Goal: Information Seeking & Learning: Learn about a topic

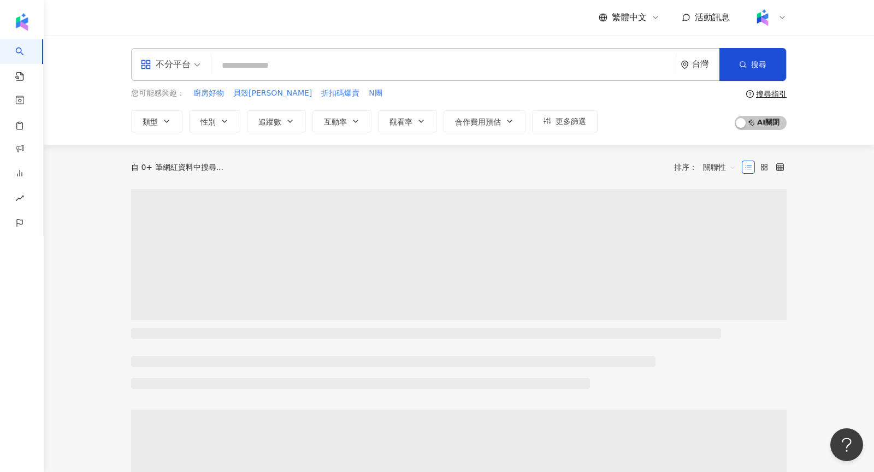
click at [144, 61] on icon "appstore" at bounding box center [145, 64] width 9 height 9
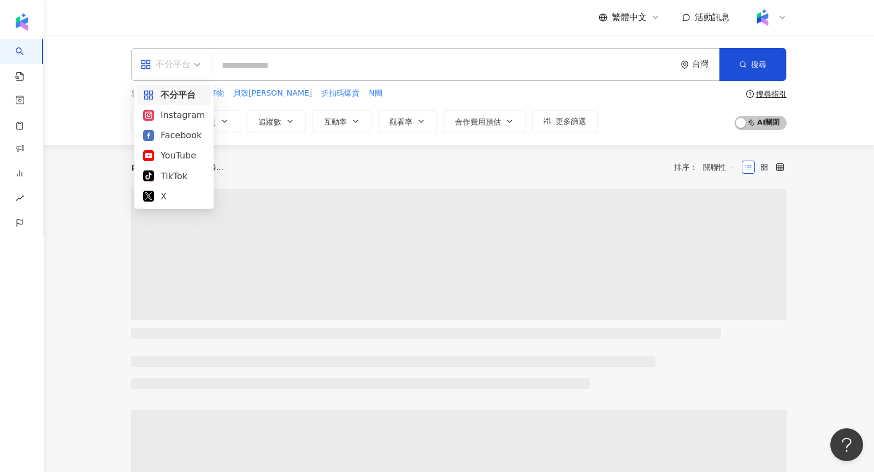
click at [163, 141] on div "Facebook" at bounding box center [174, 135] width 62 height 14
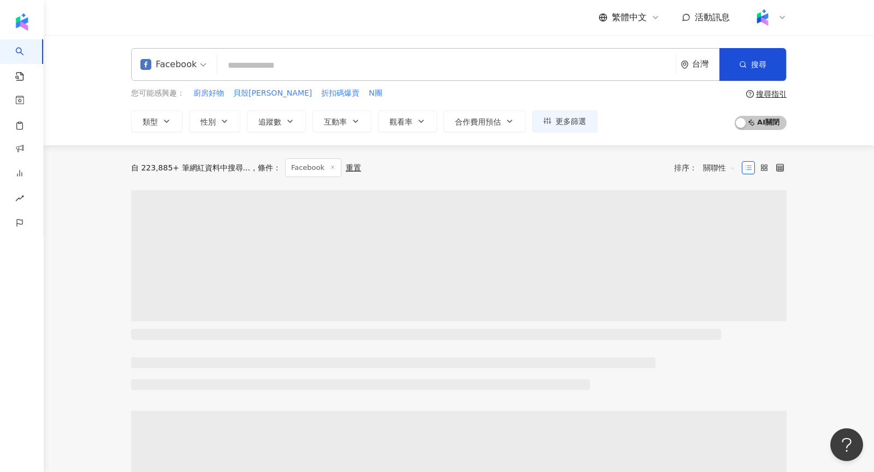
click at [291, 58] on input "search" at bounding box center [447, 65] width 450 height 21
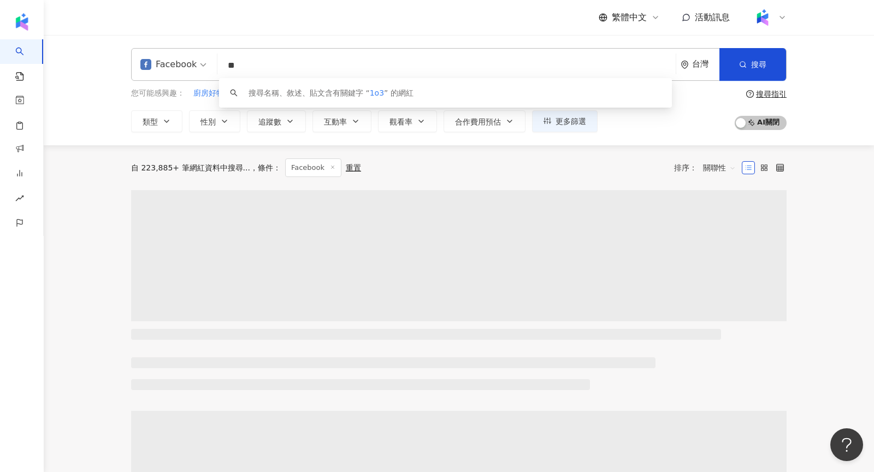
type input "*"
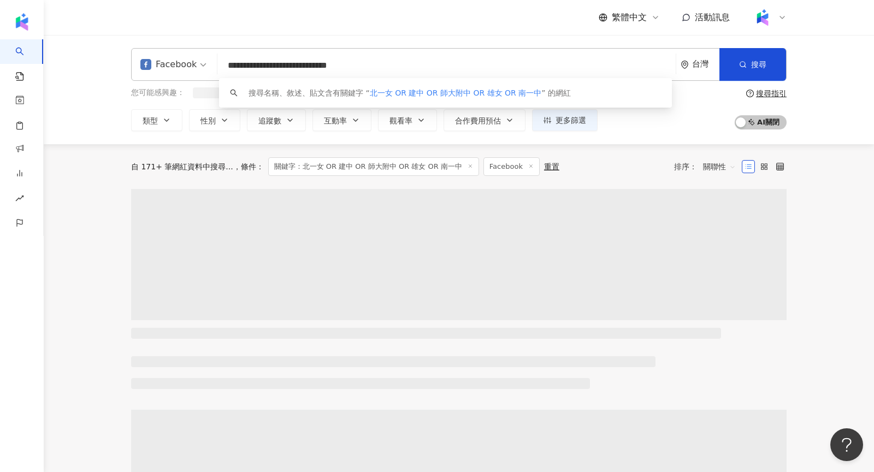
click at [713, 172] on span "關聯性" at bounding box center [719, 166] width 33 height 17
type input "**********"
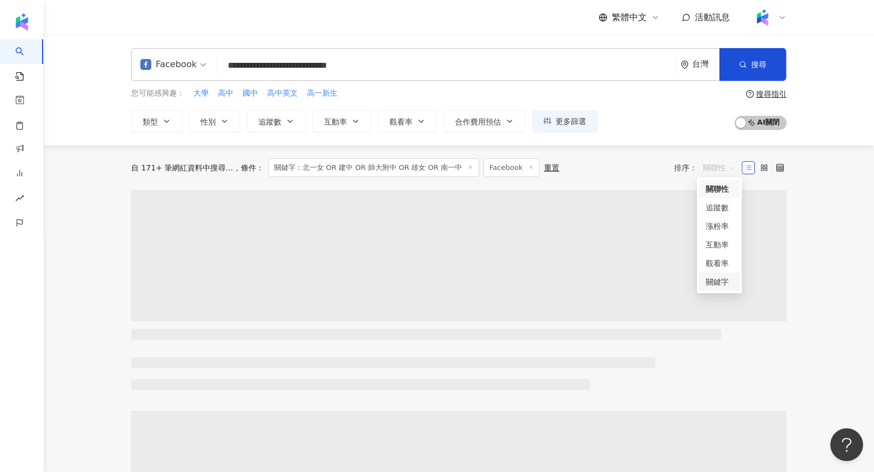
click at [716, 284] on div "關鍵字" at bounding box center [719, 282] width 27 height 12
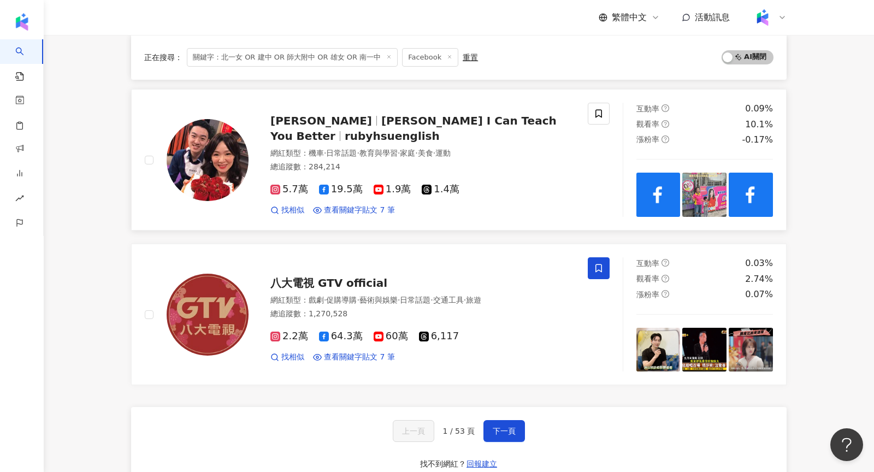
scroll to position [1679, 0]
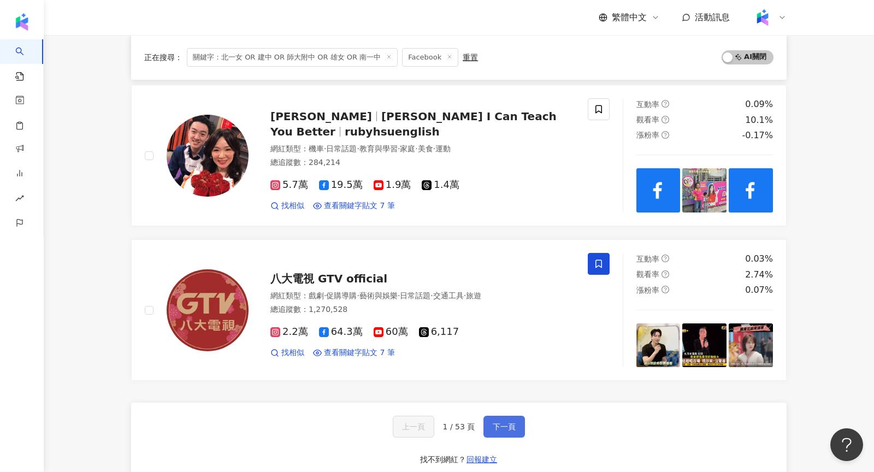
click at [495, 422] on span "下一頁" at bounding box center [504, 426] width 23 height 9
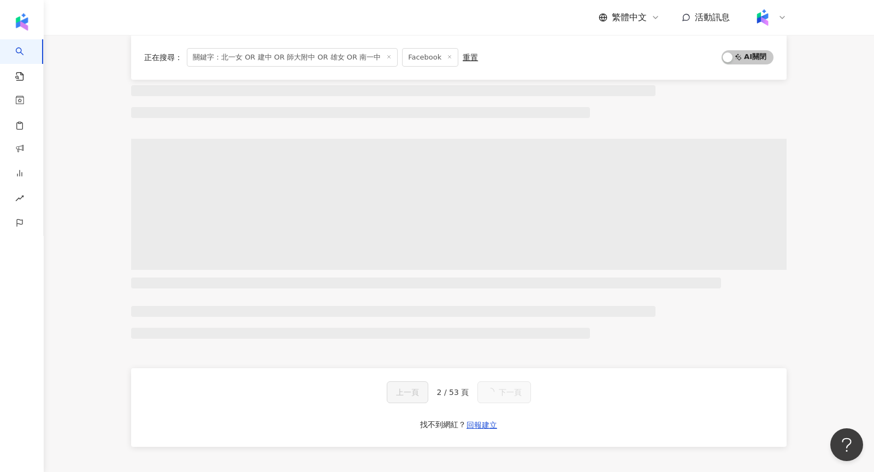
scroll to position [0, 0]
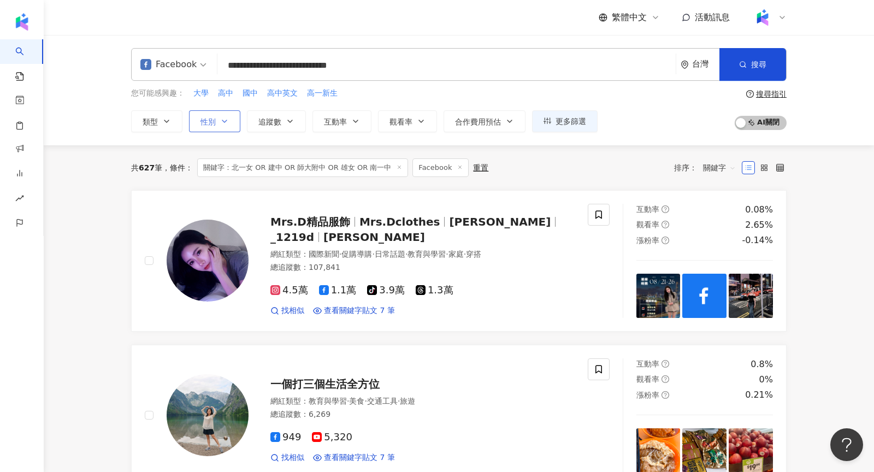
click at [205, 121] on span "性別" at bounding box center [207, 121] width 15 height 9
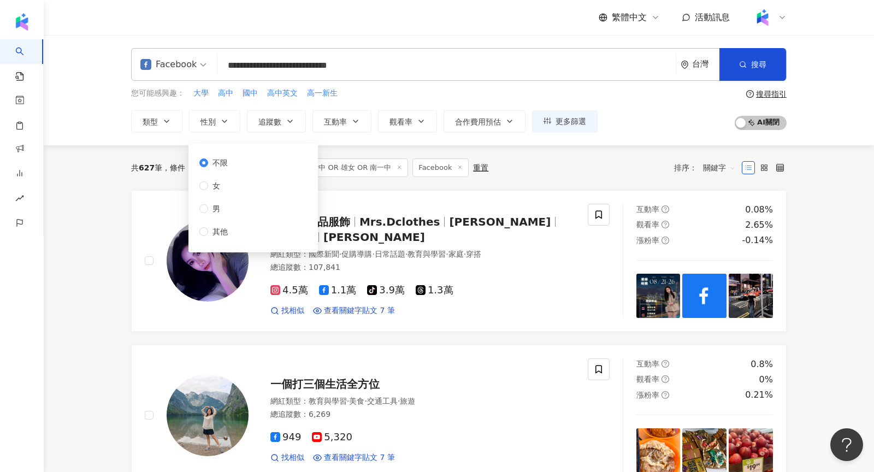
click at [217, 192] on div "不限 女 男 其他" at bounding box center [217, 197] width 37 height 81
click at [214, 182] on span "女" at bounding box center [216, 186] width 16 height 12
click at [351, 157] on div "共 627 筆 條件 ： 關鍵字：北一女 OR 建中 OR 師大附中 OR 雄女 OR 南一中 Facebook 重置 排序： 關鍵字" at bounding box center [459, 167] width 656 height 45
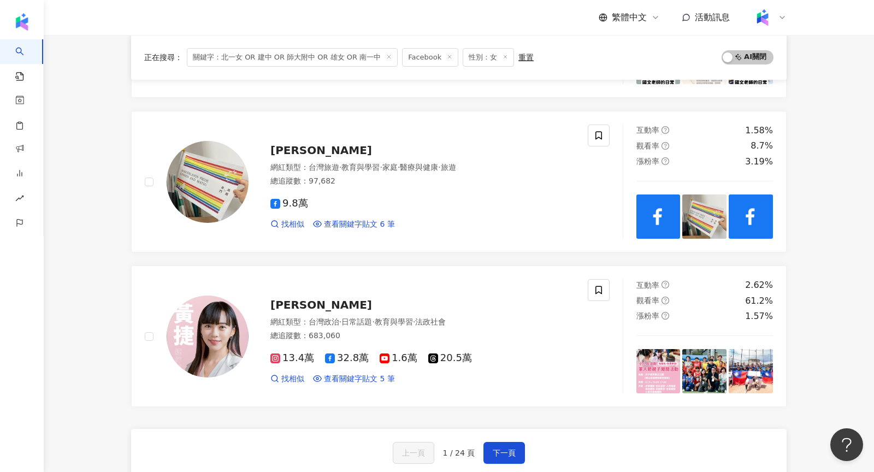
scroll to position [1628, 0]
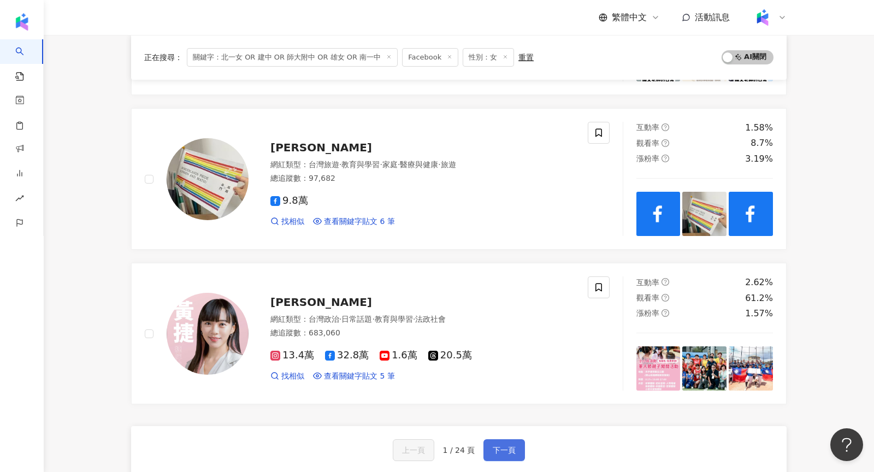
click at [517, 448] on button "下一頁" at bounding box center [504, 450] width 42 height 22
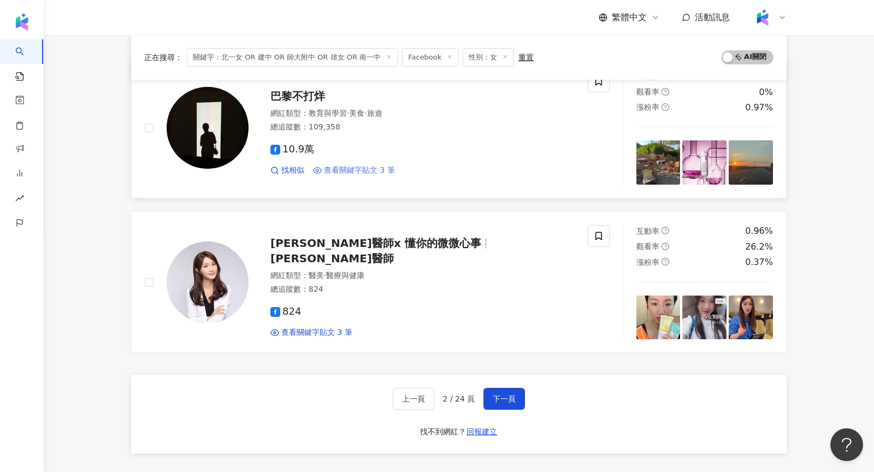
scroll to position [1693, 0]
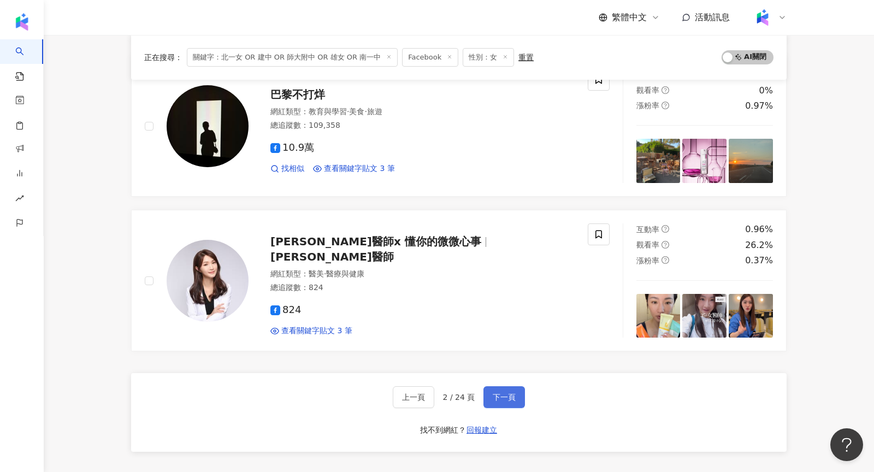
click at [499, 386] on button "下一頁" at bounding box center [504, 397] width 42 height 22
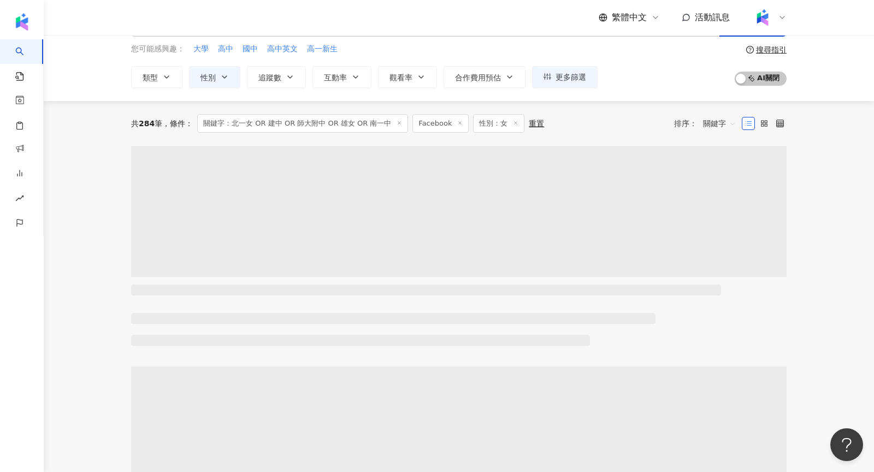
scroll to position [0, 0]
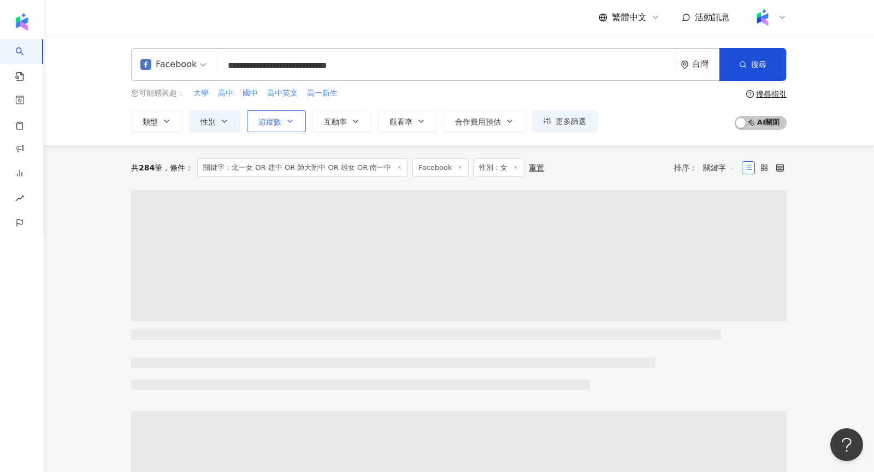
click at [276, 122] on span "追蹤數" at bounding box center [269, 121] width 23 height 9
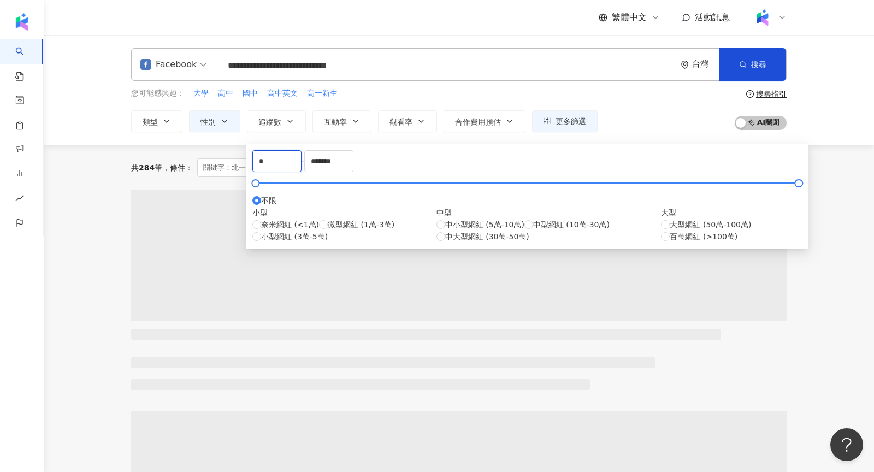
drag, startPoint x: 298, startPoint y: 170, endPoint x: 200, endPoint y: 166, distance: 97.9
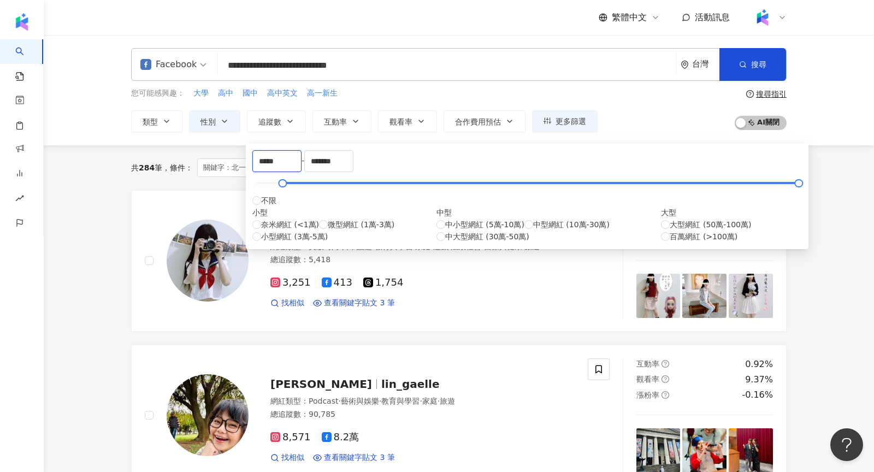
type input "*****"
click at [599, 162] on div "共 284 筆 條件 ： 關鍵字：北一女 OR 建中 OR 師大附中 OR 雄女 OR 南一中 Facebook 性別：女 重置 排序： 關鍵字" at bounding box center [459, 167] width 656 height 19
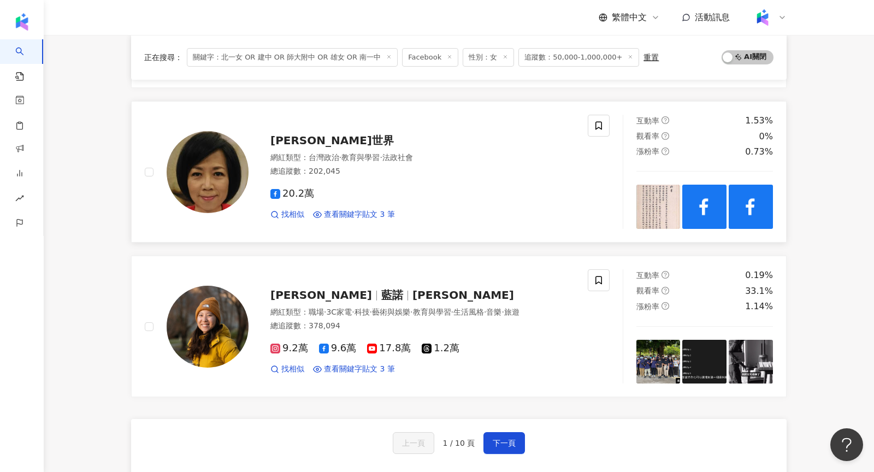
scroll to position [1652, 0]
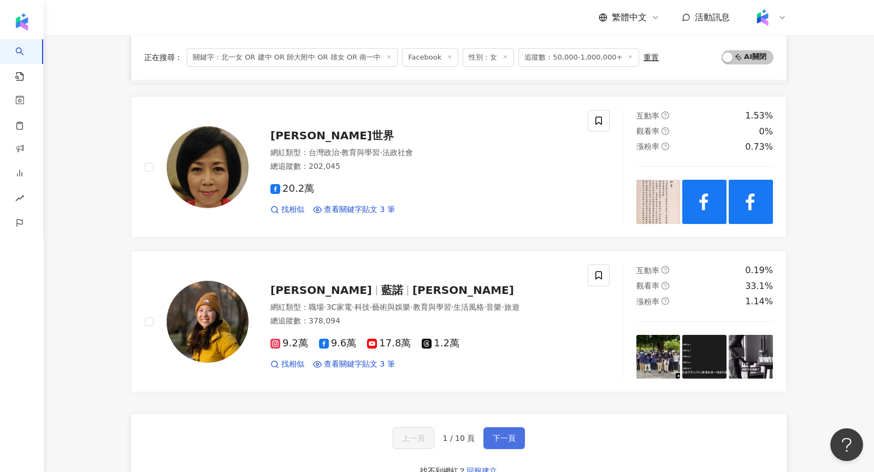
click at [505, 427] on button "下一頁" at bounding box center [504, 438] width 42 height 22
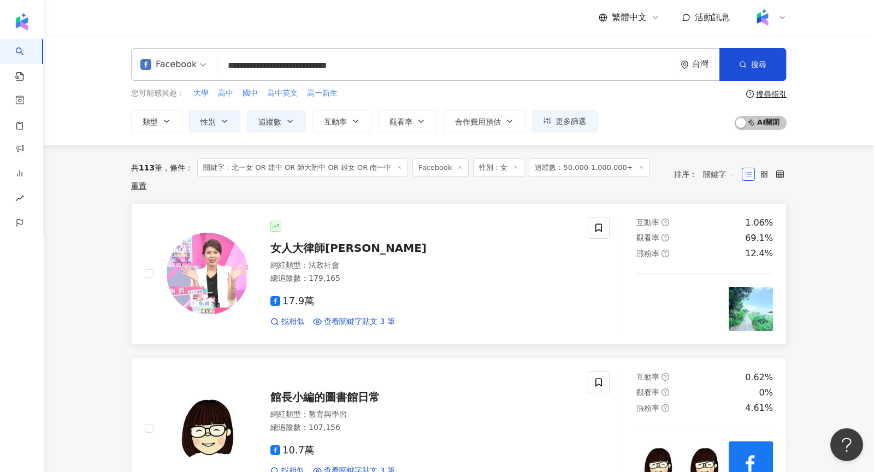
scroll to position [187, 0]
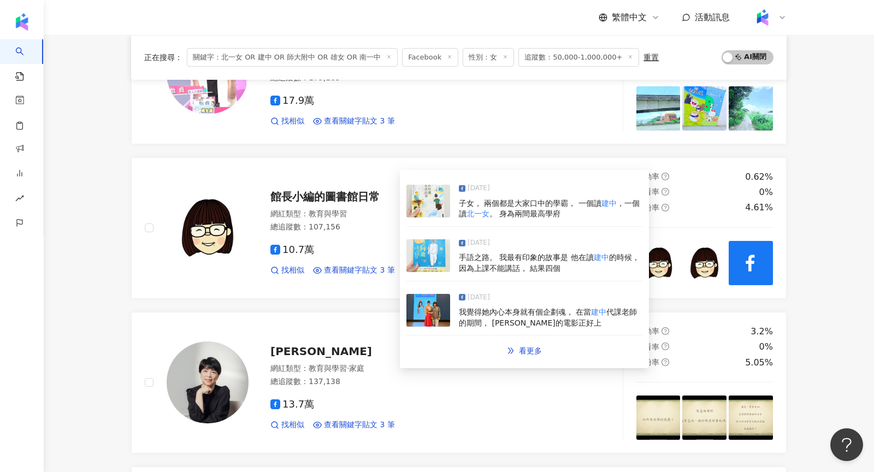
click at [439, 198] on img at bounding box center [428, 201] width 44 height 33
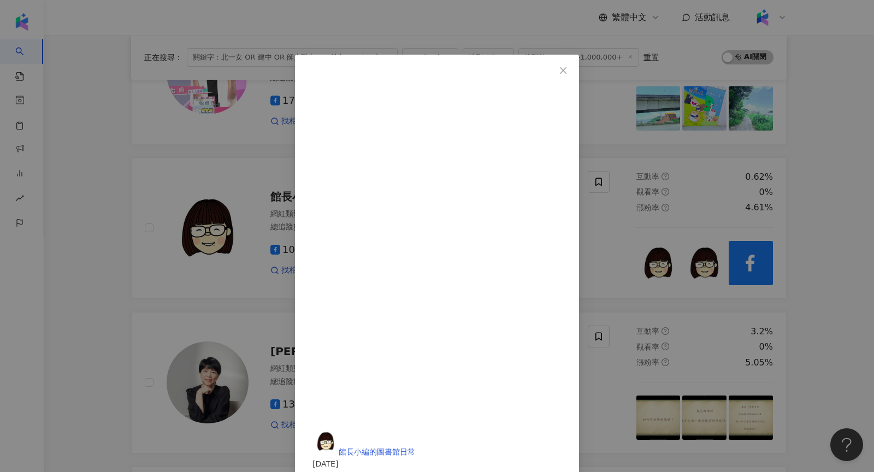
click at [415, 447] on span "館長小編的圖書館日常" at bounding box center [377, 451] width 76 height 9
click at [181, 340] on div "館長小編的圖書館日常 2025/8/17 1,524 13 267 查看原始貼文" at bounding box center [437, 236] width 874 height 472
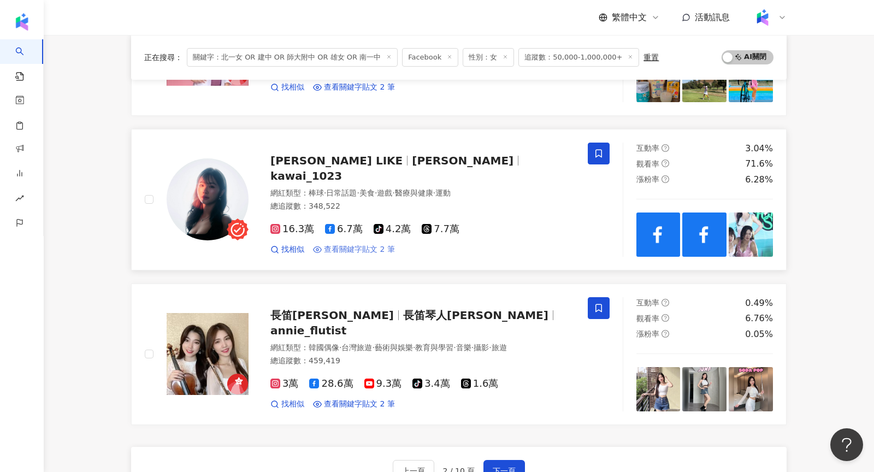
scroll to position [1619, 0]
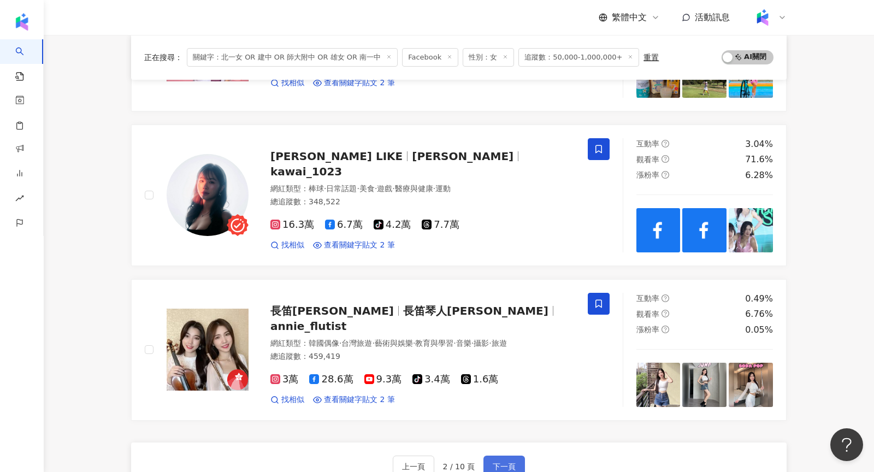
click at [501, 462] on span "下一頁" at bounding box center [504, 466] width 23 height 9
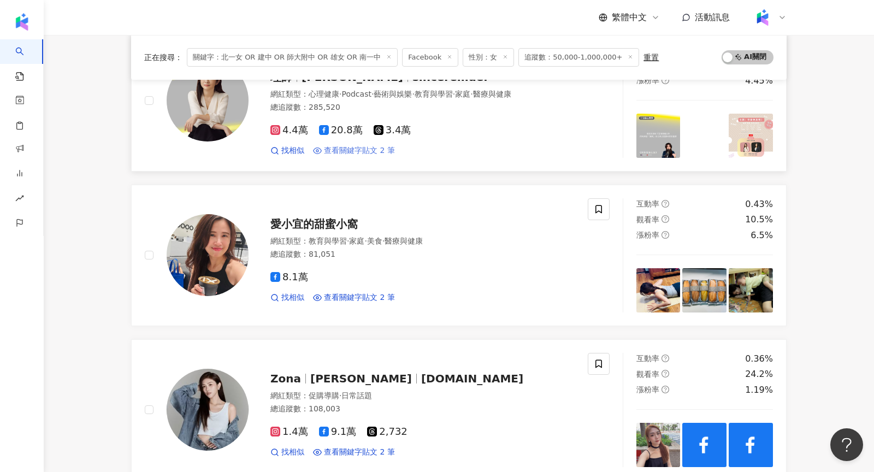
scroll to position [816, 0]
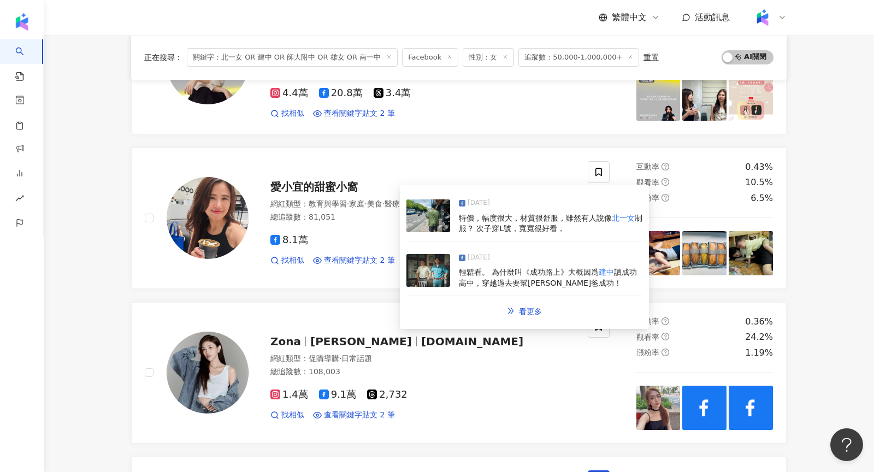
click at [420, 278] on img at bounding box center [428, 270] width 44 height 33
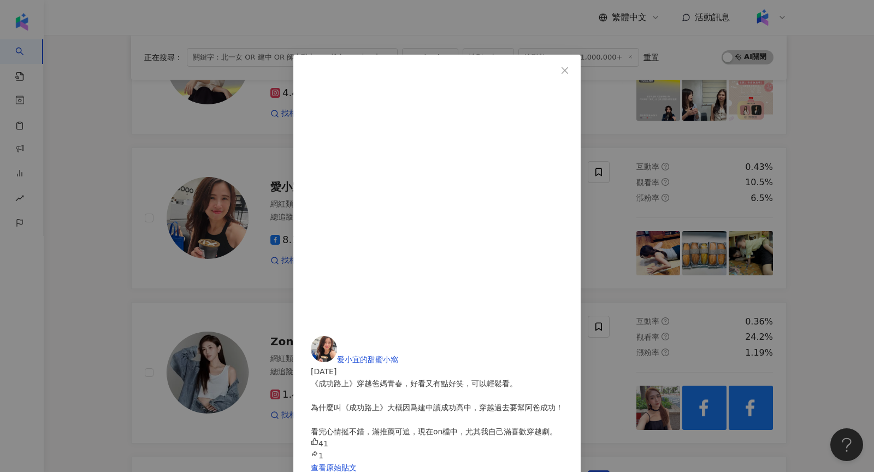
click at [740, 162] on div "愛小宜的甜蜜小窩 2025/5/12 《成功路上》穿越爸媽青春，好看又有點好笑，可以輕鬆看。 為什麼叫《成功路上》大概因爲建中讀成功高中，穿越過去要幫阿爸成功…" at bounding box center [437, 236] width 874 height 472
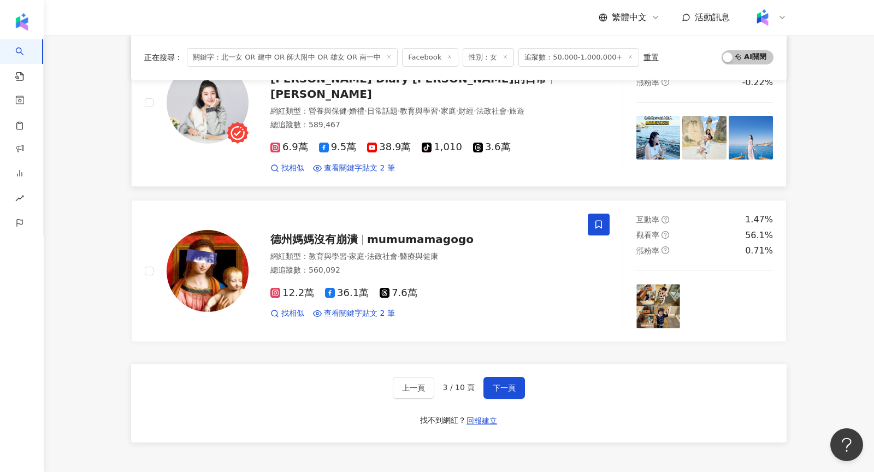
scroll to position [1735, 0]
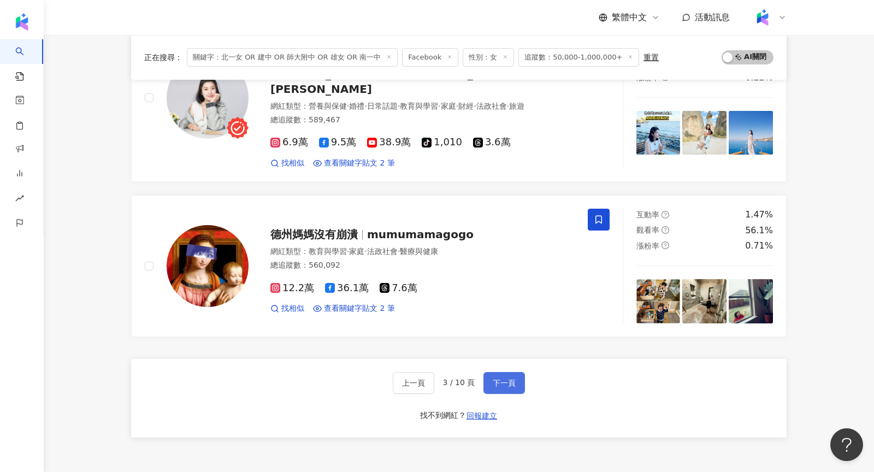
click at [517, 372] on button "下一頁" at bounding box center [504, 383] width 42 height 22
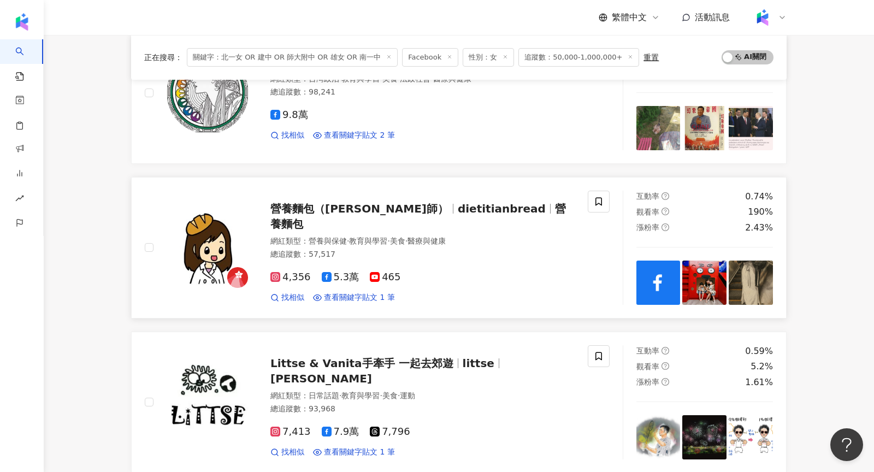
scroll to position [323, 0]
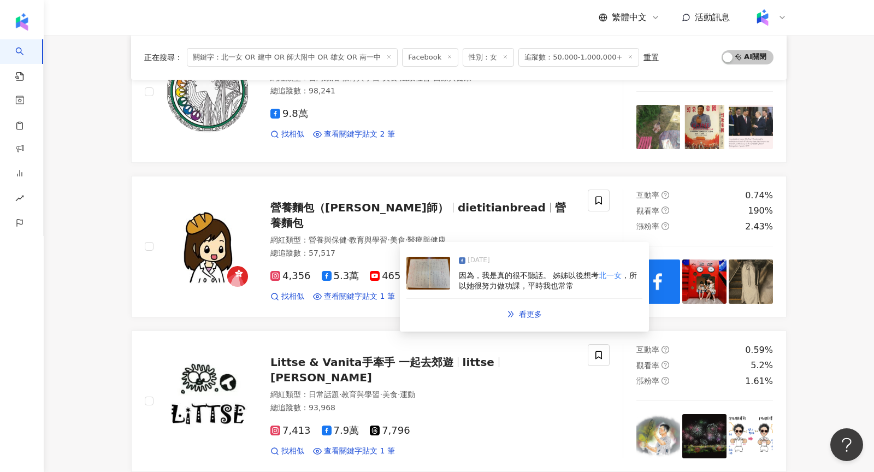
click at [427, 274] on img at bounding box center [428, 273] width 44 height 33
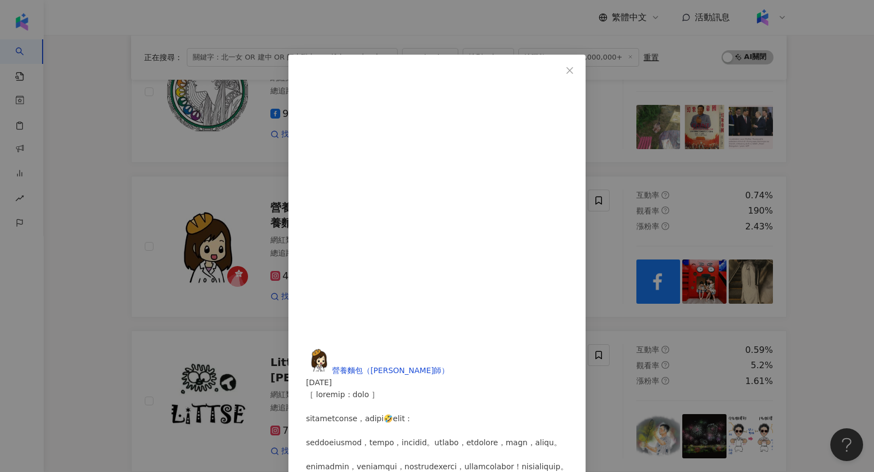
scroll to position [167, 0]
click at [140, 271] on div "營養麵包（呂孟凡營養師） 2025/1/11 720 25 11 查看原始貼文" at bounding box center [437, 236] width 874 height 472
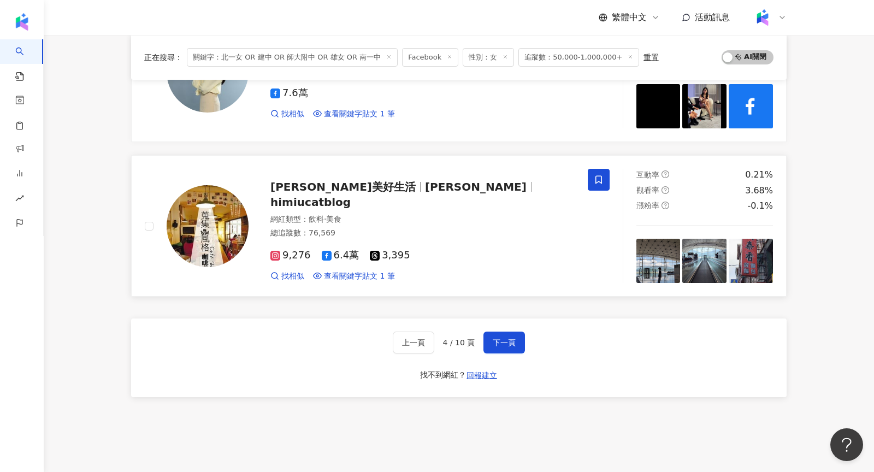
scroll to position [1737, 0]
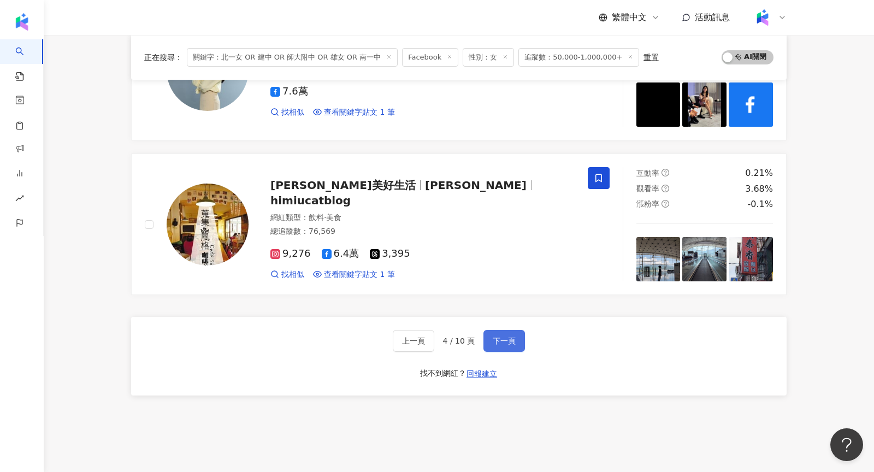
click at [512, 337] on span "下一頁" at bounding box center [504, 341] width 23 height 9
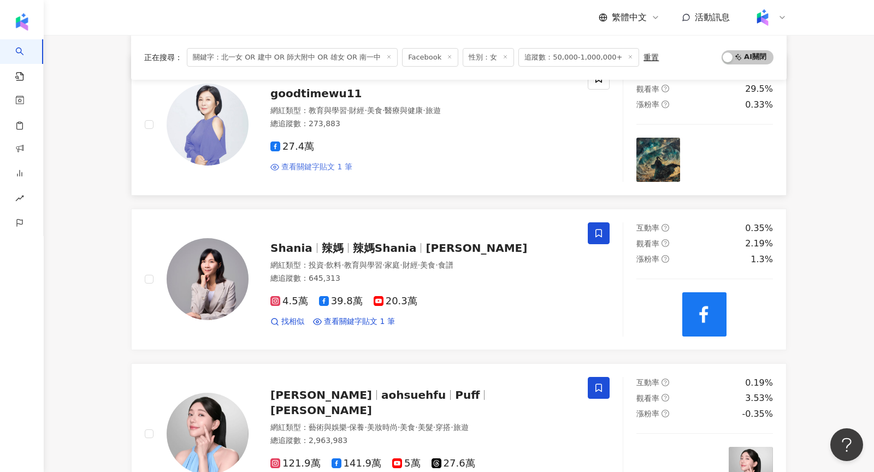
scroll to position [928, 0]
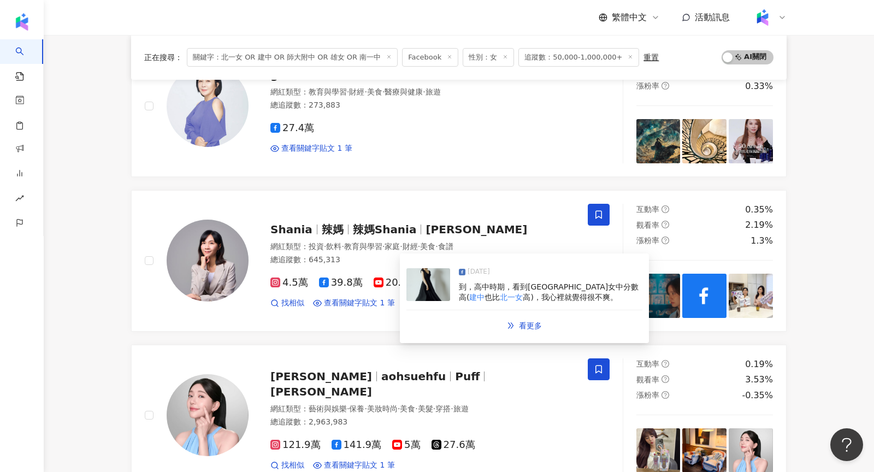
click at [430, 282] on img at bounding box center [428, 284] width 44 height 33
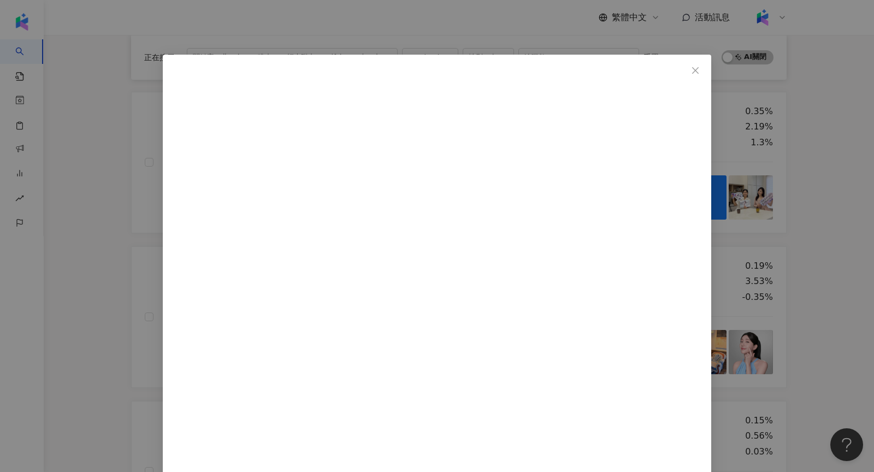
scroll to position [31, 0]
click at [729, 101] on div "Shania 2025/5/23 842 36 6 查看原始貼文" at bounding box center [437, 236] width 874 height 472
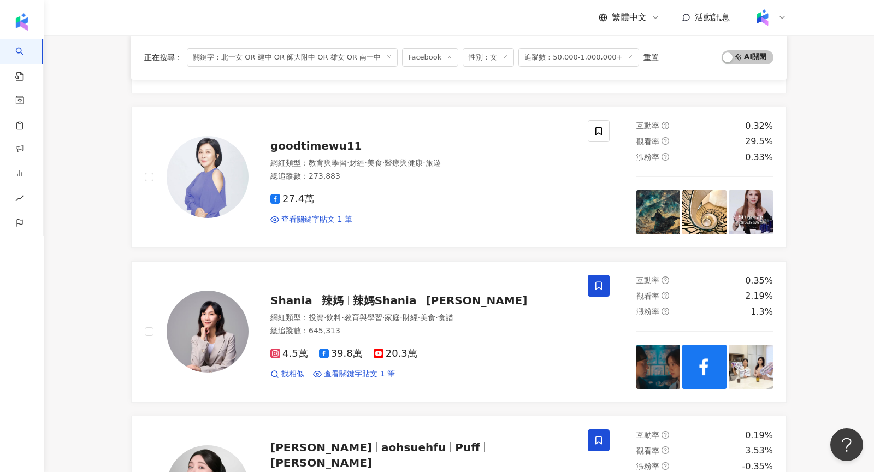
scroll to position [0, 0]
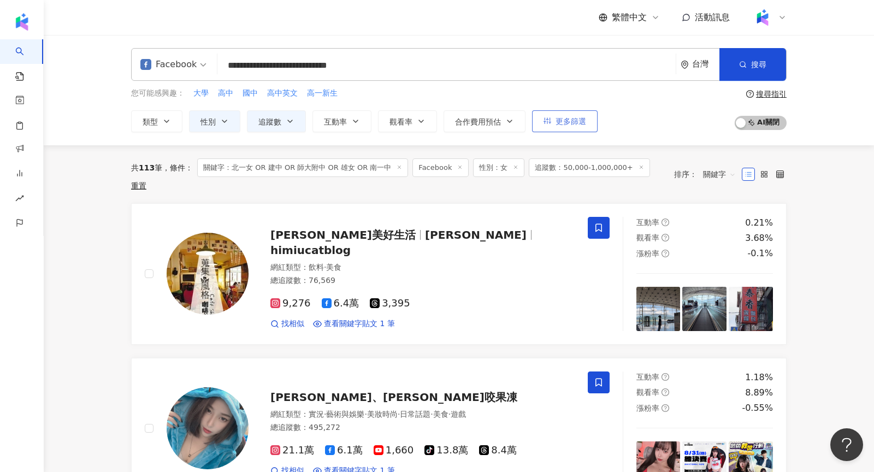
click at [570, 114] on button "更多篩選" at bounding box center [565, 121] width 66 height 22
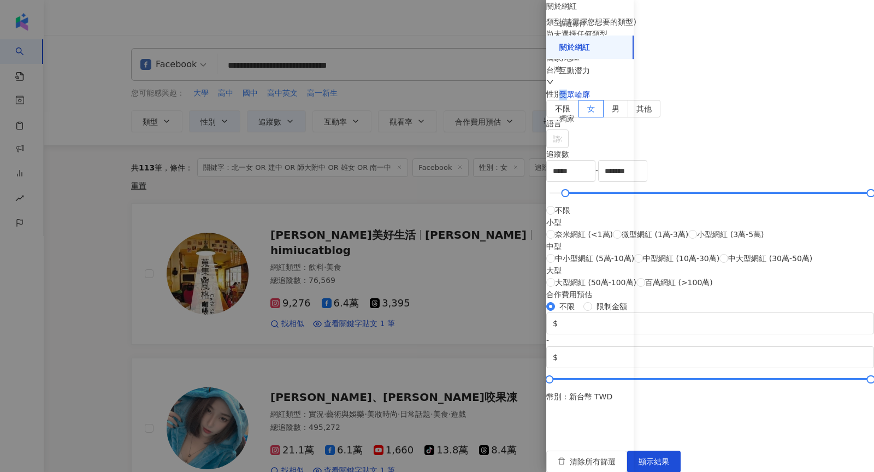
click at [565, 90] on div "受眾輪廓" at bounding box center [574, 95] width 31 height 11
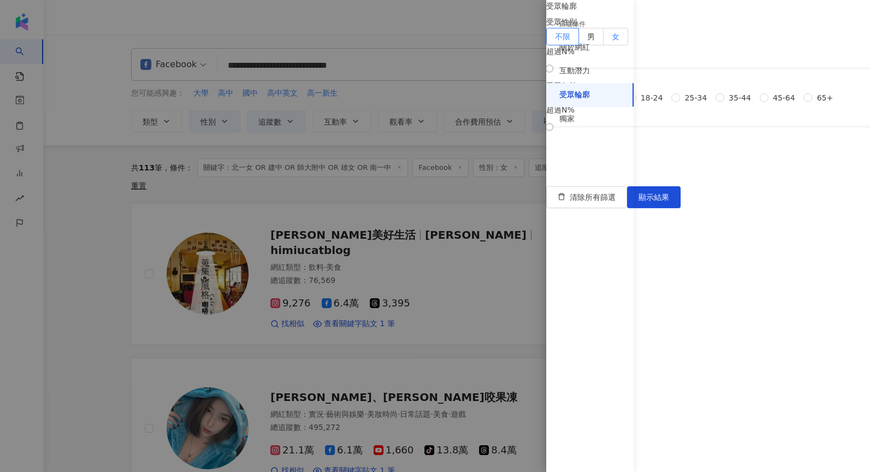
click at [628, 45] on label "女" at bounding box center [616, 36] width 25 height 17
drag, startPoint x: 653, startPoint y: 127, endPoint x: 758, endPoint y: 127, distance: 105.4
click at [710, 72] on div at bounding box center [707, 69] width 6 height 6
click at [680, 104] on span "25-34" at bounding box center [695, 98] width 31 height 12
drag, startPoint x: 648, startPoint y: 361, endPoint x: 722, endPoint y: 357, distance: 73.8
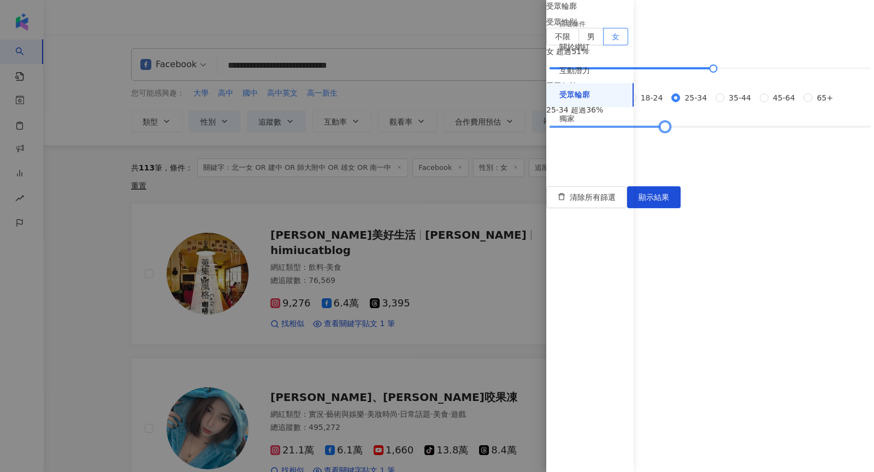
click at [668, 130] on div at bounding box center [665, 127] width 6 height 6
click at [681, 208] on button "顯示結果" at bounding box center [654, 197] width 54 height 22
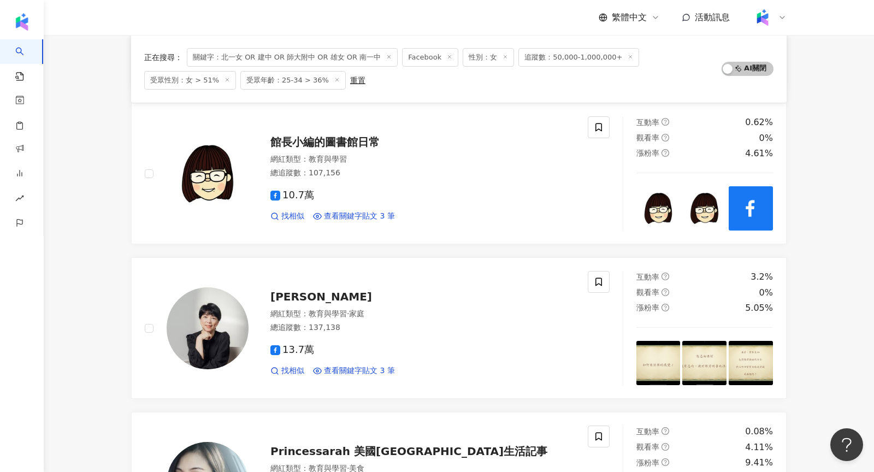
scroll to position [1823, 0]
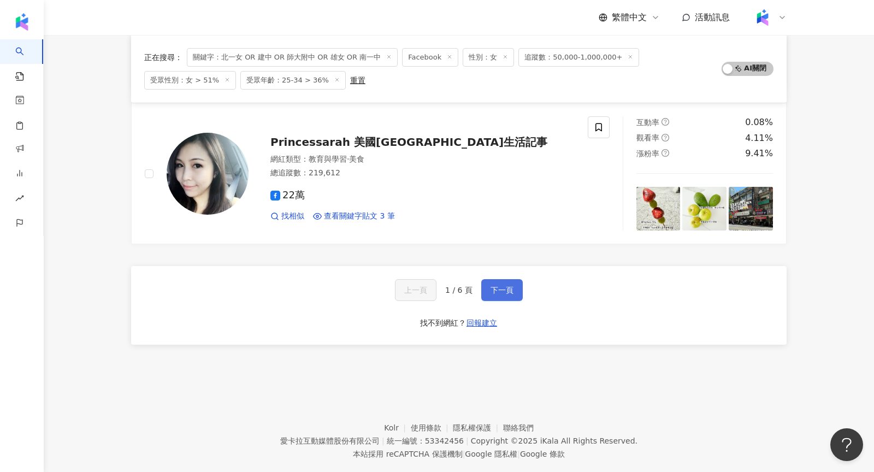
click at [491, 286] on span "下一頁" at bounding box center [502, 290] width 23 height 9
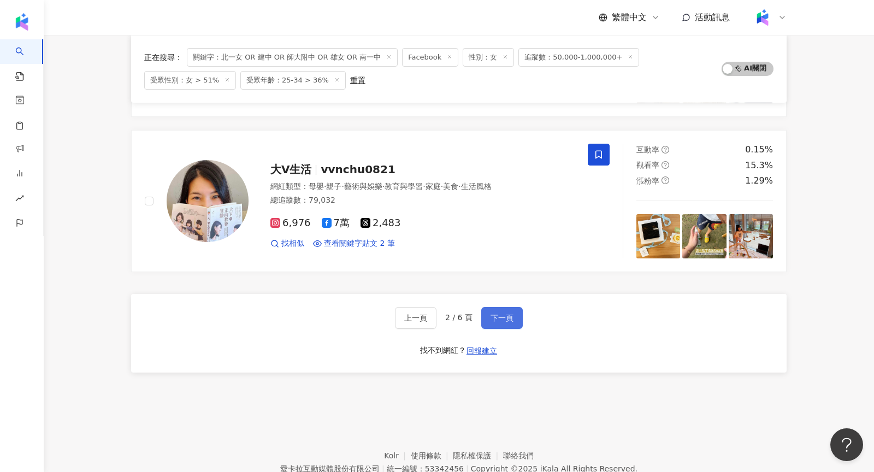
click at [505, 314] on span "下一頁" at bounding box center [502, 318] width 23 height 9
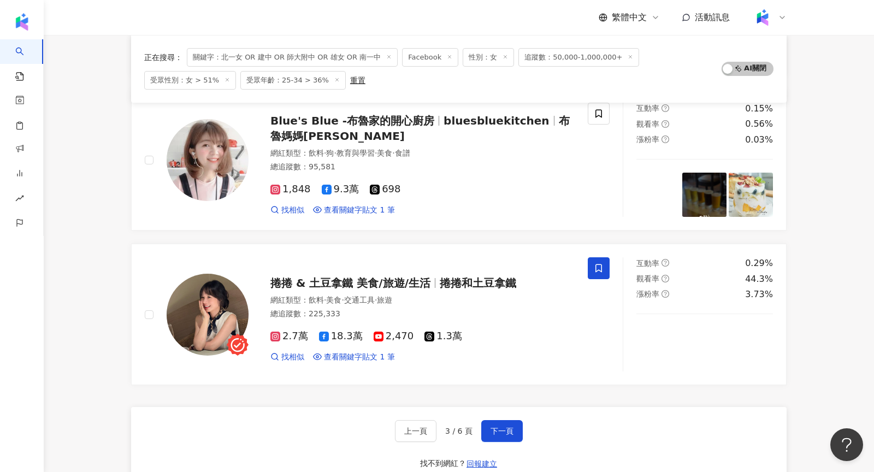
scroll to position [1671, 0]
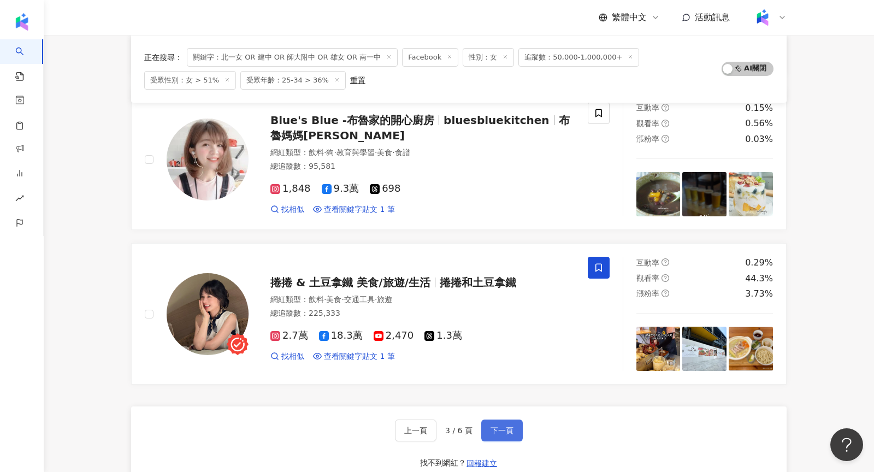
click at [497, 426] on span "下一頁" at bounding box center [502, 430] width 23 height 9
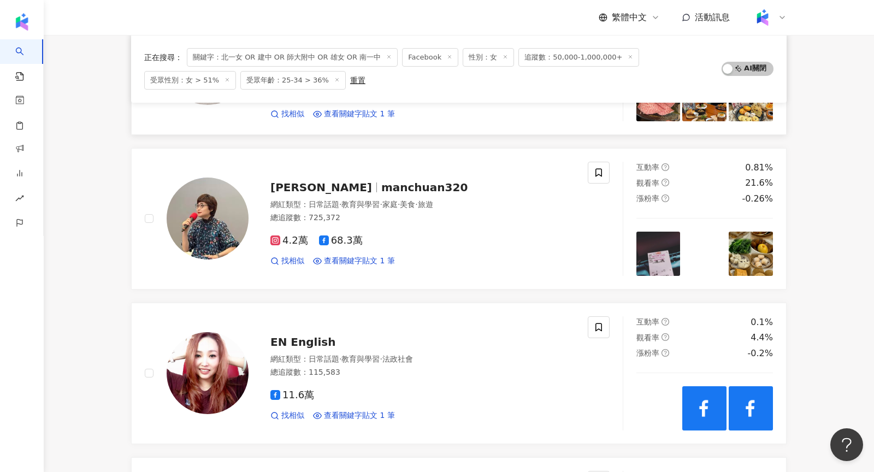
scroll to position [841, 0]
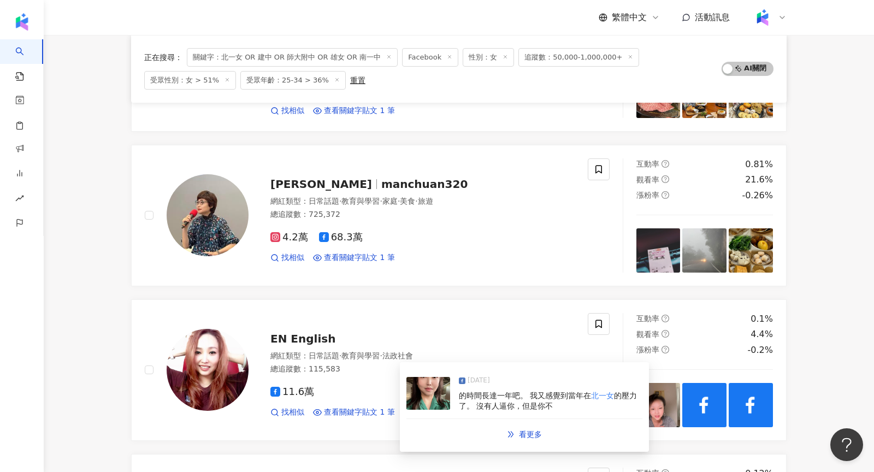
click at [422, 386] on img at bounding box center [428, 393] width 44 height 33
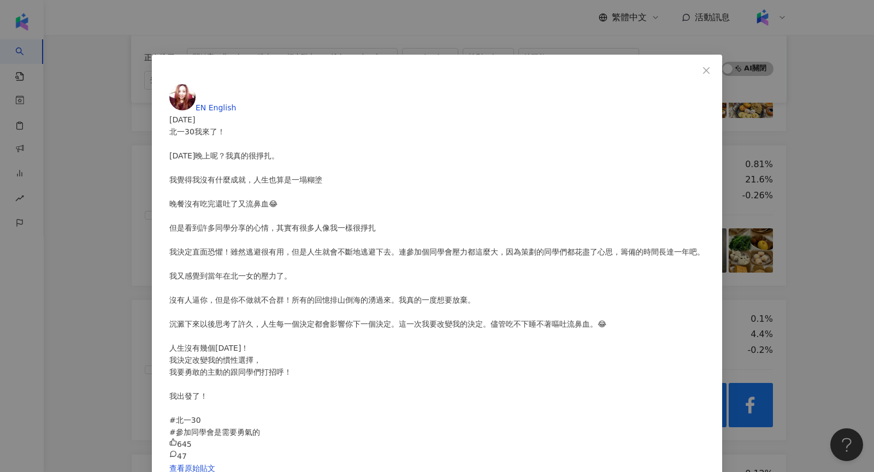
scroll to position [287, 0]
click at [752, 112] on div "EN English 2024/12/21 北一30我來了！ 昨天晚上呢？我真的很掙扎。 我覺得我沒有什麼成就，人生也算是一塌糊塗 晚餐沒有吃完還吐了又流鼻血…" at bounding box center [437, 236] width 874 height 472
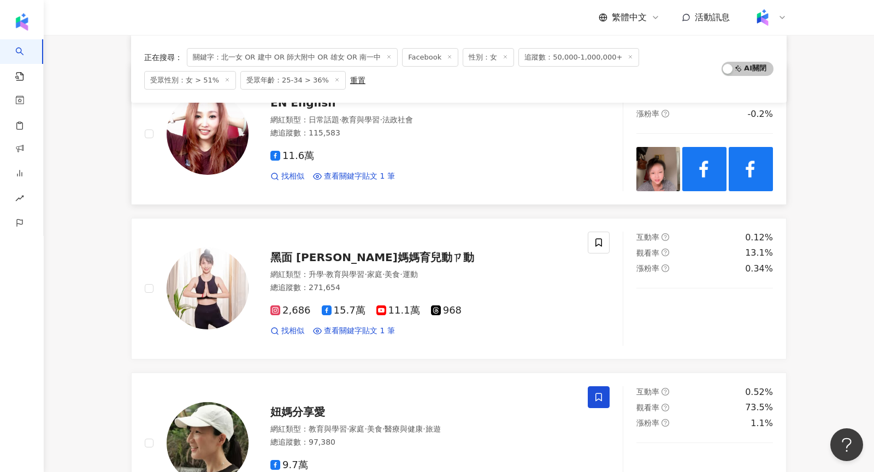
scroll to position [1080, 0]
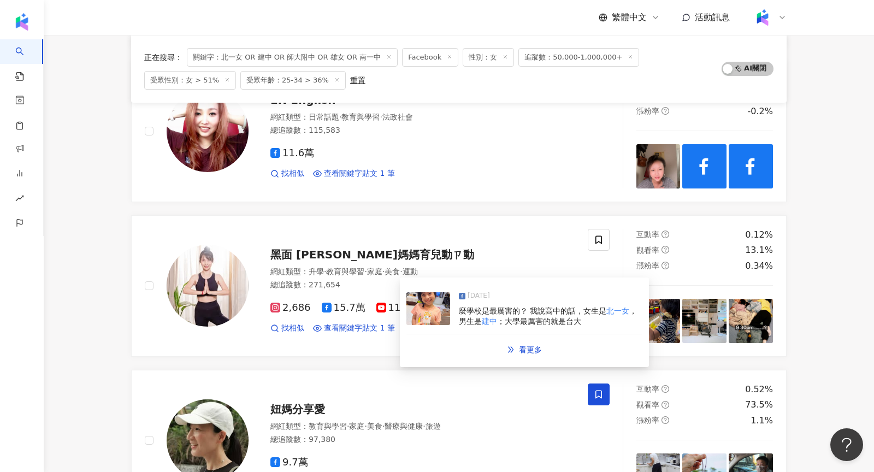
click at [427, 312] on img at bounding box center [428, 308] width 44 height 33
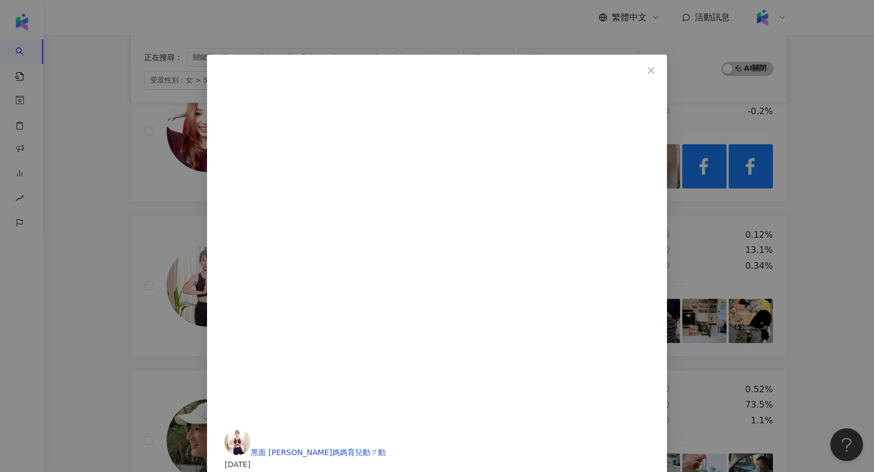
scroll to position [386, 0]
click at [722, 161] on div "黑面 蔡媽媽育兒動ㄗ動 2025/6/8 166 9 8 查看原始貼文" at bounding box center [437, 236] width 874 height 472
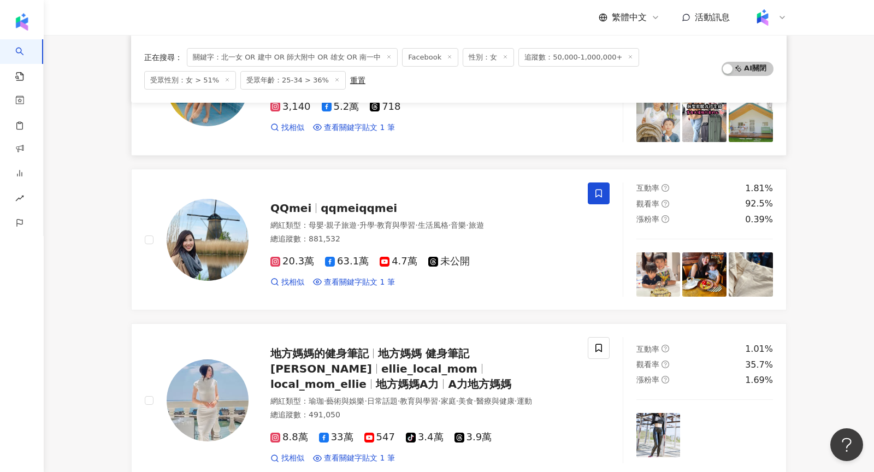
scroll to position [1765, 0]
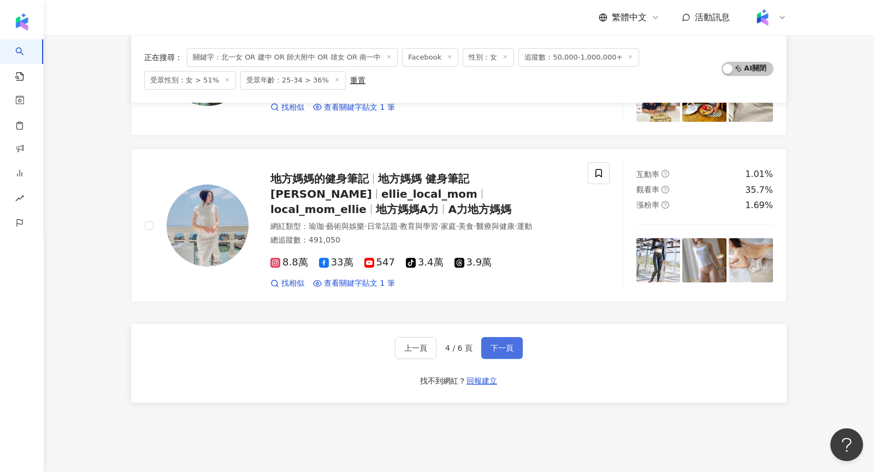
click at [515, 328] on div "上一頁 4 / 6 頁 下一頁 找不到網紅？ 回報建立" at bounding box center [459, 363] width 656 height 79
click at [517, 338] on button "下一頁" at bounding box center [502, 348] width 42 height 22
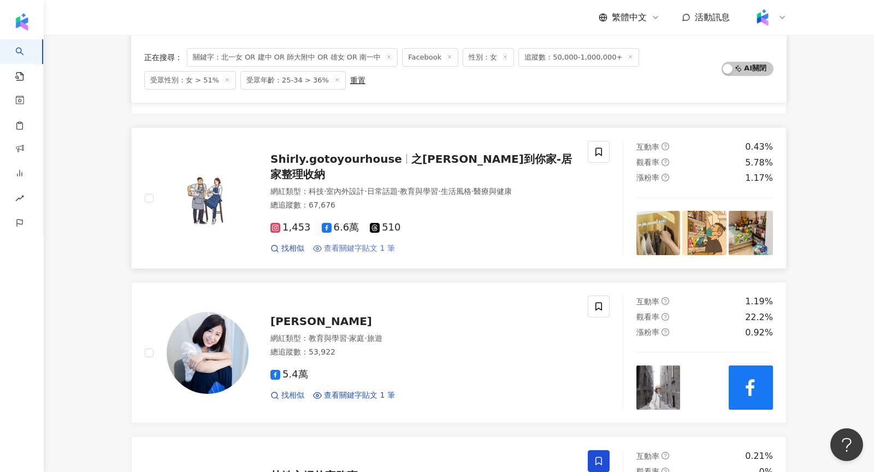
scroll to position [1506, 0]
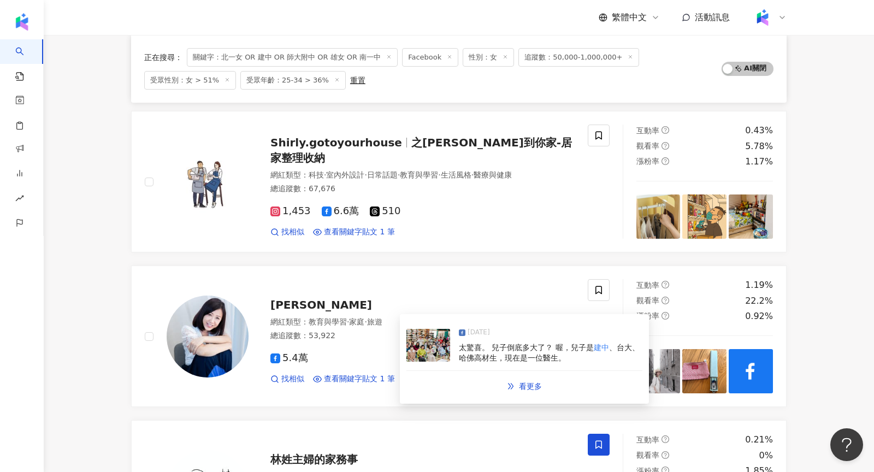
click at [436, 344] on img at bounding box center [428, 345] width 44 height 33
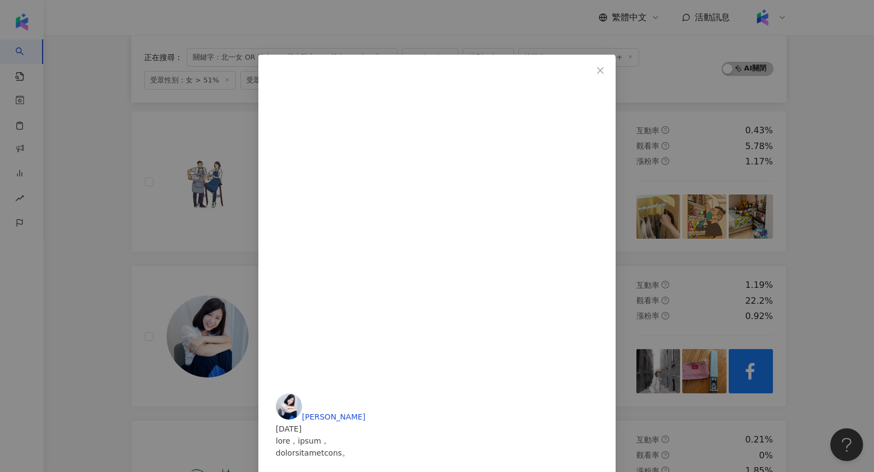
scroll to position [782, 0]
click at [698, 167] on div "劉中薇 2025/4/24 189 17 查看原始貼文" at bounding box center [437, 236] width 874 height 472
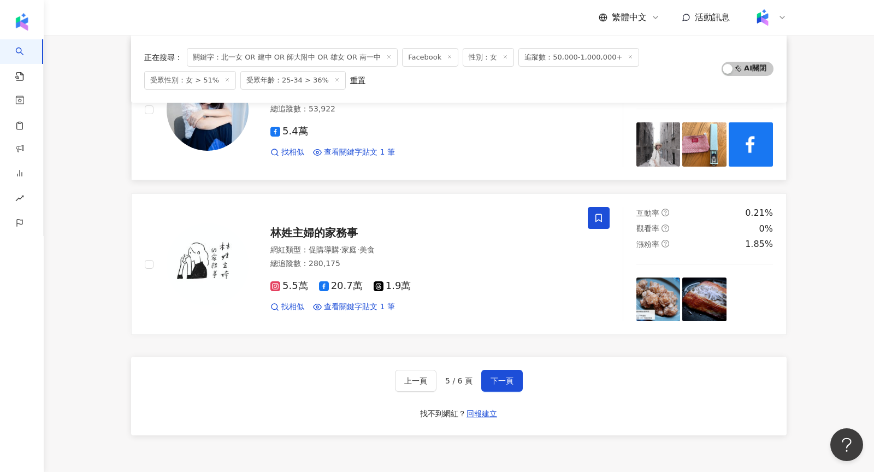
scroll to position [1734, 0]
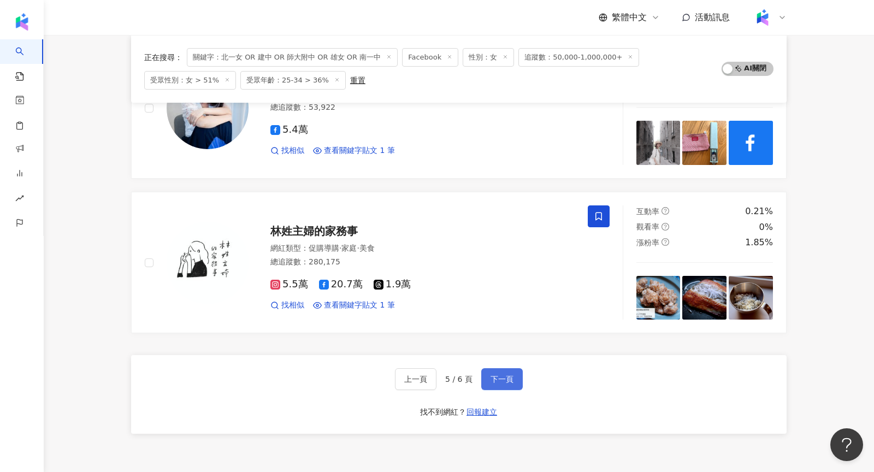
click at [492, 375] on span "下一頁" at bounding box center [502, 379] width 23 height 9
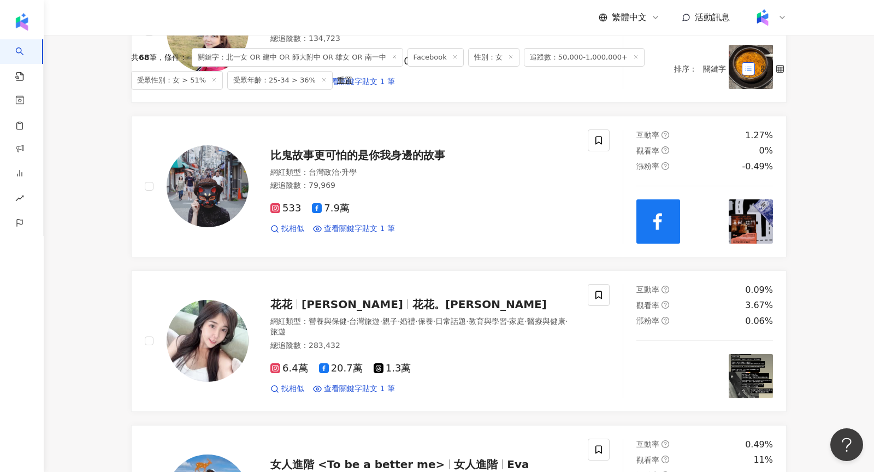
scroll to position [0, 0]
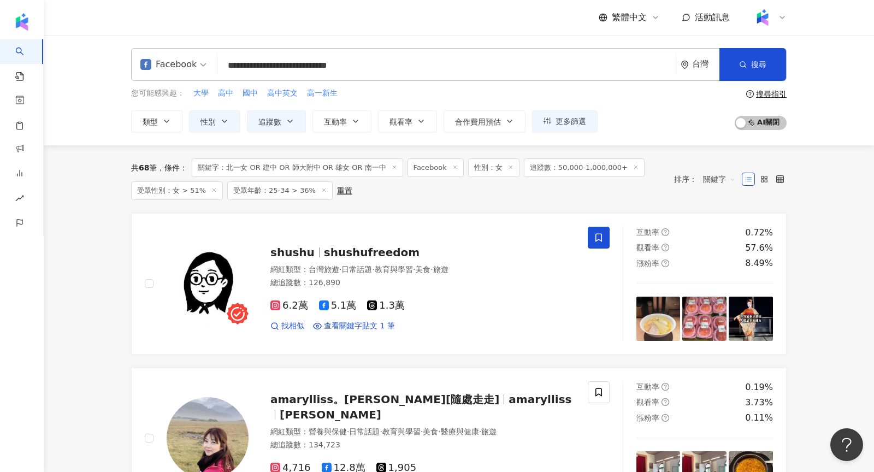
click at [392, 166] on icon at bounding box center [394, 166] width 5 height 5
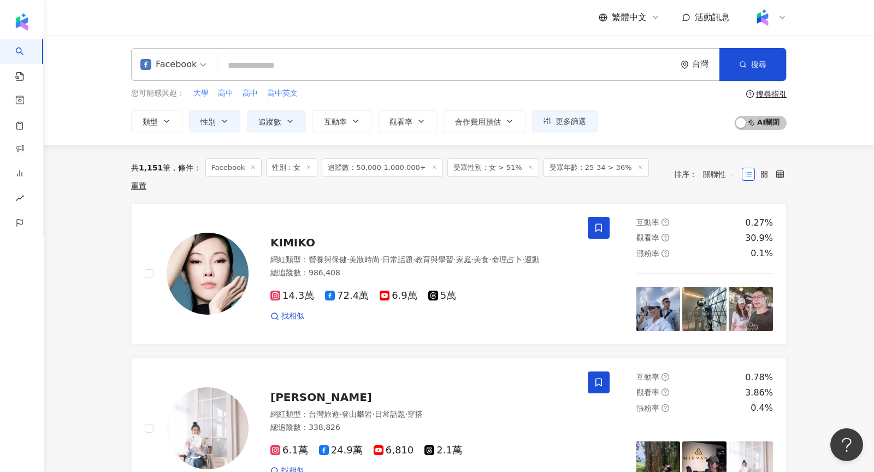
click at [256, 74] on input "search" at bounding box center [447, 65] width 450 height 21
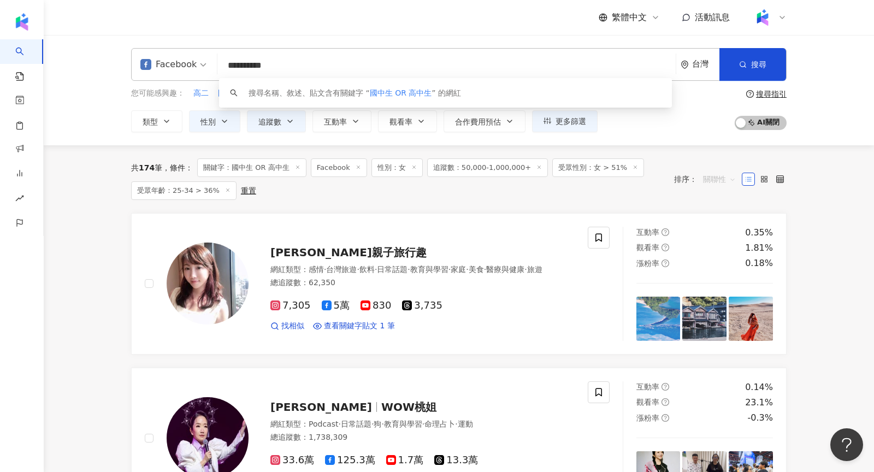
click at [715, 176] on span "關聯性" at bounding box center [719, 178] width 33 height 17
type input "**********"
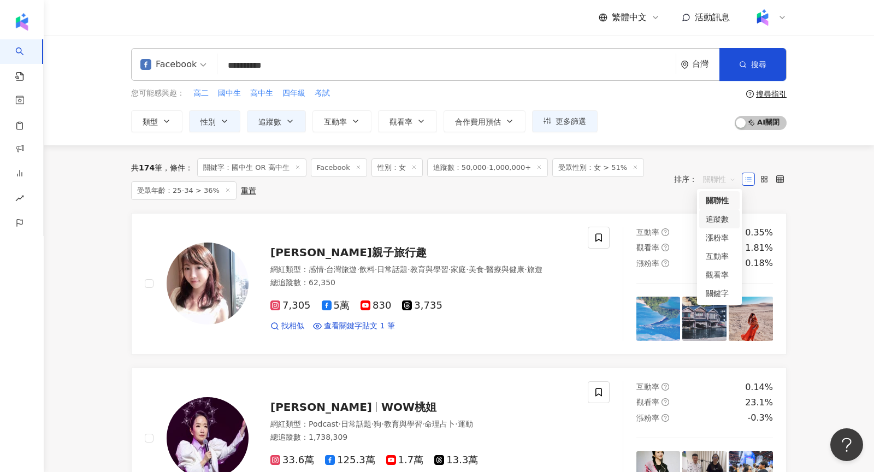
click at [721, 218] on div "追蹤數" at bounding box center [719, 219] width 27 height 12
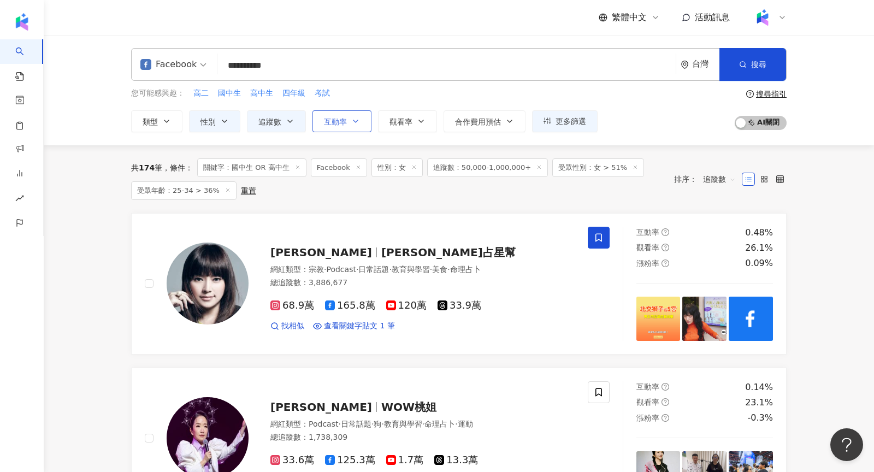
click at [367, 110] on button "互動率" at bounding box center [341, 121] width 59 height 22
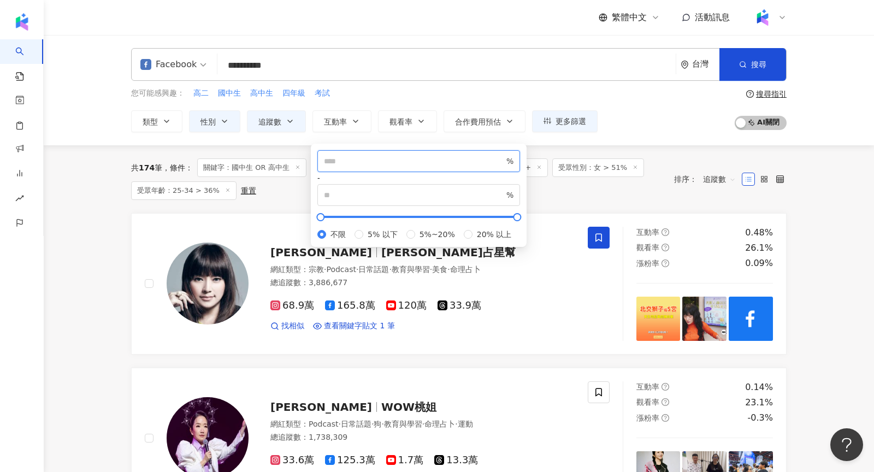
click at [347, 163] on input "number" at bounding box center [414, 161] width 180 height 12
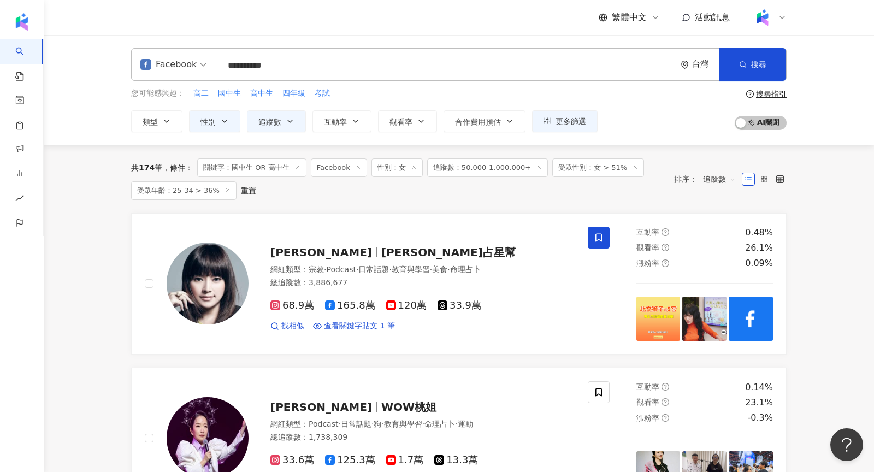
click at [642, 138] on div "**********" at bounding box center [459, 90] width 830 height 110
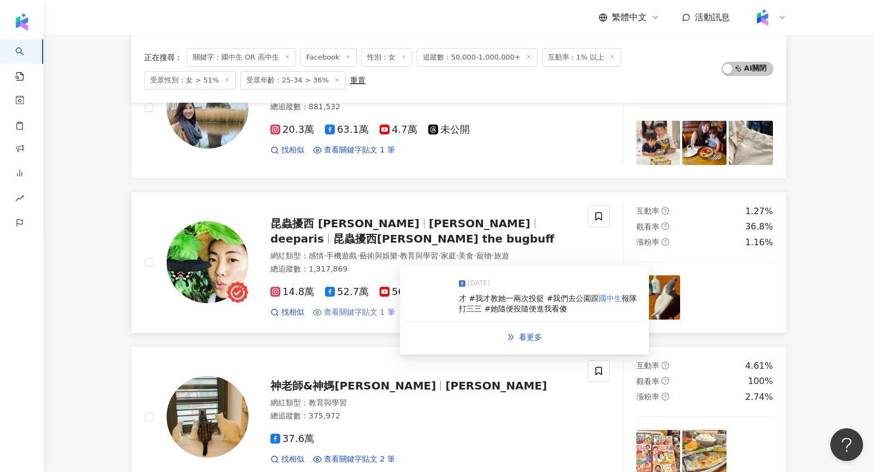
scroll to position [437, 0]
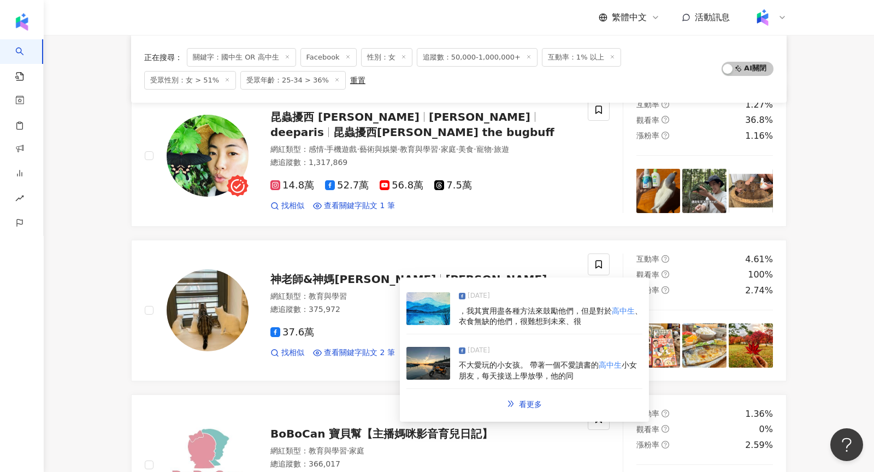
click at [438, 367] on img at bounding box center [428, 363] width 44 height 33
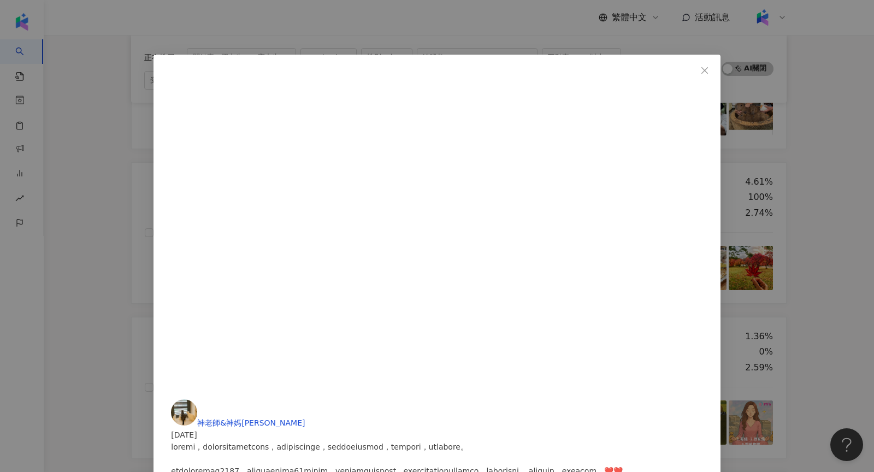
scroll to position [561, 0]
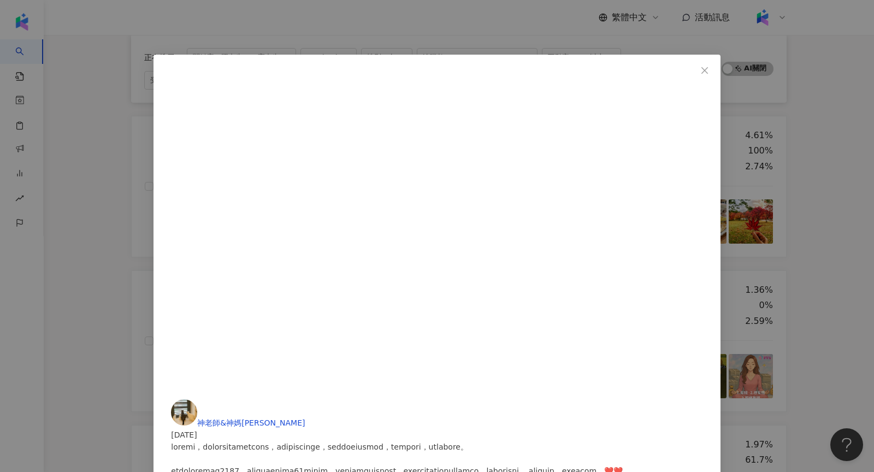
click at [752, 215] on div "神老師&神媽咪 2024/11/6 1萬 204 51 查看原始貼文" at bounding box center [437, 236] width 874 height 472
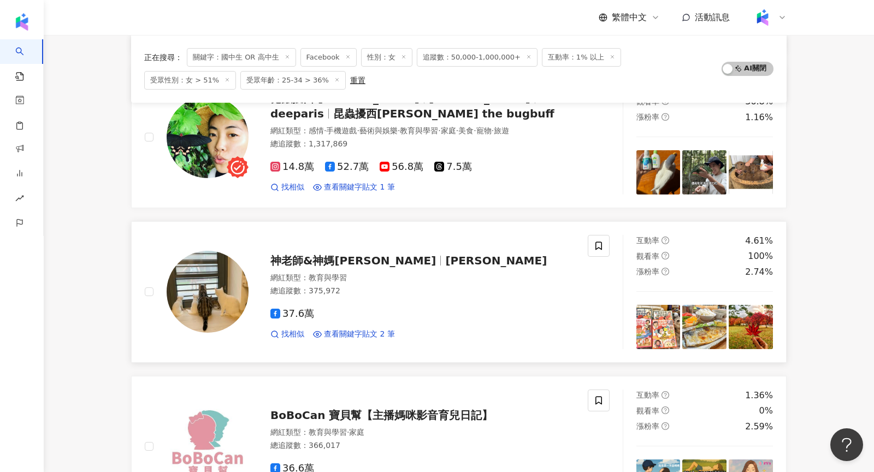
scroll to position [456, 0]
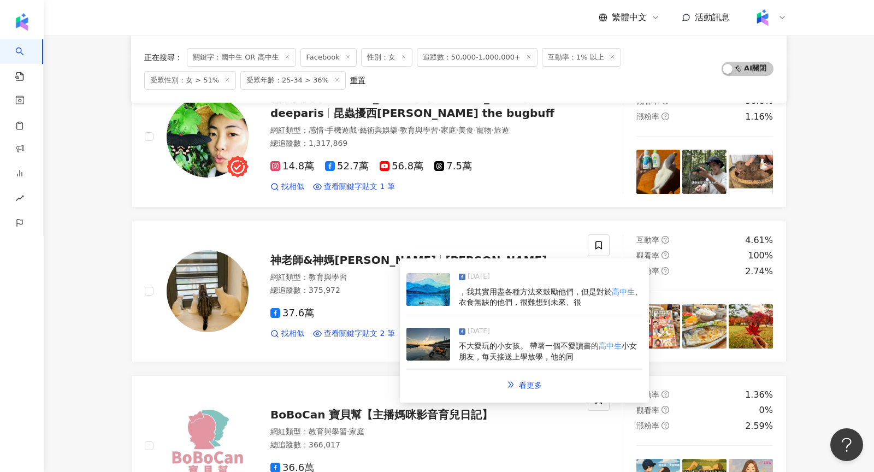
click at [426, 286] on img at bounding box center [428, 289] width 44 height 33
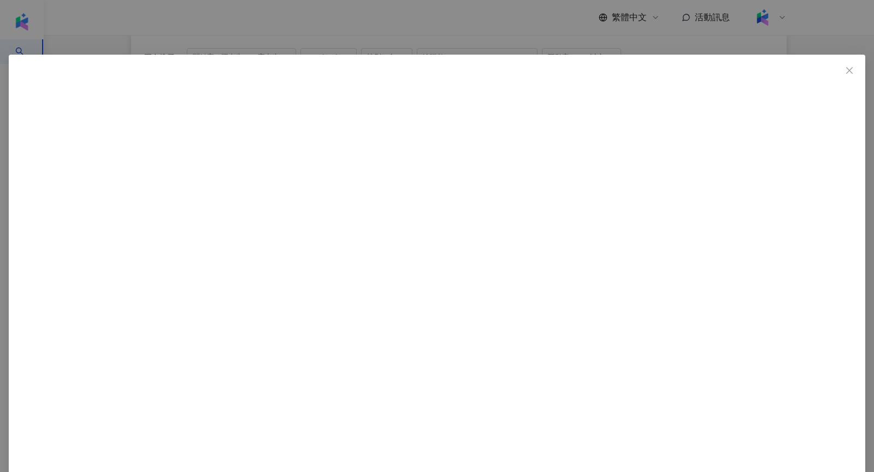
scroll to position [463, 0]
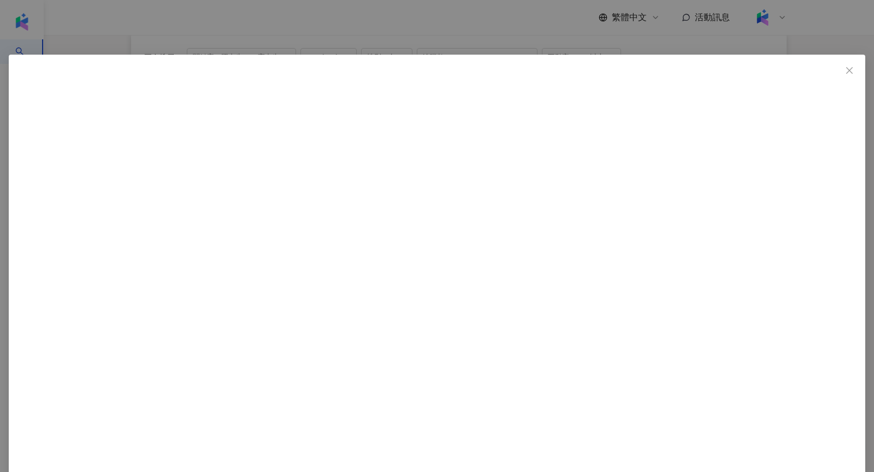
click at [149, 325] on div "神老師&神媽咪 2025/3/28 1.9萬 355 316 查看原始貼文" at bounding box center [437, 236] width 874 height 472
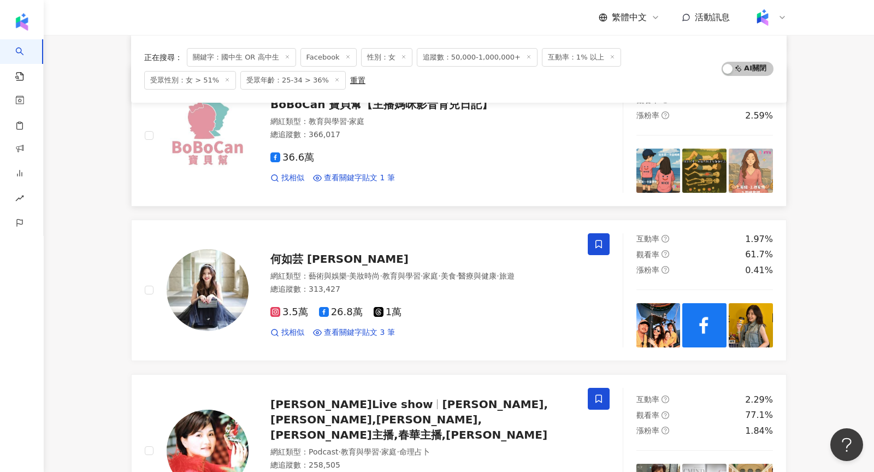
scroll to position [769, 0]
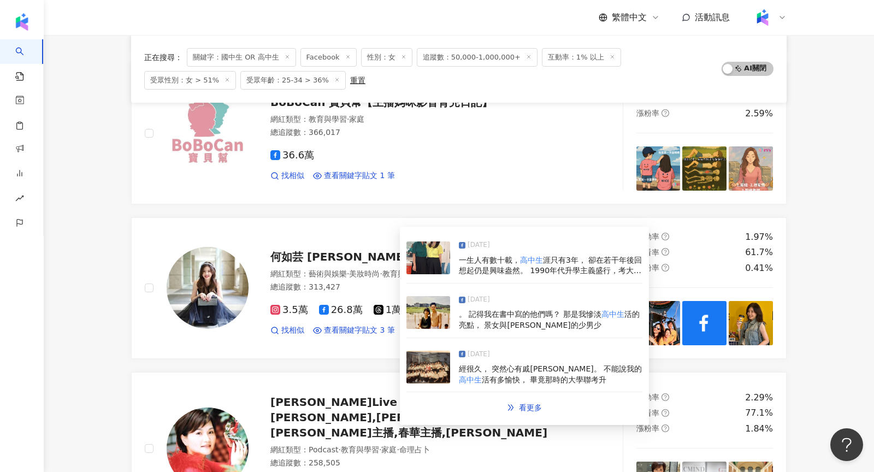
click at [430, 263] on img at bounding box center [428, 257] width 44 height 33
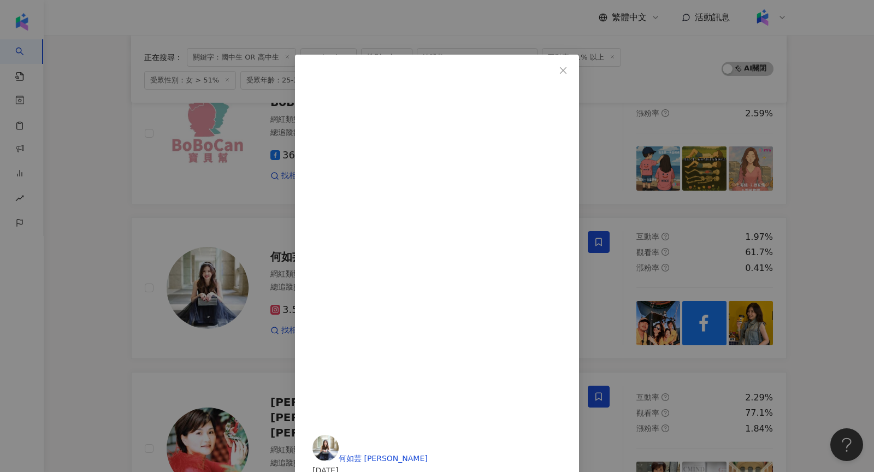
scroll to position [116, 0]
click at [716, 291] on div "何如芸 Michelle 2025/7/14 4,652 134 36 查看原始貼文" at bounding box center [437, 236] width 874 height 472
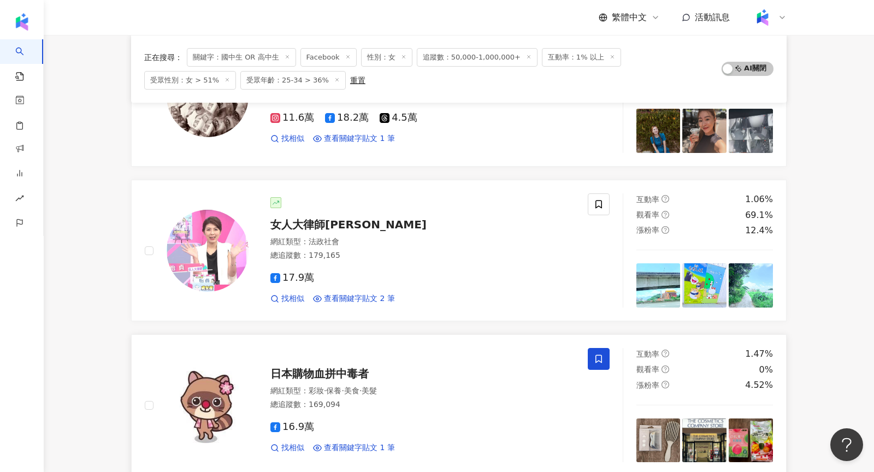
scroll to position [1765, 0]
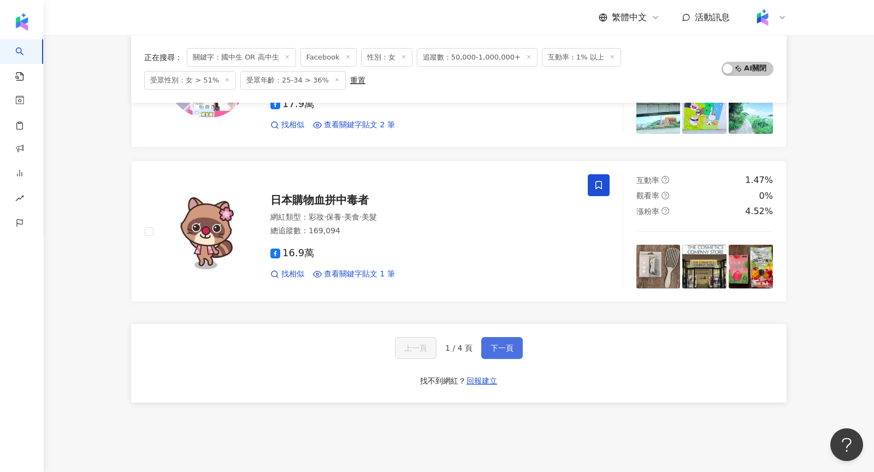
click at [497, 337] on button "下一頁" at bounding box center [502, 348] width 42 height 22
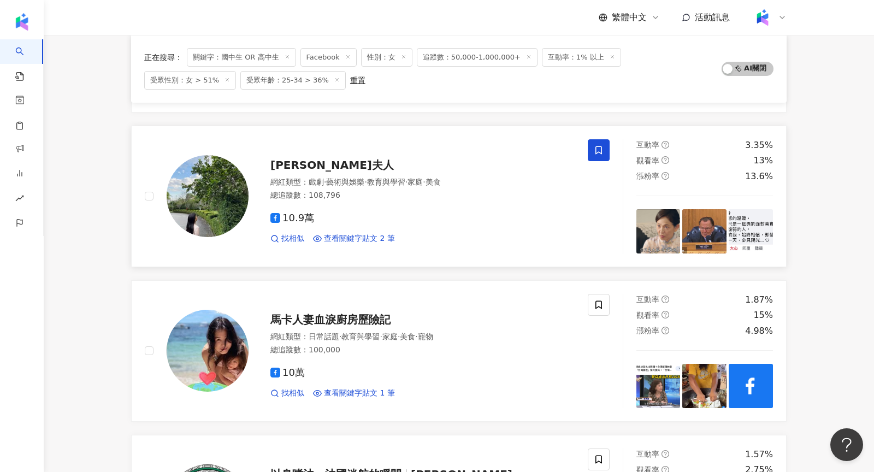
scroll to position [1014, 0]
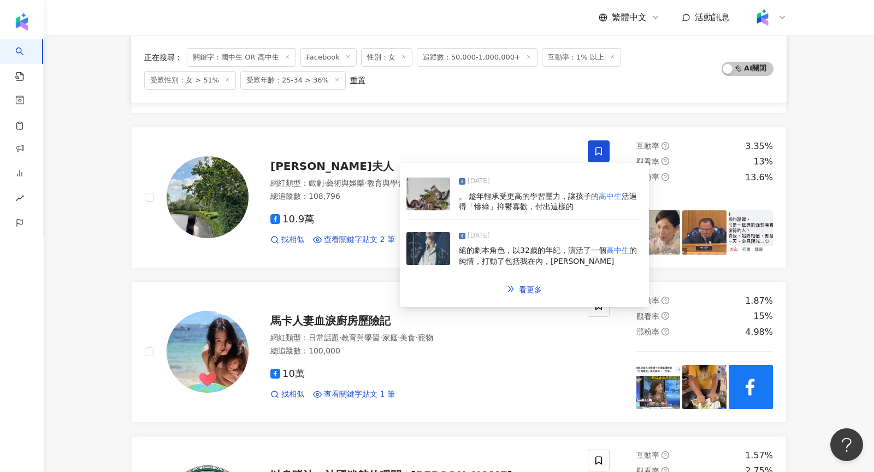
click at [448, 194] on img at bounding box center [428, 194] width 44 height 33
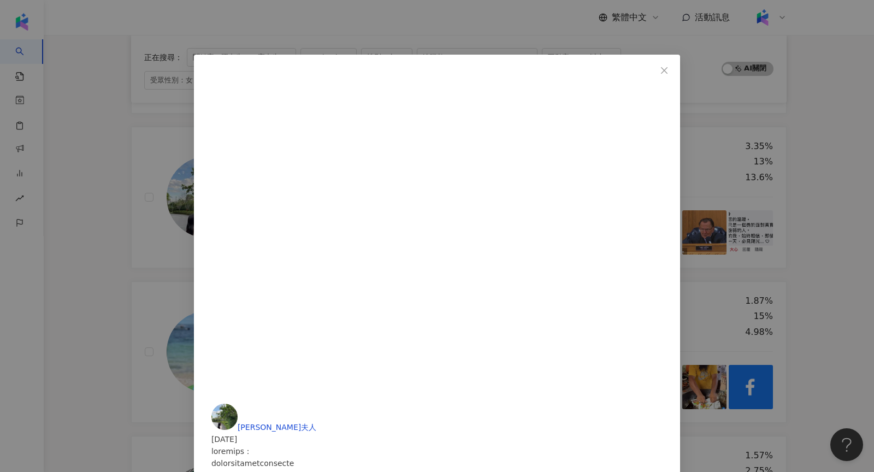
scroll to position [93, 0]
click at [775, 183] on div "莎莉夫人 2025/3/5 3,847 212 519 查看原始貼文" at bounding box center [437, 236] width 874 height 472
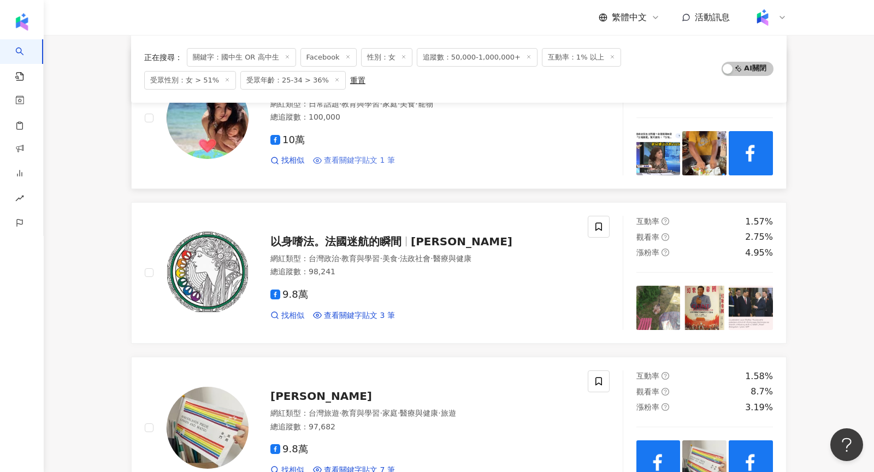
scroll to position [1252, 0]
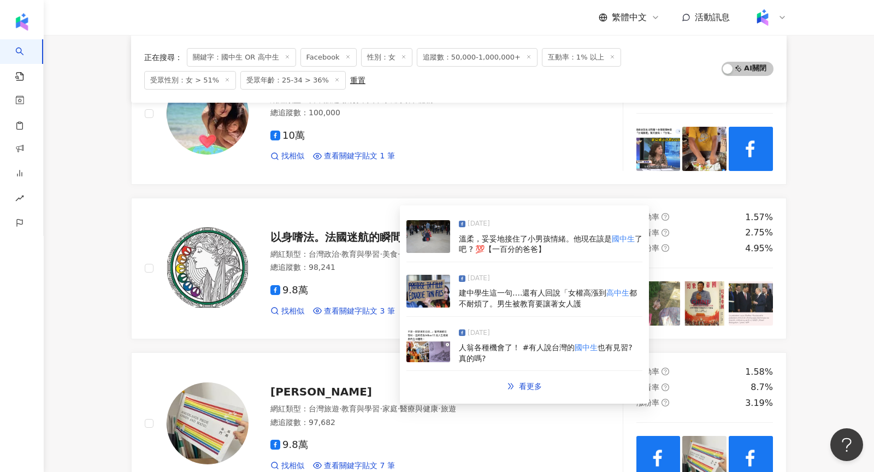
click at [430, 246] on img at bounding box center [428, 236] width 44 height 33
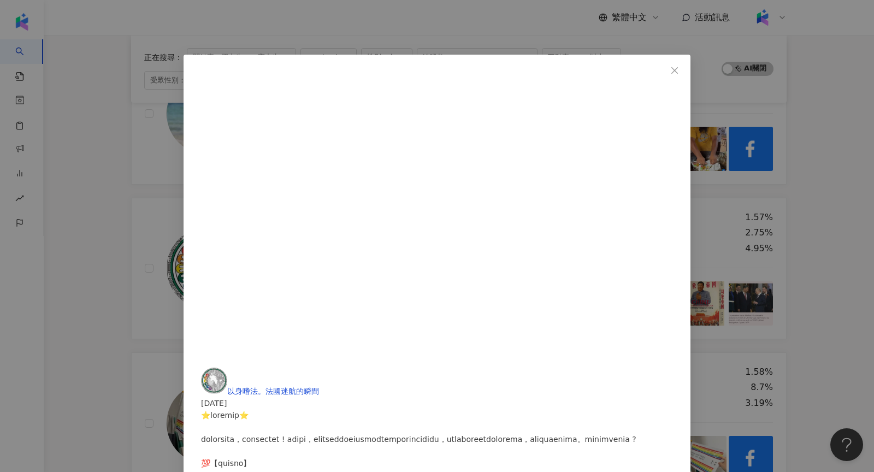
scroll to position [433, 0]
click at [730, 179] on div "以身嗜法。法國迷航的瞬間 2025/8/1 1,219 38 21 查看原始貼文" at bounding box center [437, 236] width 874 height 472
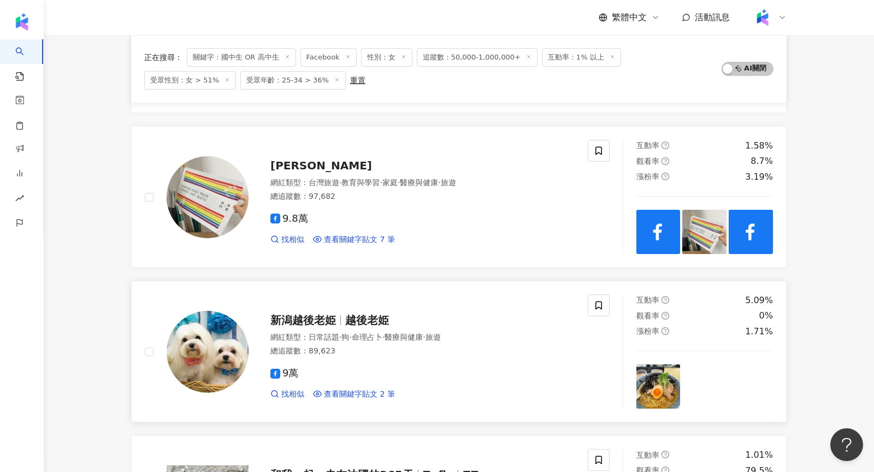
scroll to position [1479, 0]
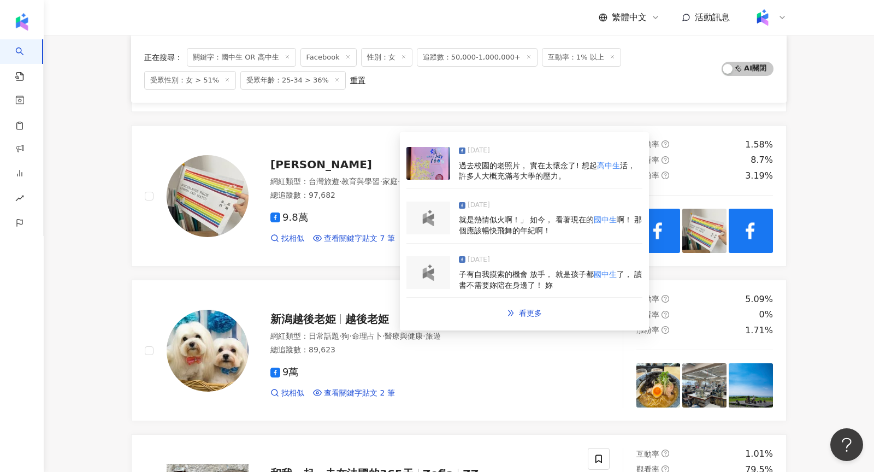
click at [430, 278] on img at bounding box center [428, 272] width 22 height 16
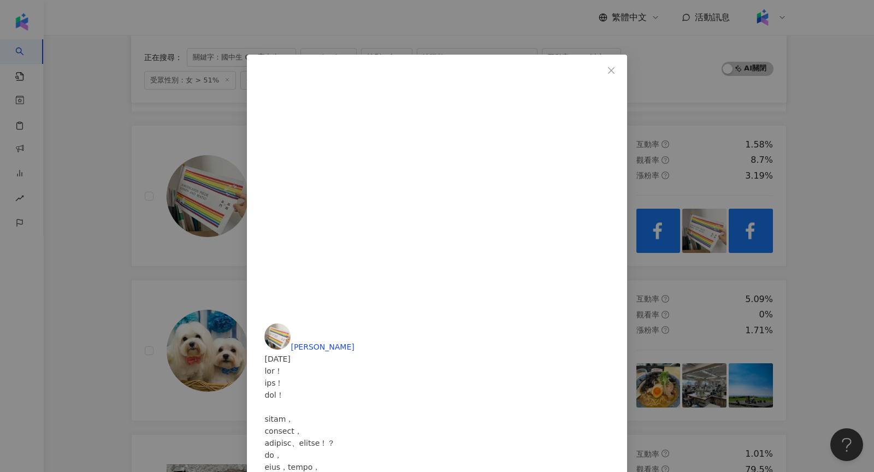
scroll to position [113, 0]
click at [730, 174] on div "李佳燕醫師 2025/5/14 943 16 107 查看原始貼文" at bounding box center [437, 236] width 874 height 472
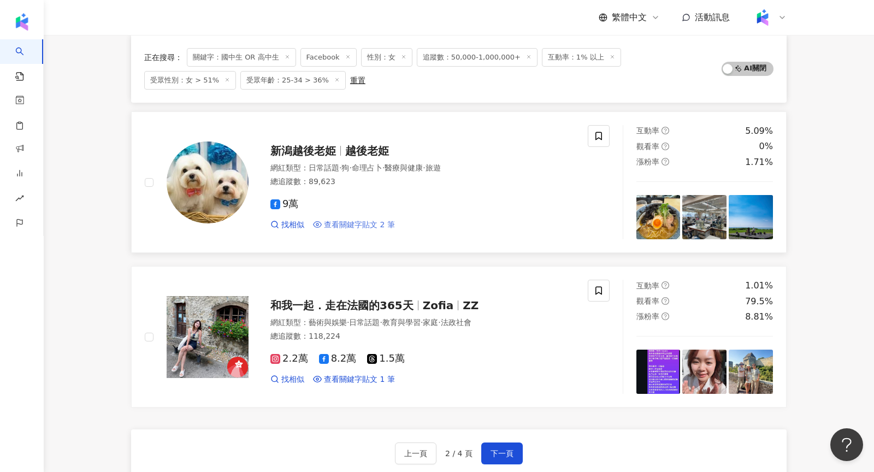
scroll to position [1659, 0]
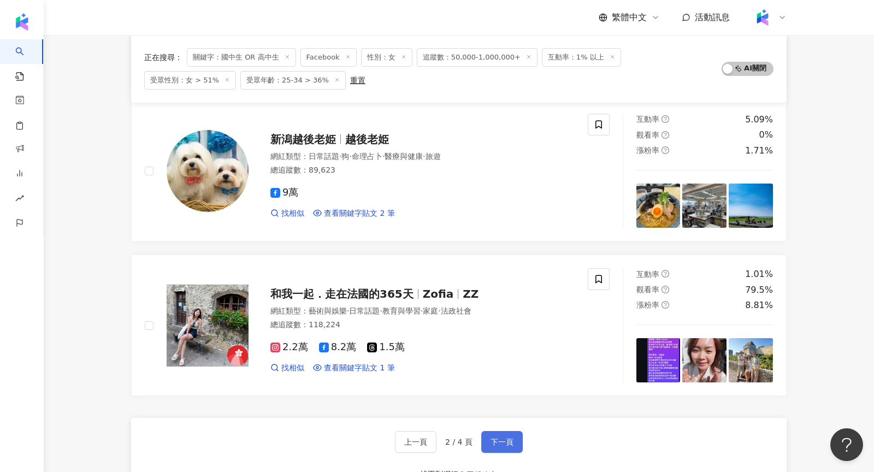
click at [505, 438] on span "下一頁" at bounding box center [502, 442] width 23 height 9
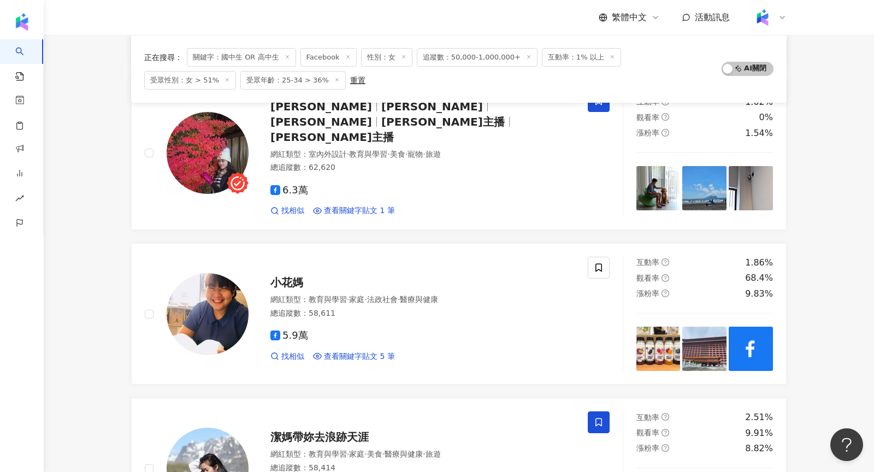
scroll to position [1823, 0]
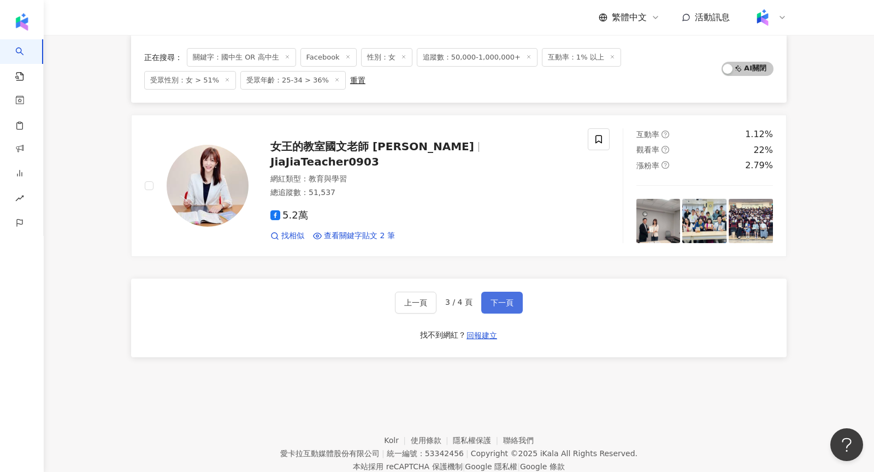
click at [498, 298] on span "下一頁" at bounding box center [502, 302] width 23 height 9
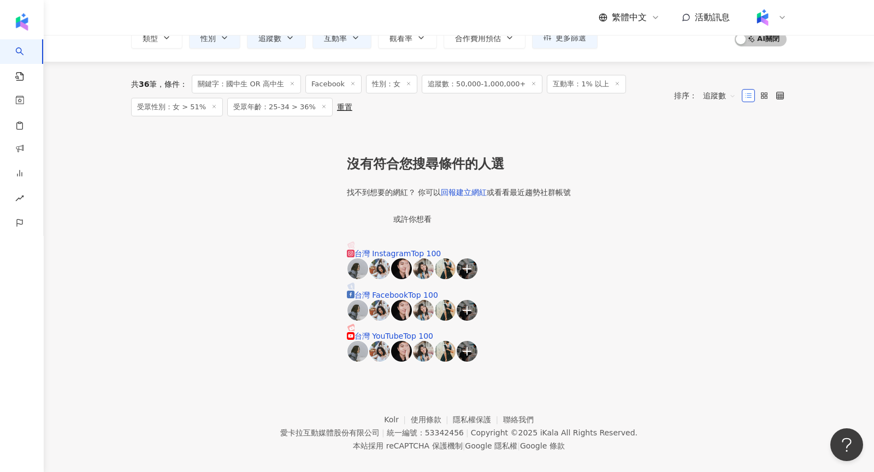
scroll to position [0, 0]
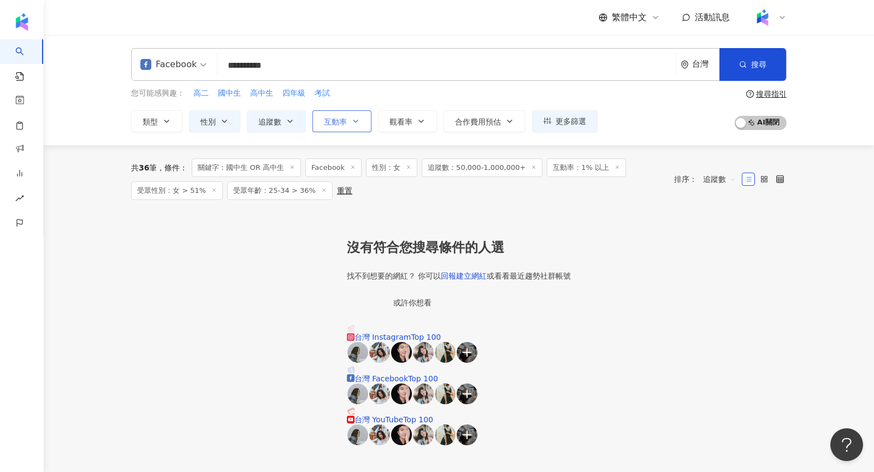
click at [333, 126] on button "互動率" at bounding box center [341, 121] width 59 height 22
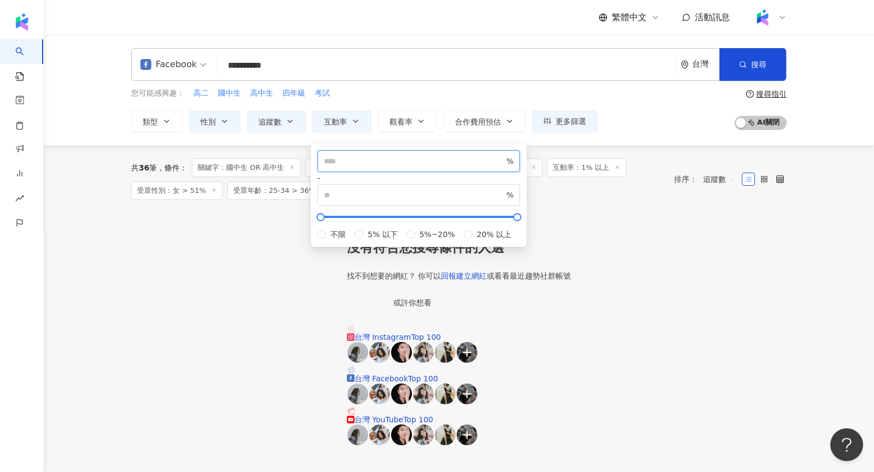
click at [357, 167] on input "*" at bounding box center [414, 161] width 180 height 12
type input "***"
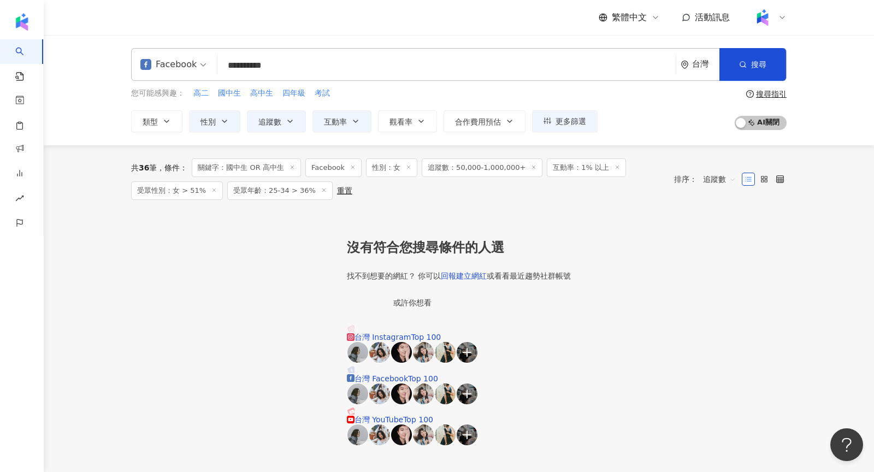
click at [598, 220] on div at bounding box center [459, 226] width 656 height 27
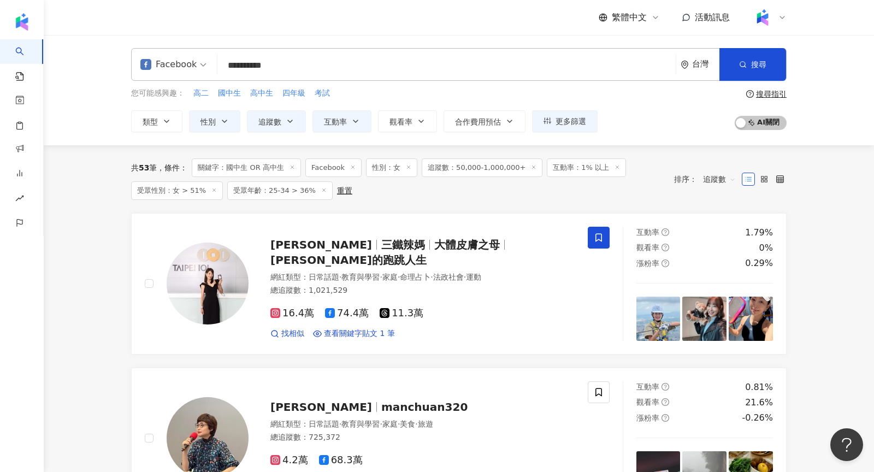
click at [250, 70] on input "**********" at bounding box center [447, 65] width 450 height 21
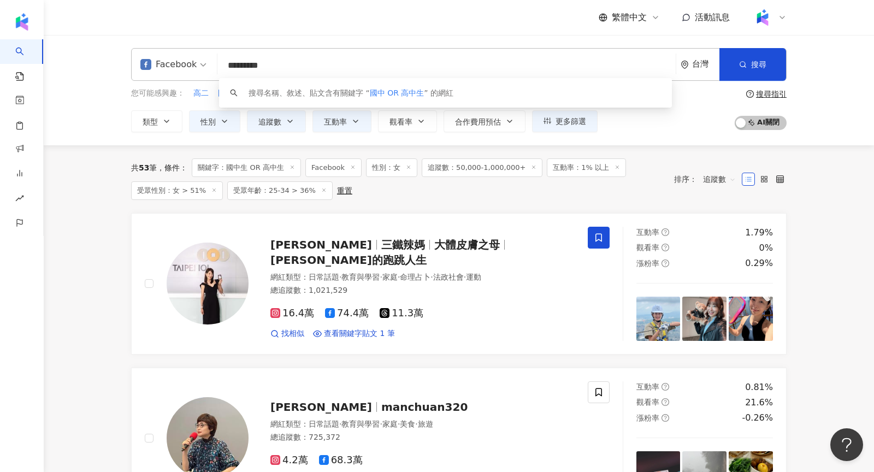
click at [285, 68] on input "*********" at bounding box center [447, 65] width 450 height 21
type input "********"
click at [733, 80] on button "搜尋" at bounding box center [752, 64] width 67 height 33
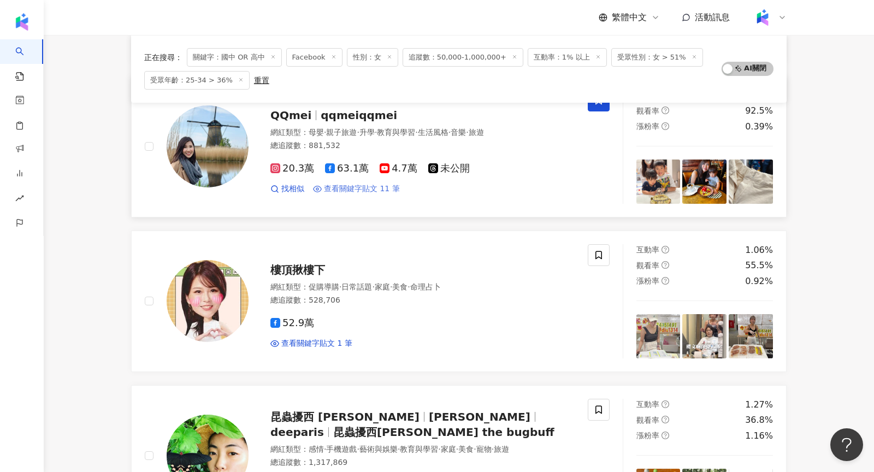
scroll to position [602, 0]
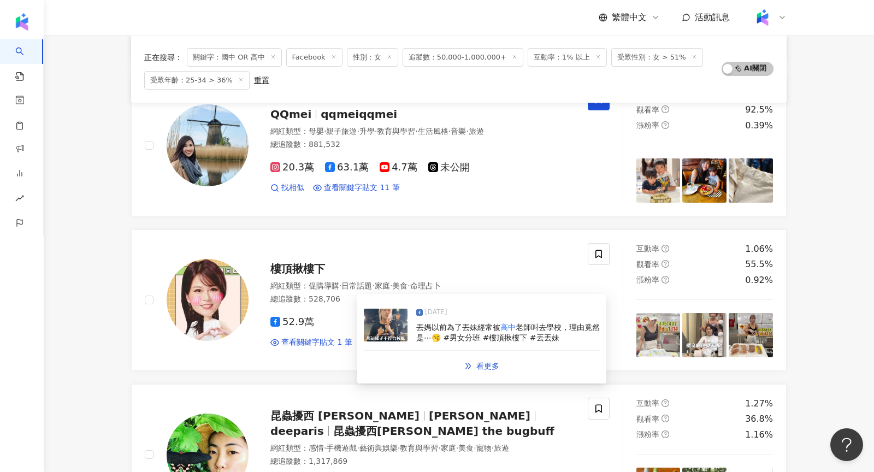
click at [383, 334] on img at bounding box center [386, 325] width 44 height 33
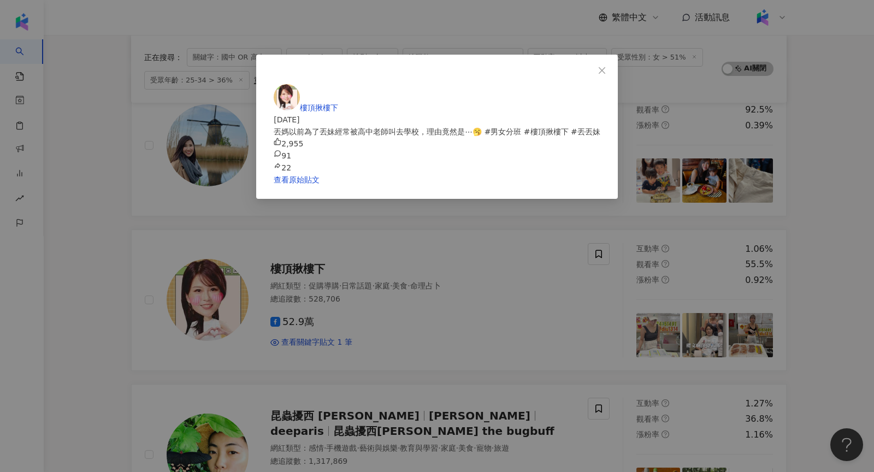
click at [759, 173] on div "樓頂揪樓下 2025/5/20 丟媽以前為了丟妹經常被高中老師叫去學校，理由竟然是⋯🥱 #男女分班 #樓頂揪樓下 #丟丟妹 2,955 91 22 查看原始貼文" at bounding box center [437, 236] width 874 height 472
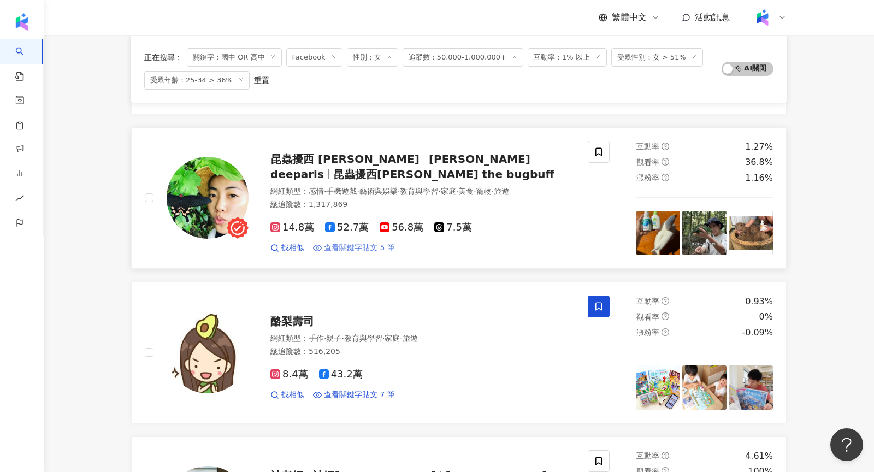
scroll to position [910, 0]
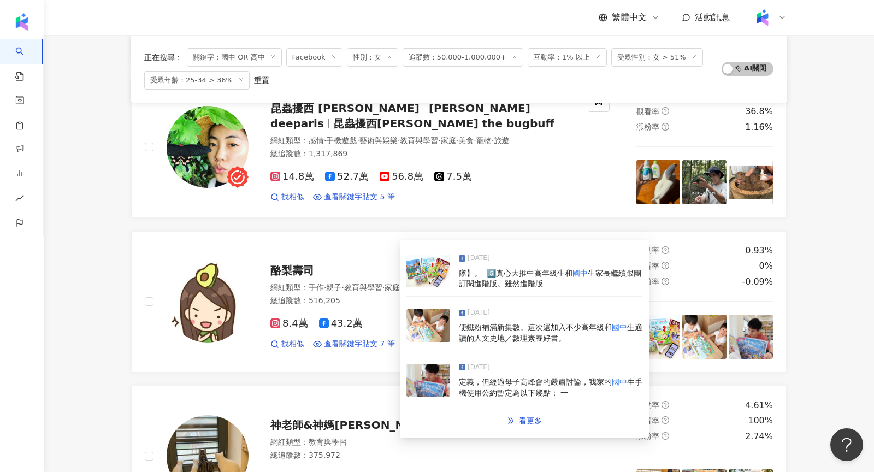
click at [434, 274] on img at bounding box center [428, 271] width 44 height 33
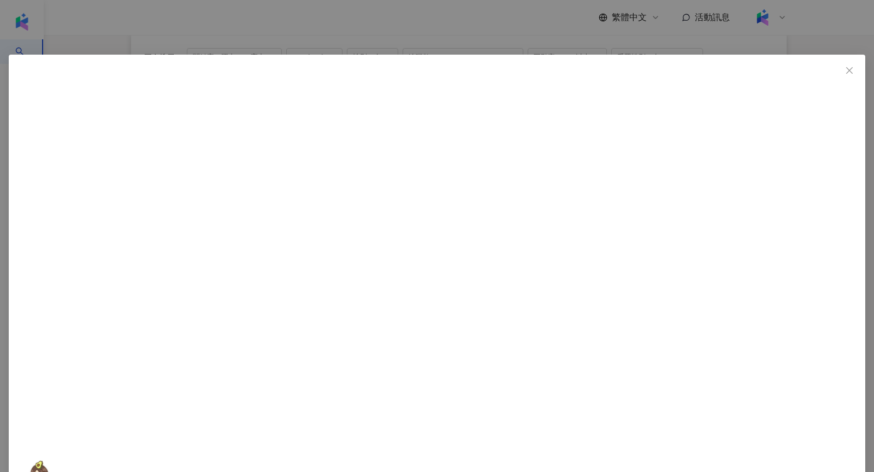
click at [728, 221] on div "酪梨壽司 2025/7/21 1,314 1,172 138 查看原始貼文" at bounding box center [437, 236] width 874 height 472
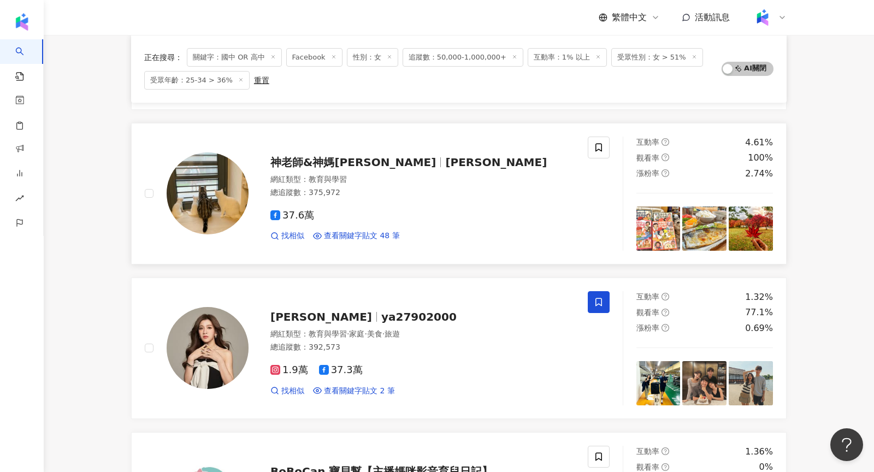
scroll to position [1174, 0]
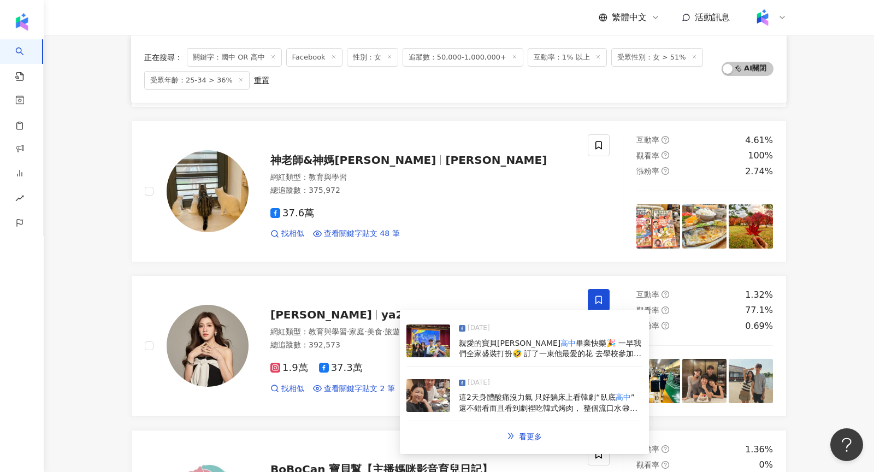
click at [443, 348] on img at bounding box center [428, 340] width 44 height 33
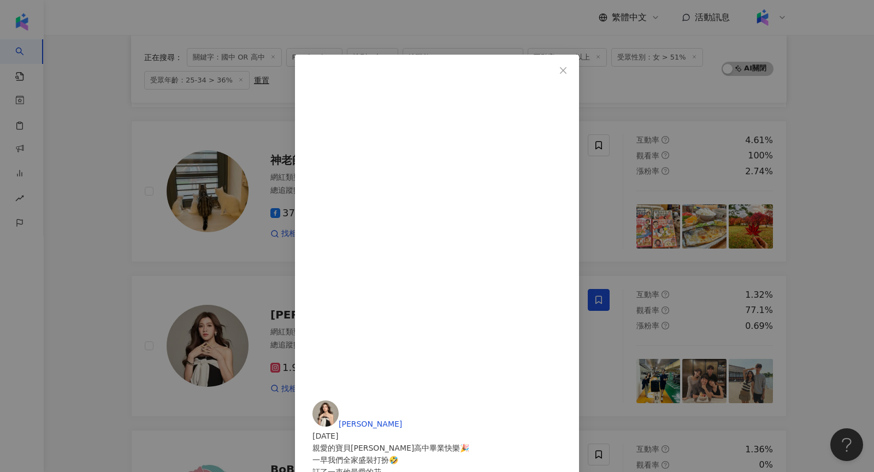
scroll to position [42, 0]
click at [715, 215] on div "曾雅蘭 2025/5/27 親愛的寶貝ken高中畢業快樂🎉 一早我們全家盛裝打扮🤣 訂了一束他最愛的花 去學校參加ken畢業典禮 看著ken從逆境中努力往上爬…" at bounding box center [437, 236] width 874 height 472
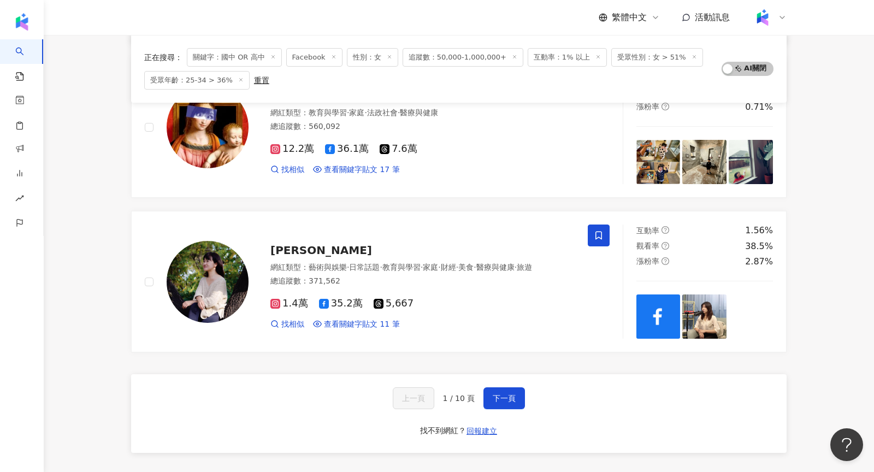
scroll to position [1732, 0]
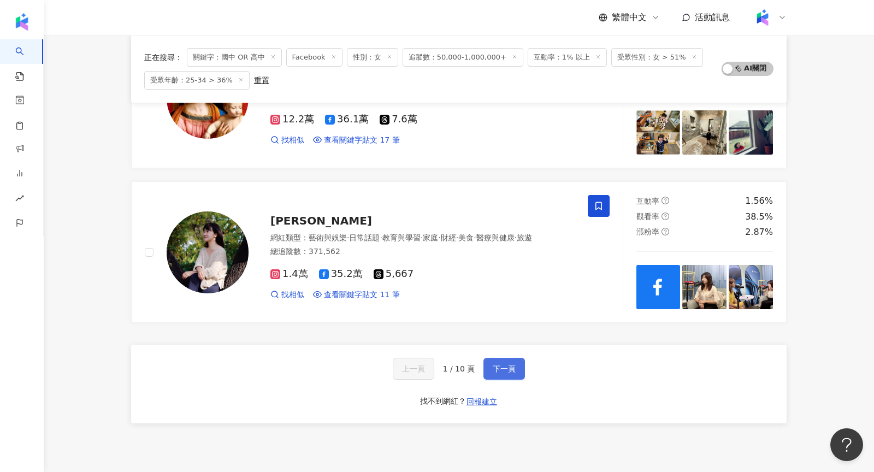
click at [513, 358] on button "下一頁" at bounding box center [504, 369] width 42 height 22
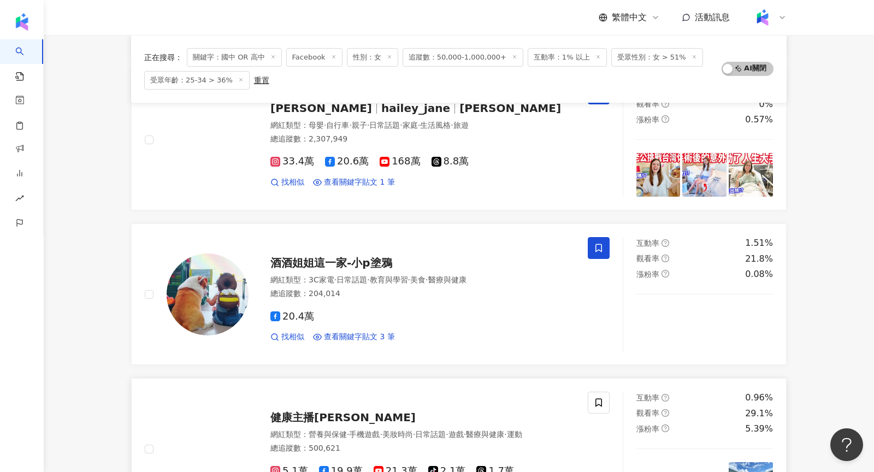
scroll to position [1558, 0]
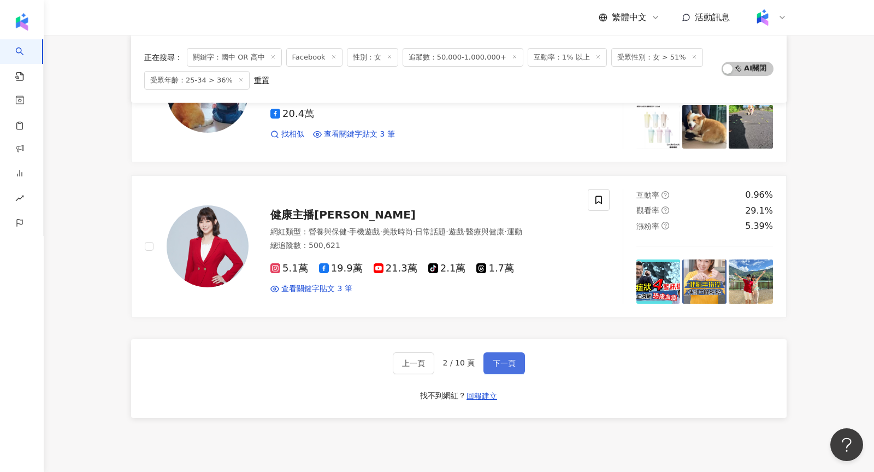
click at [511, 352] on button "下一頁" at bounding box center [504, 363] width 42 height 22
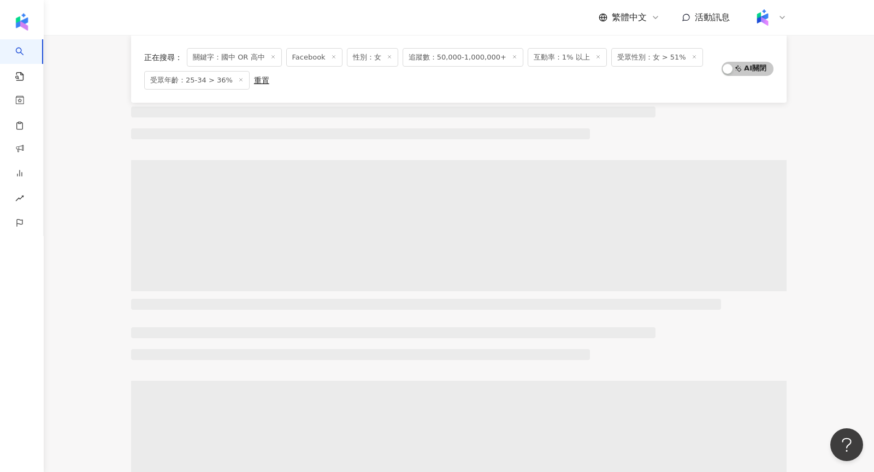
scroll to position [0, 0]
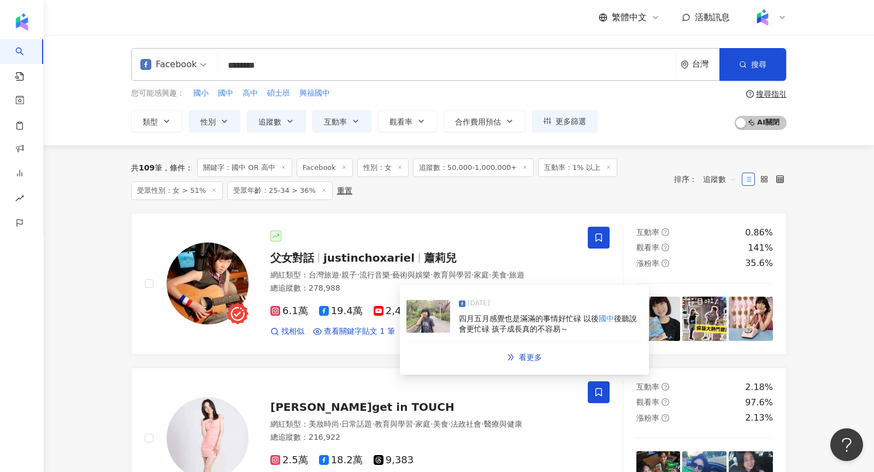
click at [426, 326] on img at bounding box center [428, 316] width 44 height 33
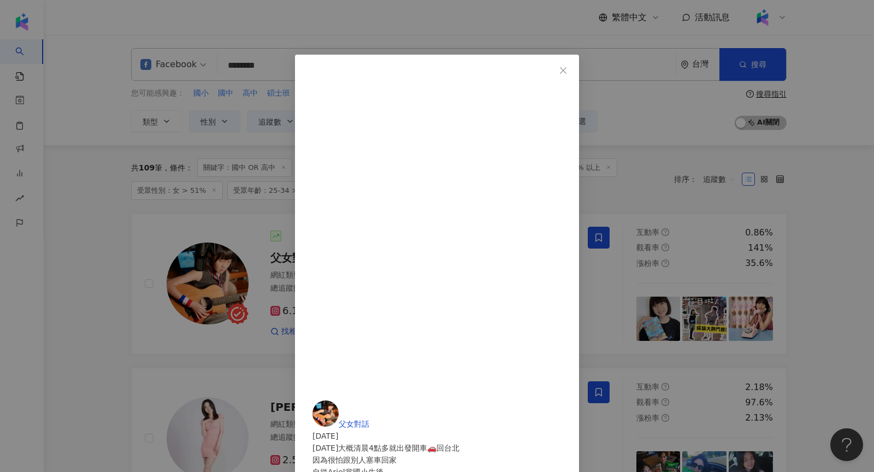
click at [339, 400] on img at bounding box center [325, 413] width 26 height 26
click at [698, 238] on div "父女對話 2025/4/6 今天大概清晨4點多就出發開車🚗回台北 因為很怕跟別人塞車回家 自從Ariel當國小生後 都只能放假出動 回台北後還有一星期時間就要…" at bounding box center [437, 236] width 874 height 472
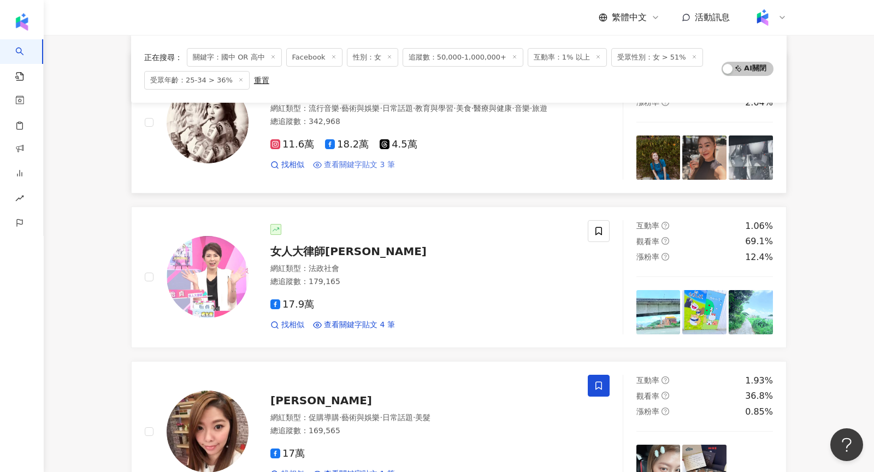
scroll to position [654, 0]
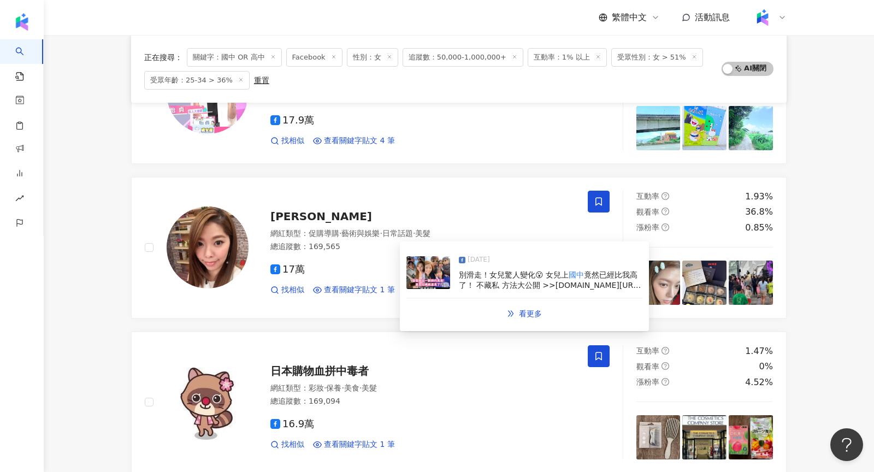
click at [426, 278] on img at bounding box center [428, 272] width 44 height 33
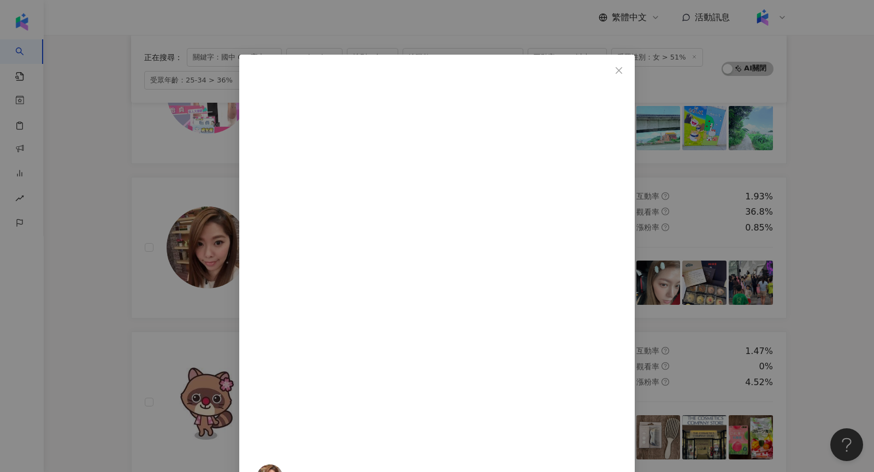
click at [283, 464] on img at bounding box center [270, 477] width 26 height 26
click at [542, 39] on div "Mei 邱馨葦 2025/1/23 別滑走！女兒驚人變化😮 女兒上國中竟然已經比我高了！ 不藏私 方法大公開 >>gooddr.co/dYeQP 1,056 …" at bounding box center [437, 236] width 874 height 472
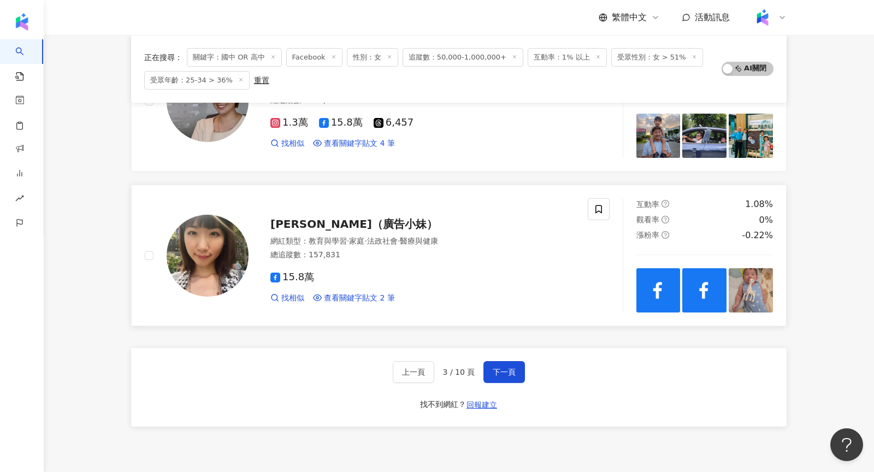
scroll to position [1730, 0]
click at [512, 367] on span "下一頁" at bounding box center [504, 371] width 23 height 9
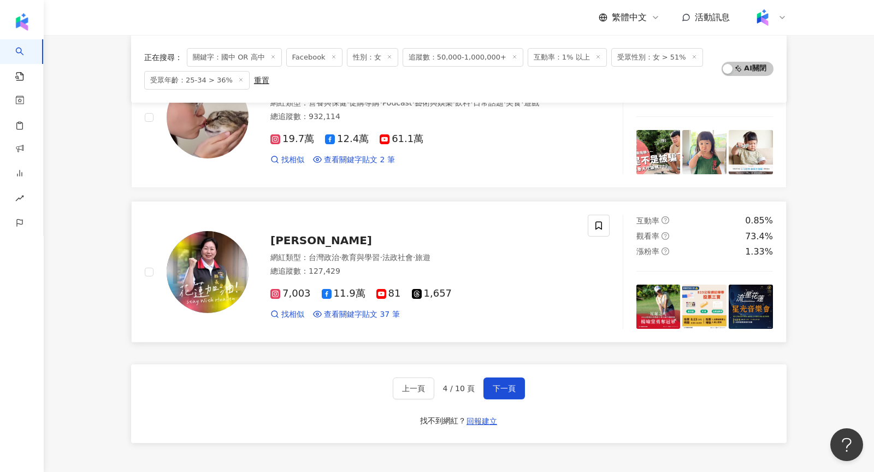
scroll to position [1714, 0]
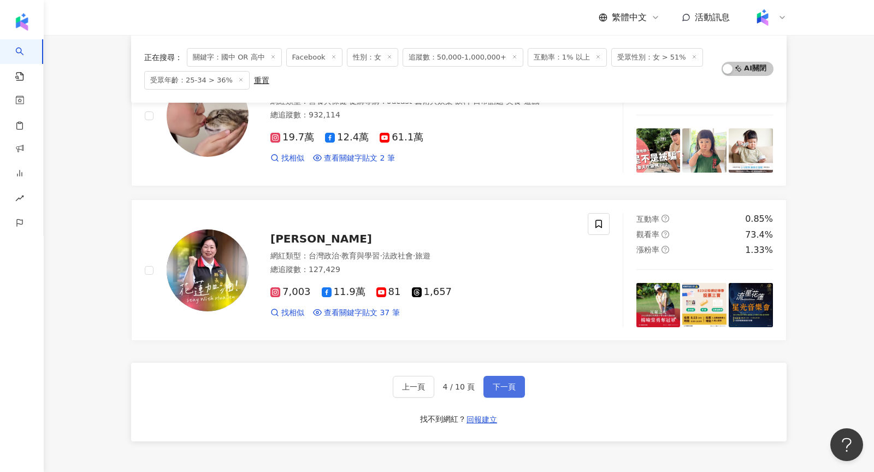
click at [493, 382] on span "下一頁" at bounding box center [504, 386] width 23 height 9
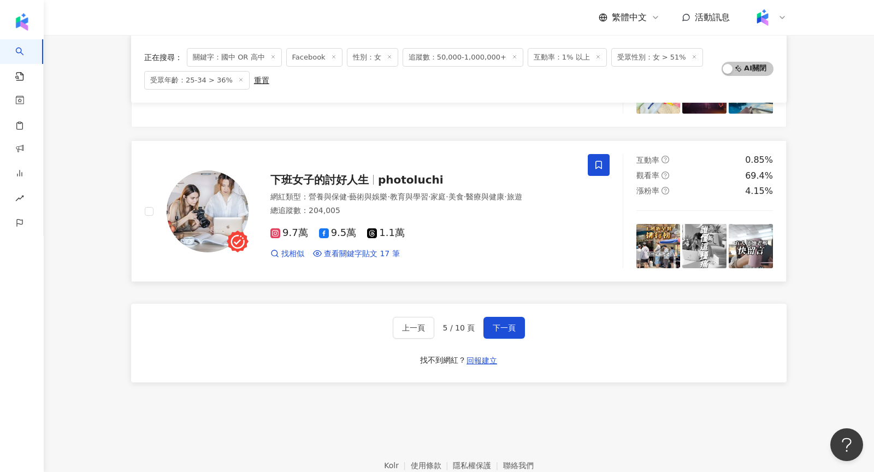
scroll to position [1823, 0]
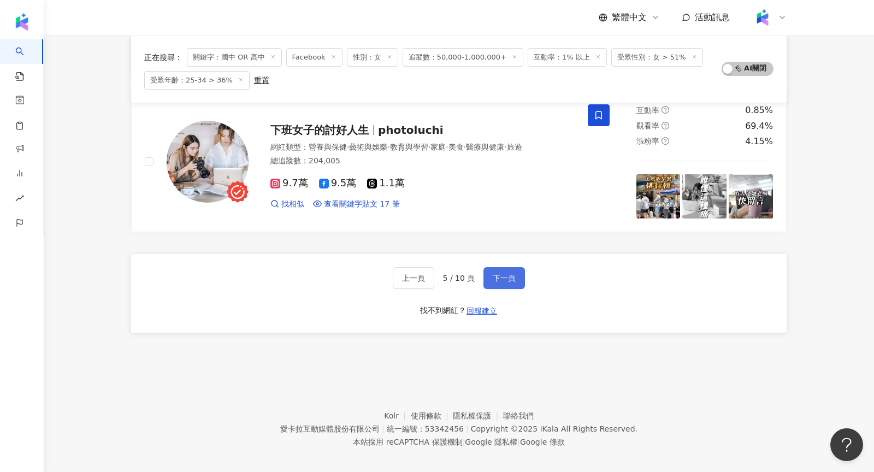
click at [495, 274] on button "下一頁" at bounding box center [504, 278] width 42 height 22
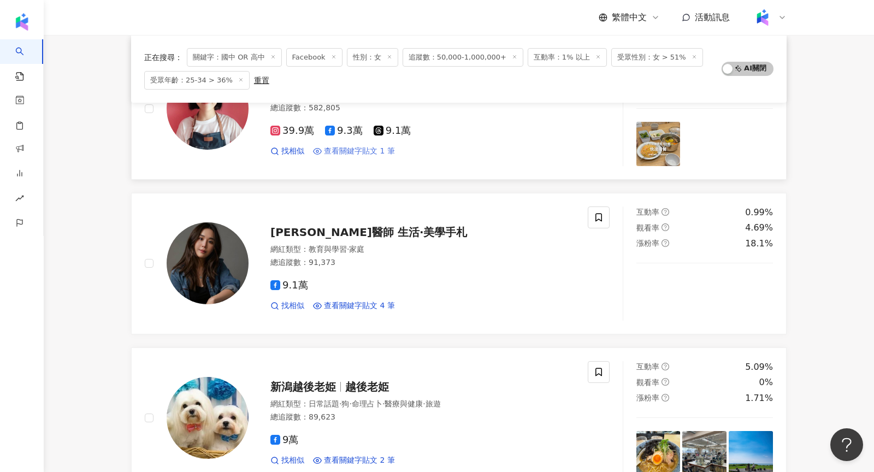
scroll to position [330, 0]
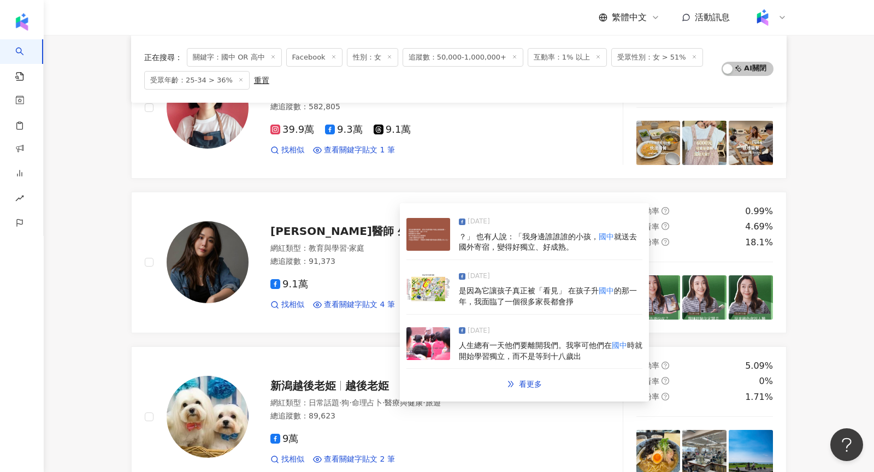
click at [427, 294] on img at bounding box center [428, 289] width 44 height 33
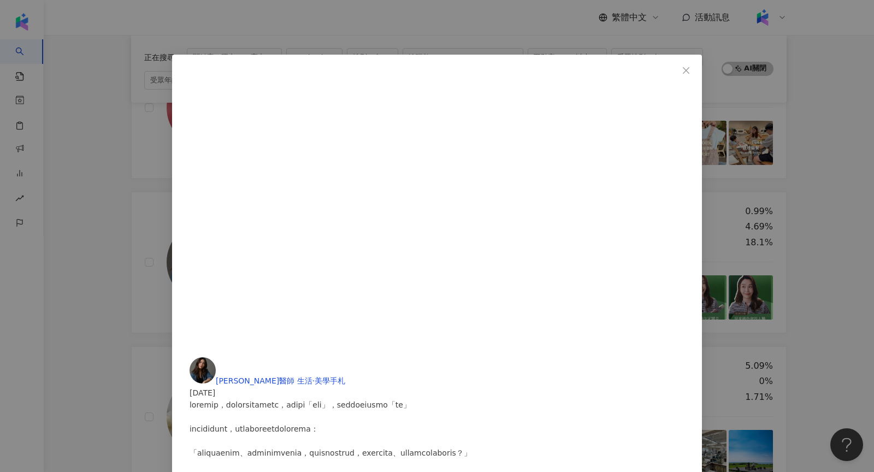
click at [138, 246] on div "蔡佳芬醫師 生活·美學手札 2025/6/1 1,707 79 213 查看原始貼文" at bounding box center [437, 236] width 874 height 472
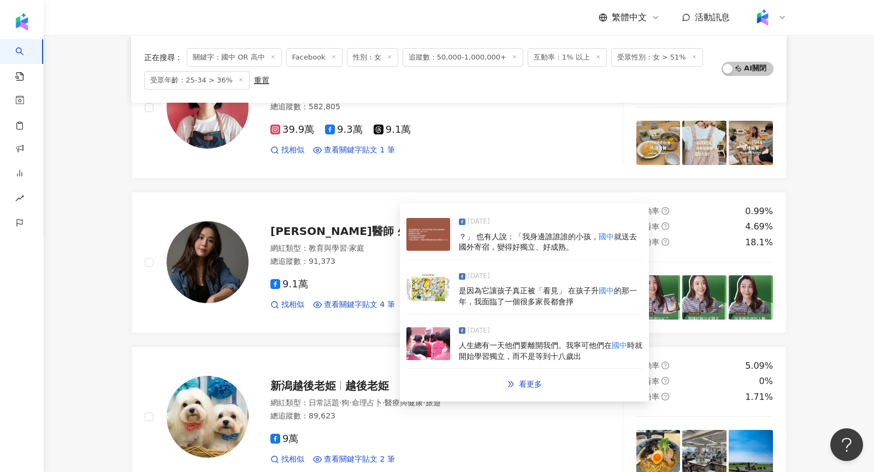
click at [424, 337] on img at bounding box center [428, 343] width 44 height 33
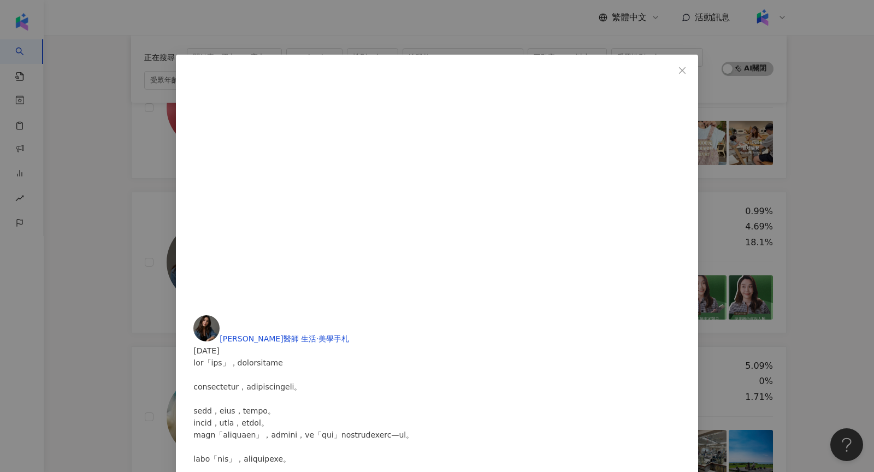
scroll to position [705, 0]
click at [406, 331] on div "蔡佳芬醫師 生活·美學手札 2025/6/1 2,796 168 683 查看原始貼文" at bounding box center [437, 236] width 874 height 472
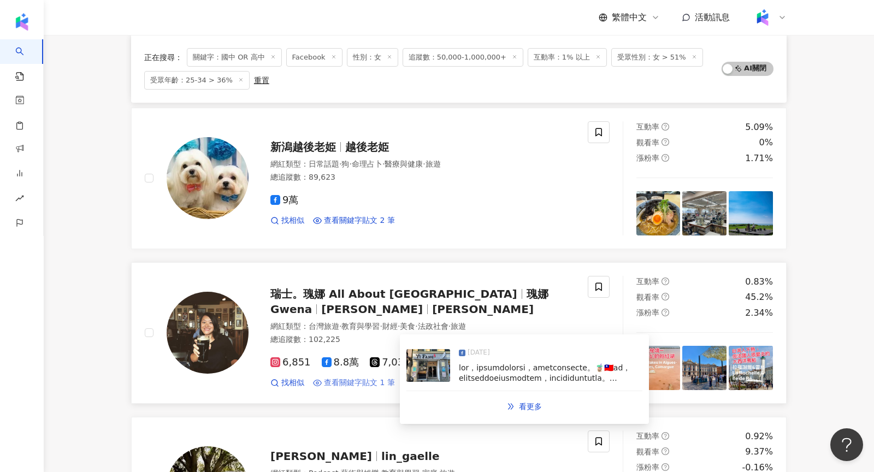
scroll to position [783, 0]
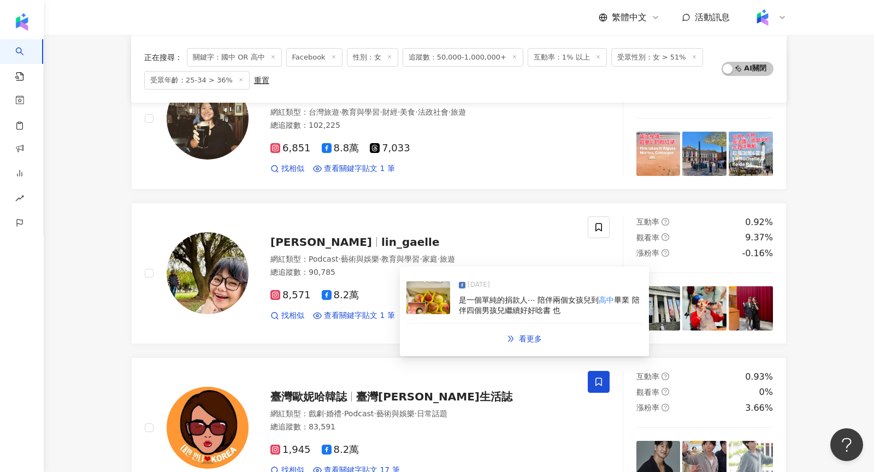
click at [423, 299] on img at bounding box center [428, 297] width 44 height 33
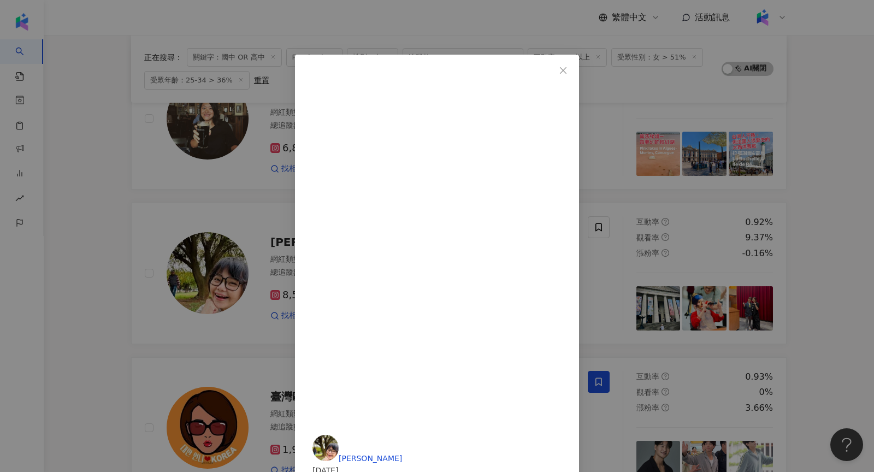
click at [727, 140] on div "林嘉俐 2025/5/23 昨天再度收到來自原鄉的禮物 #馬里光五月桃 ❤️ 感恩至善基金會的在乎🙏🏻🥰 2014年擔任愛心大使之後 我就只是一個單純的捐款人…" at bounding box center [437, 236] width 874 height 472
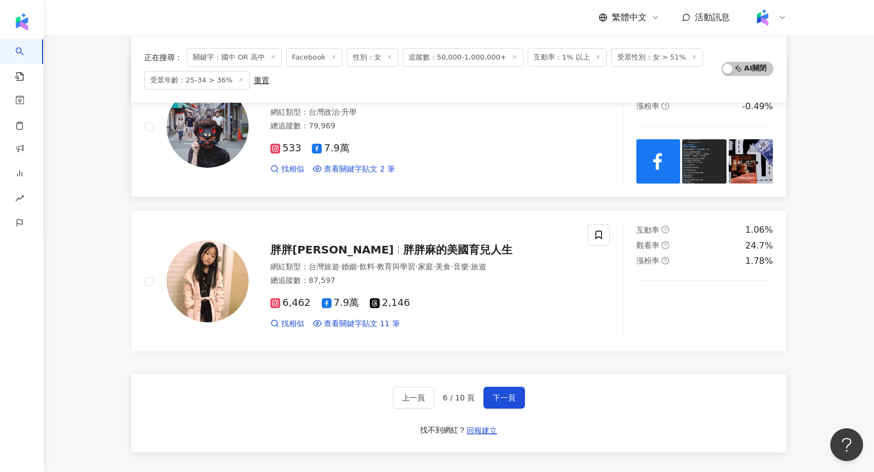
scroll to position [1705, 0]
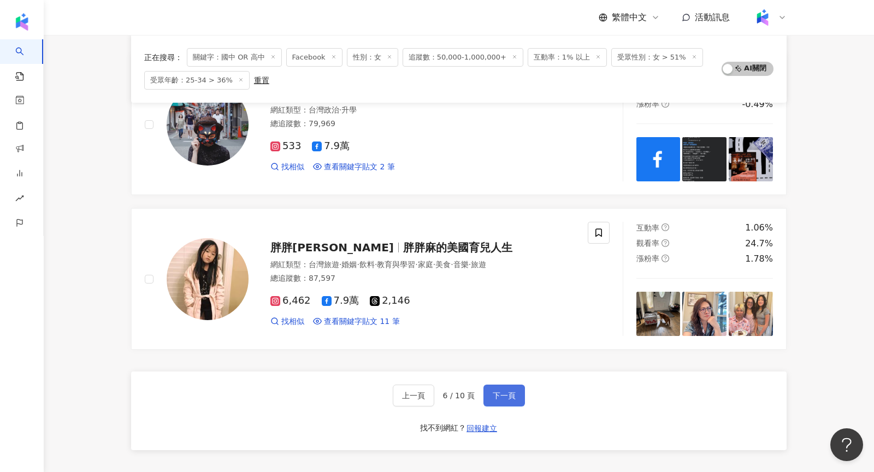
click at [505, 394] on button "下一頁" at bounding box center [504, 396] width 42 height 22
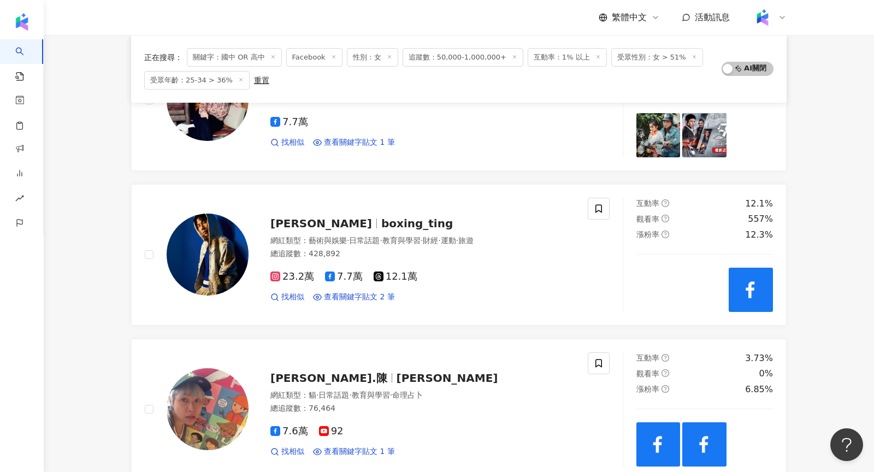
scroll to position [0, 0]
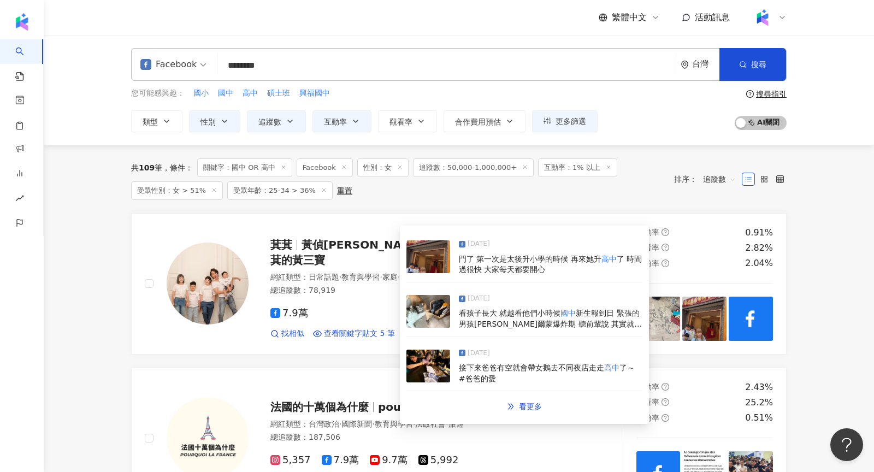
click at [429, 263] on img at bounding box center [428, 256] width 44 height 33
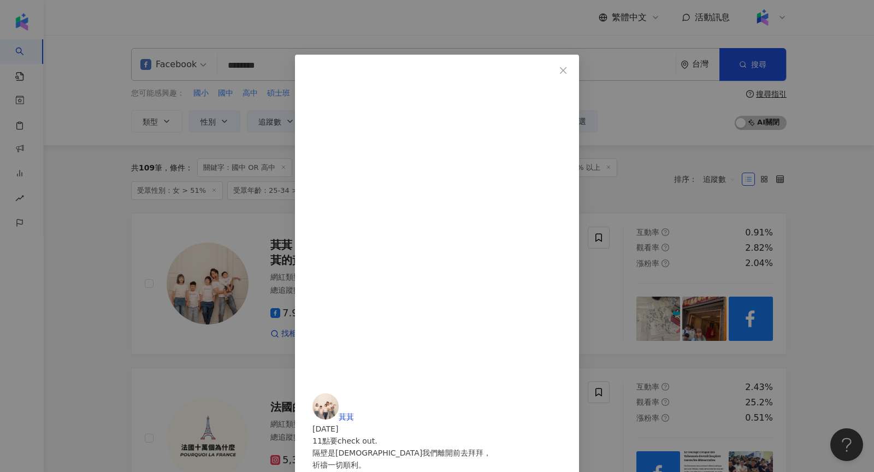
click at [760, 199] on div "萁萁 2025/8/31 11點要check out. 隔壁是媽祖廟我們離開前去拜拜， 祈禱一切順利。 昨晚睡覺前與孩子討論要不要最後一夾， 因為池袋有一整棟…" at bounding box center [437, 236] width 874 height 472
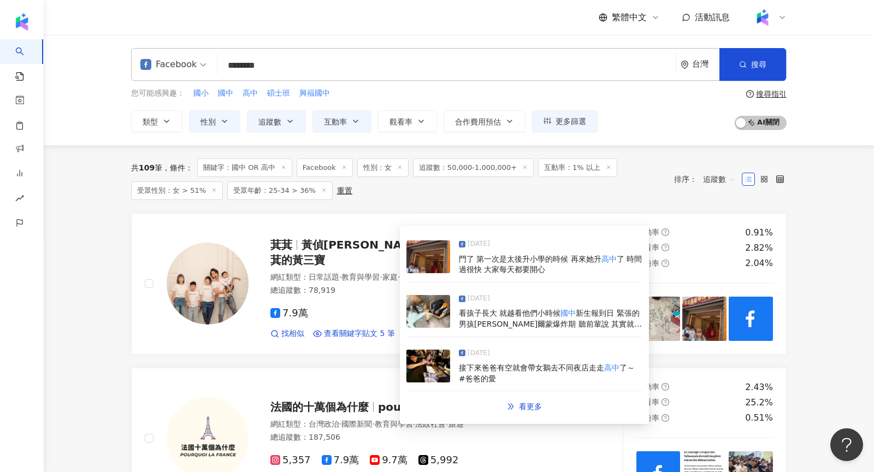
click at [429, 369] on img at bounding box center [428, 366] width 44 height 33
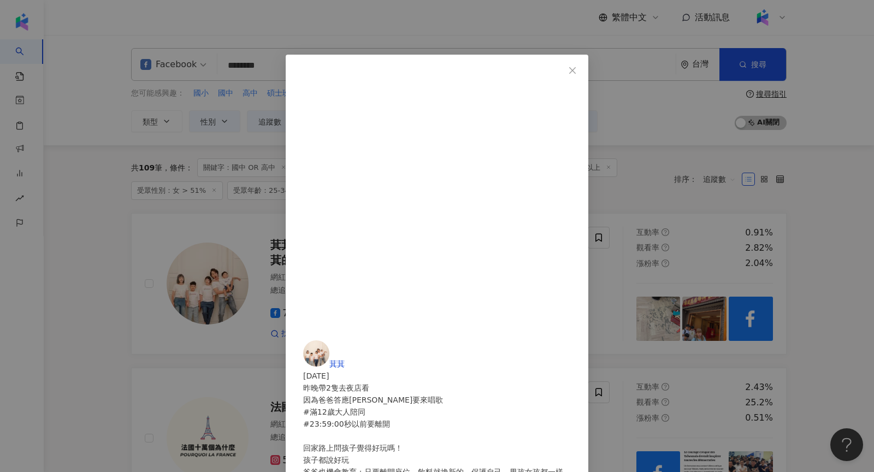
click at [732, 176] on div "萁萁 2025/7/26 昨晚帶2隻去夜店看 因為爸爸答應賴銘偉叔叔要來唱歌 #滿12歲大人陪同 #23:59:00秒以前要離開 回家路上問孩子覺得好玩嗎！ …" at bounding box center [437, 236] width 874 height 472
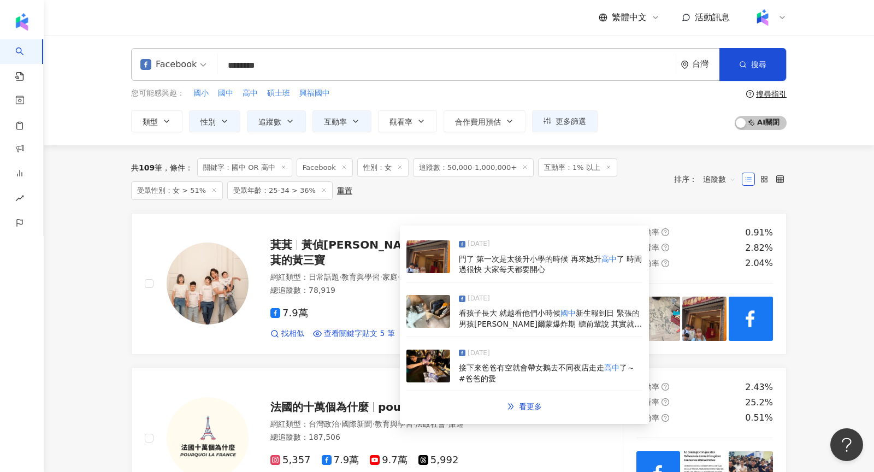
click at [428, 268] on img at bounding box center [428, 256] width 44 height 33
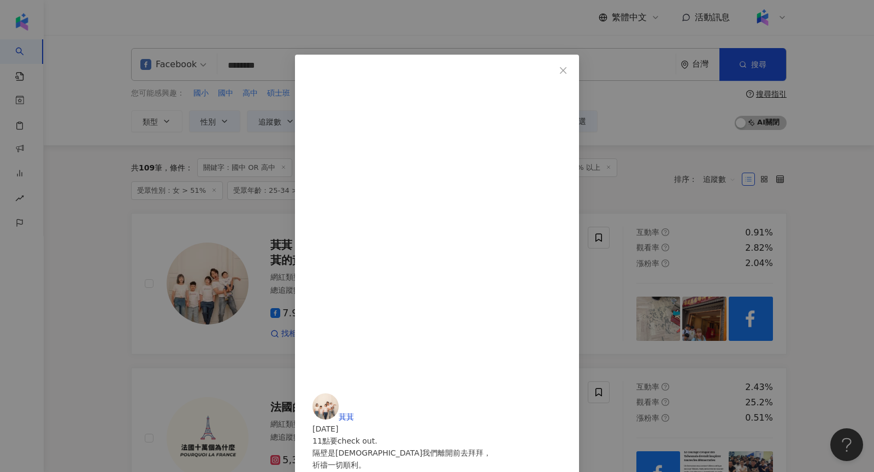
scroll to position [157, 0]
click at [758, 275] on div "萁萁 2025/8/31 11點要check out. 隔壁是媽祖廟我們離開前去拜拜， 祈禱一切順利。 昨晚睡覺前與孩子討論要不要最後一夾， 因為池袋有一整棟…" at bounding box center [437, 236] width 874 height 472
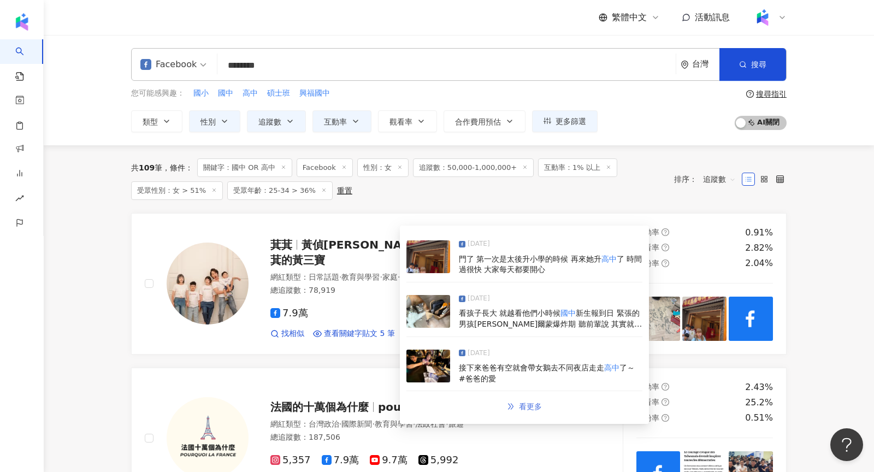
click at [539, 400] on link "看更多" at bounding box center [524, 407] width 58 height 22
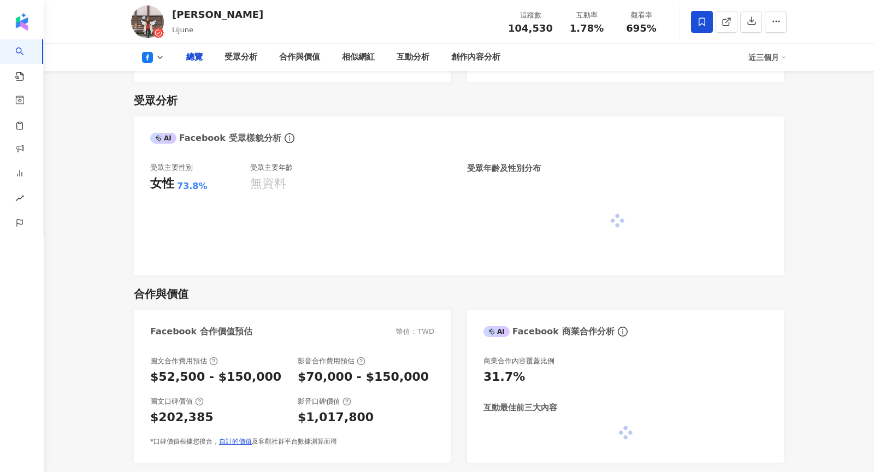
scroll to position [854, 0]
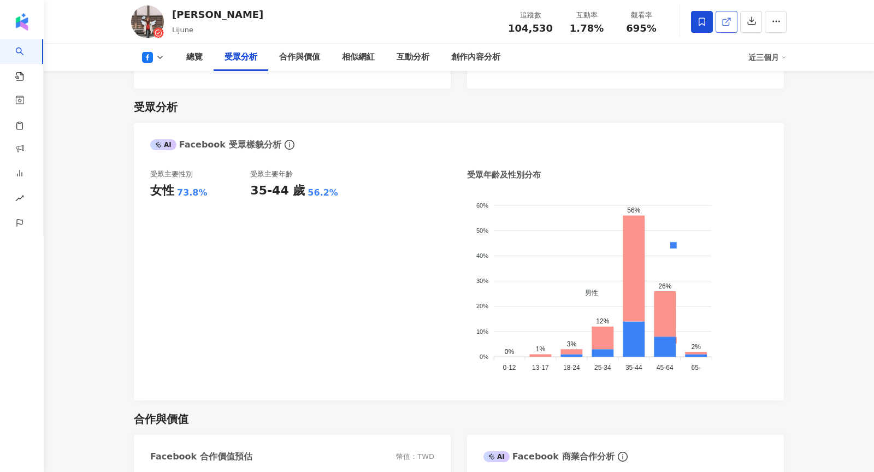
click at [724, 17] on icon at bounding box center [727, 22] width 10 height 10
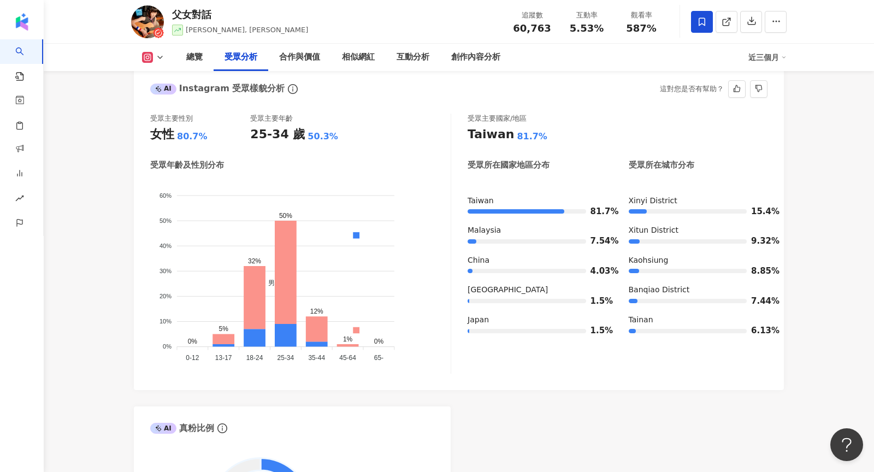
scroll to position [980, 0]
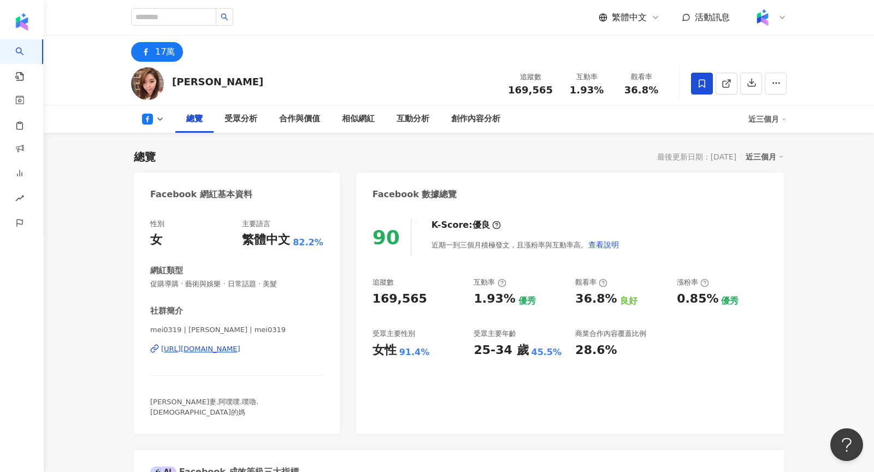
drag, startPoint x: 172, startPoint y: 81, endPoint x: 233, endPoint y: 80, distance: 60.6
click at [233, 80] on div "Mei 邱馨葦 追蹤數 169,565 互動率 1.93% 觀看率 36.8%" at bounding box center [458, 83] width 699 height 43
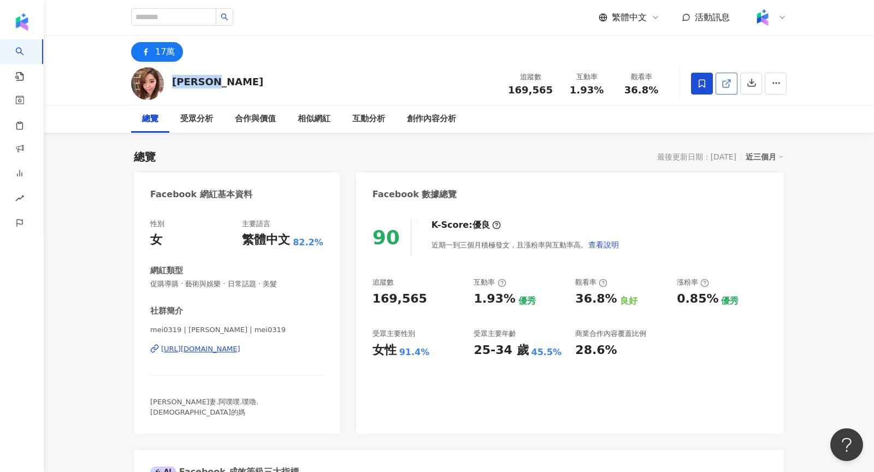
click at [726, 79] on icon at bounding box center [727, 84] width 10 height 10
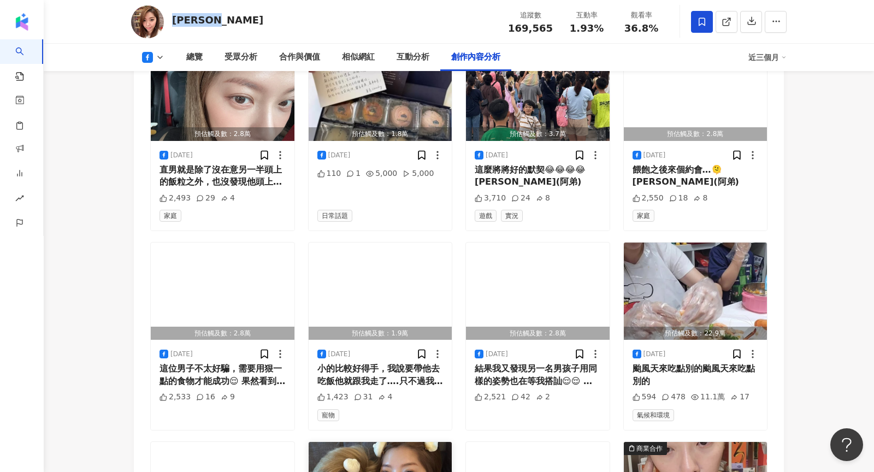
scroll to position [2778, 0]
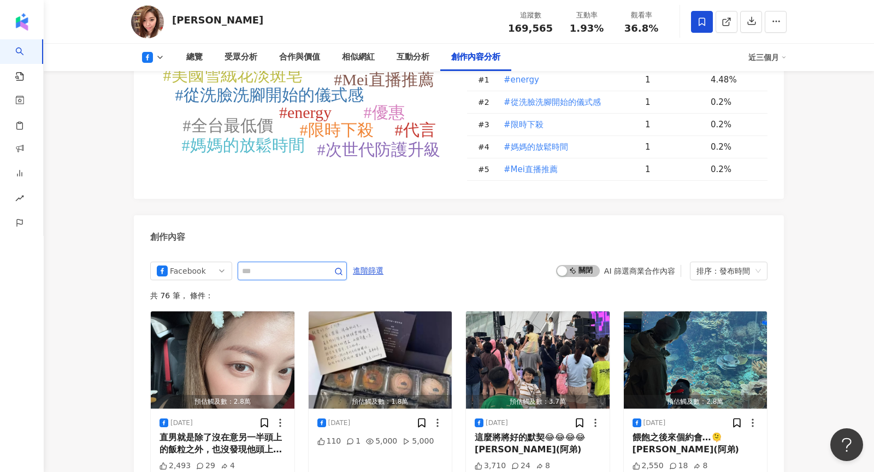
click at [274, 264] on input "text" at bounding box center [280, 270] width 76 height 13
type input "*"
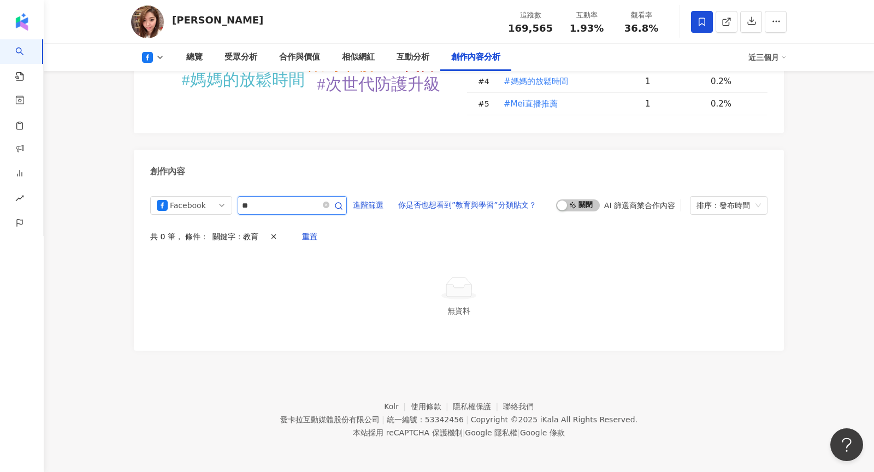
scroll to position [2829, 0]
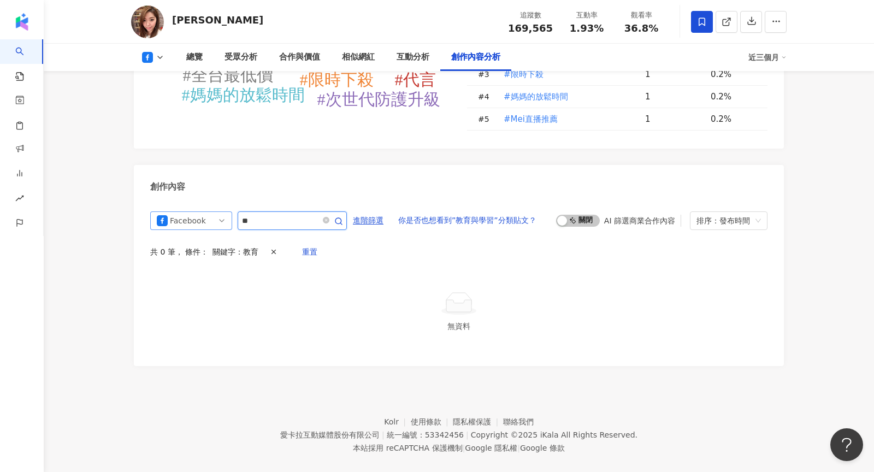
drag, startPoint x: 297, startPoint y: 206, endPoint x: 164, endPoint y: 208, distance: 132.2
click at [164, 211] on div "Facebook **" at bounding box center [248, 220] width 197 height 19
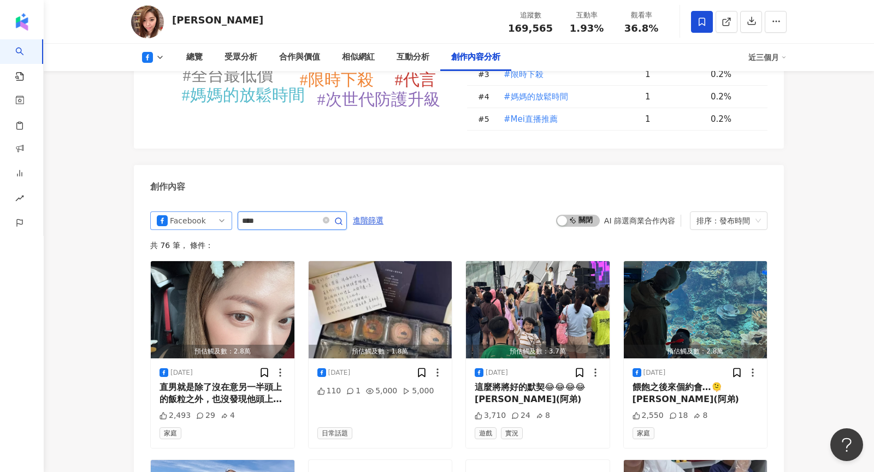
scroll to position [2912, 0]
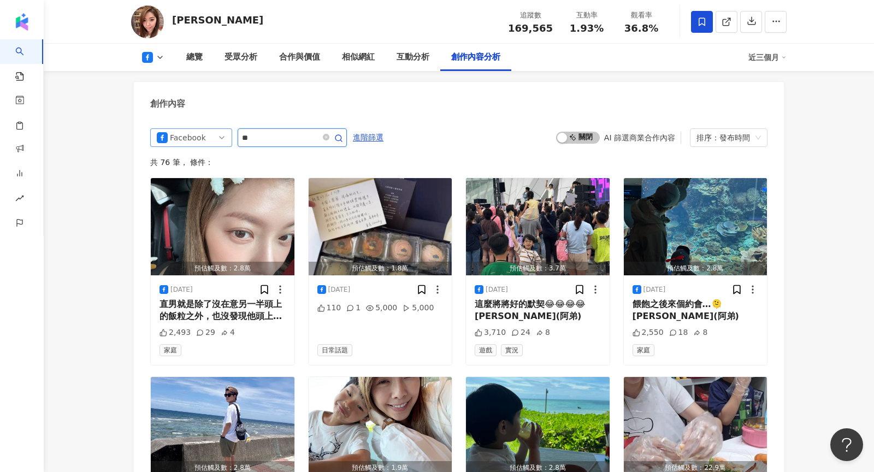
type input "**"
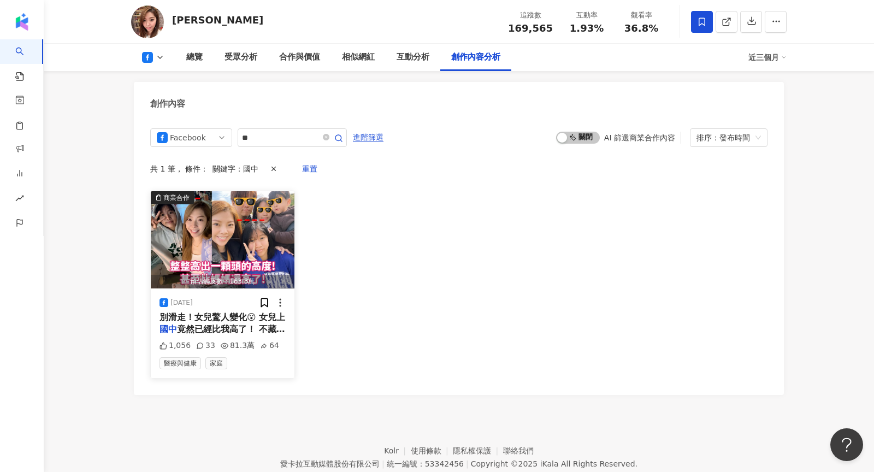
click at [264, 236] on img "button" at bounding box center [223, 239] width 144 height 97
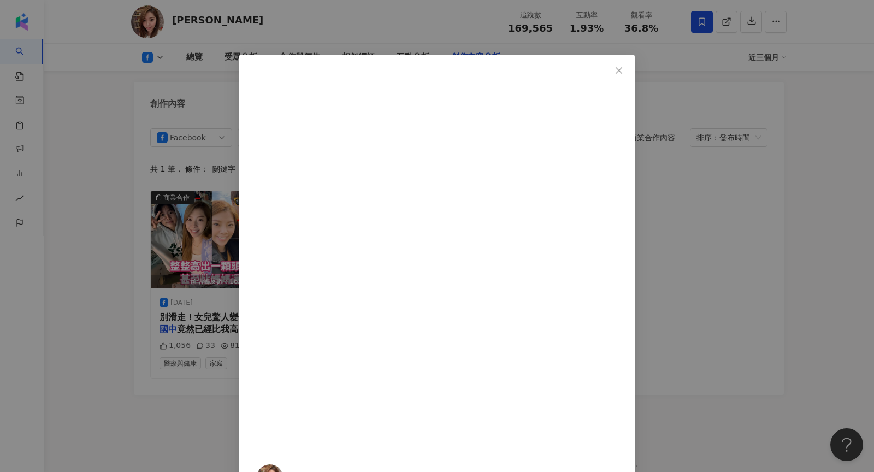
scroll to position [40, 0]
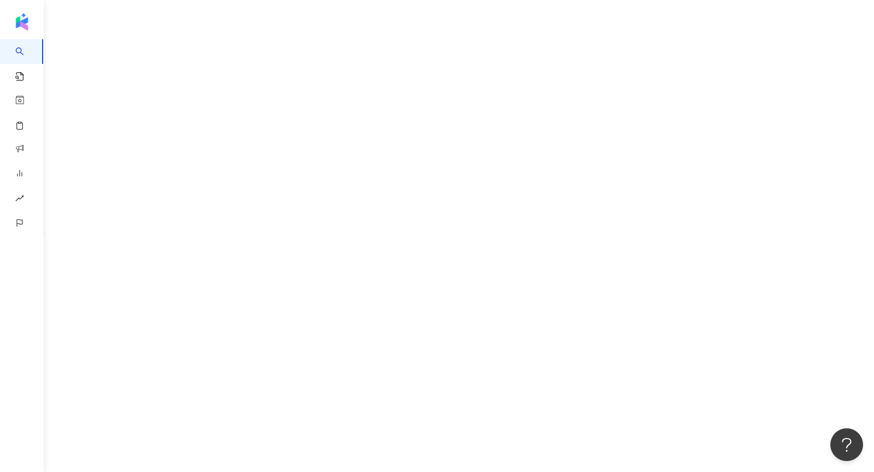
scroll to position [50, 0]
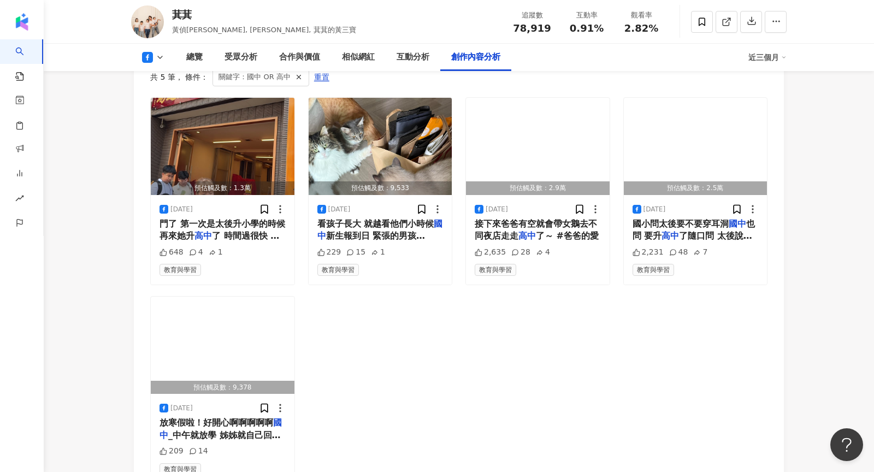
scroll to position [2925, 0]
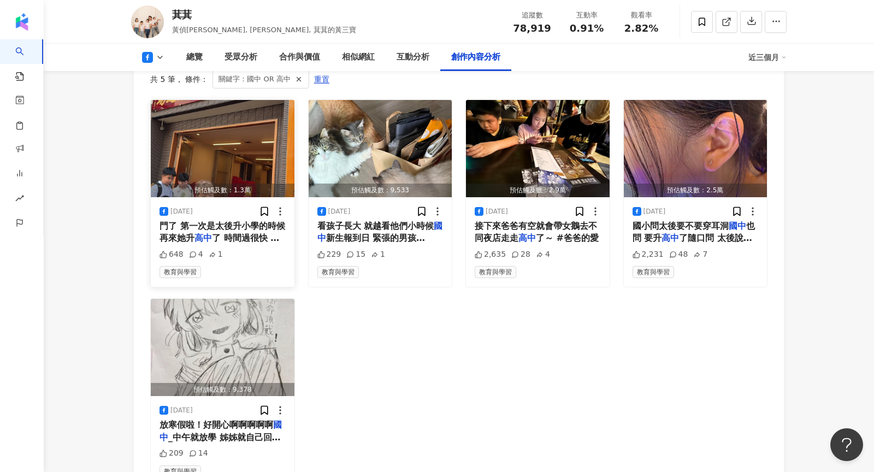
click at [248, 163] on img "button" at bounding box center [223, 148] width 144 height 97
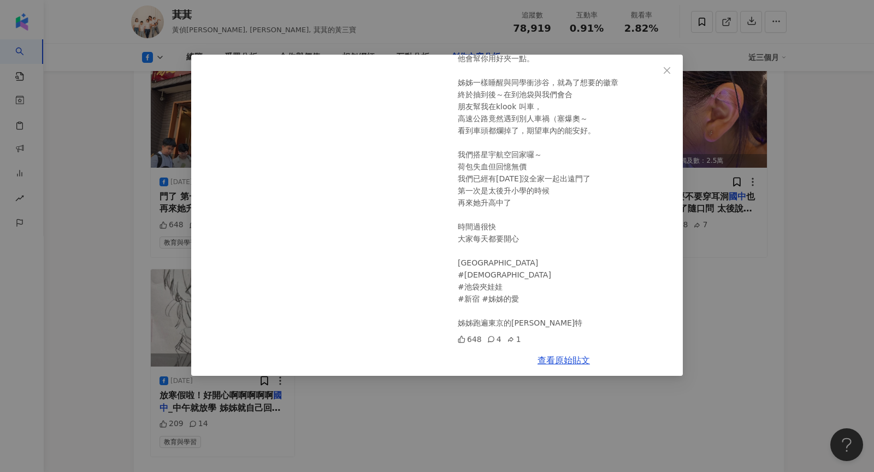
scroll to position [2950, 0]
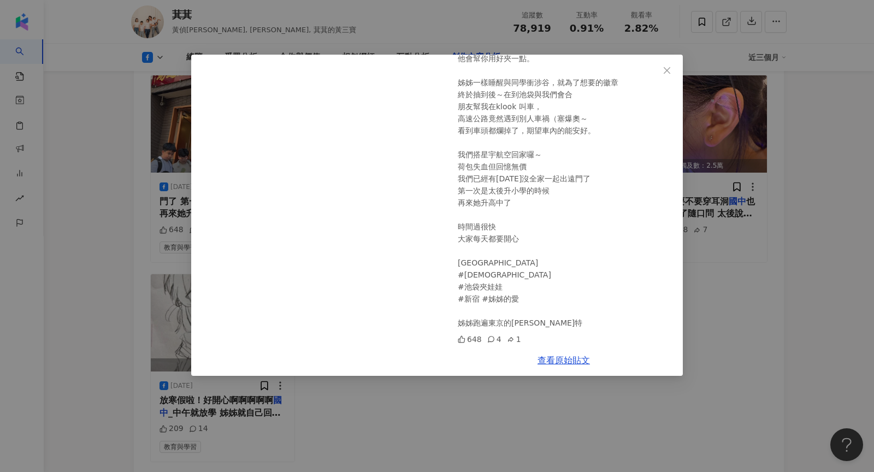
click at [778, 303] on div "萁萁 [DATE] 11點要check out. 隔壁是[DEMOGRAPHIC_DATA]我們離開前去拜拜， 祈禱一切順利。 昨晚睡覺前與孩子討論要不要最後…" at bounding box center [437, 236] width 874 height 472
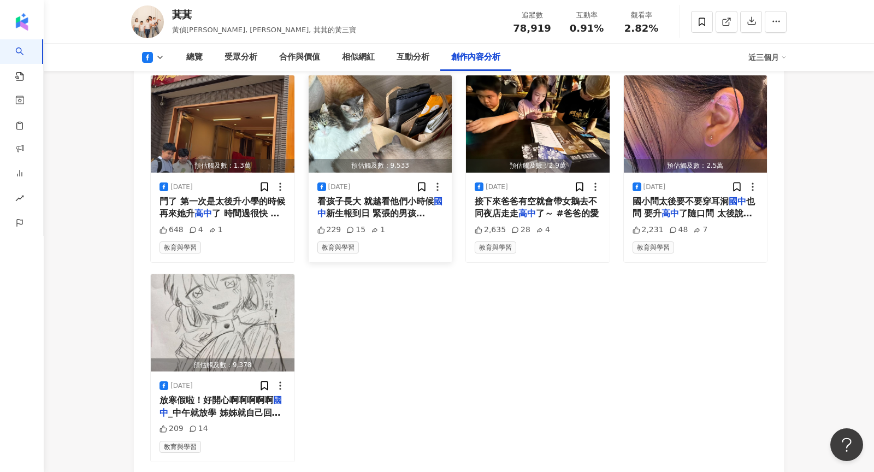
click at [381, 149] on img "button" at bounding box center [381, 123] width 144 height 97
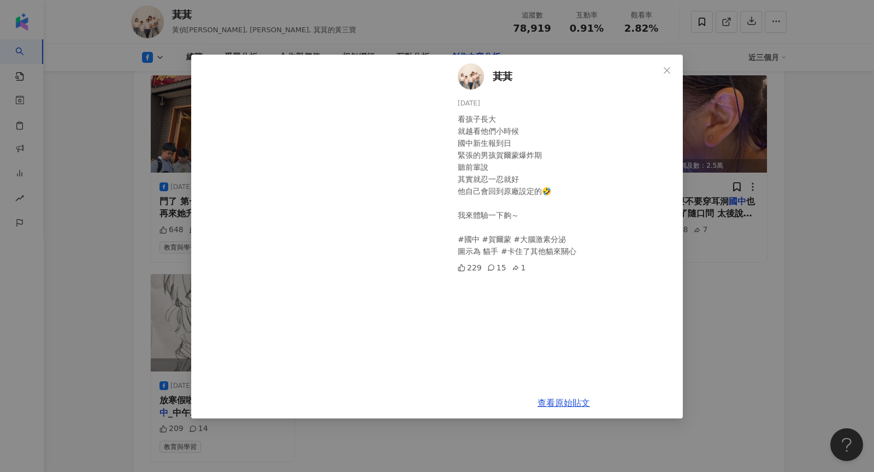
click at [745, 259] on div "萁萁 2025/8/19 看孩子長大 就越看他們小時候 國中新生報到日 緊張的男孩賀爾蒙爆炸期 聽前輩說 其實就忍一忍就好 他自己會回到原廠設定的🤣 我來體驗…" at bounding box center [437, 236] width 874 height 472
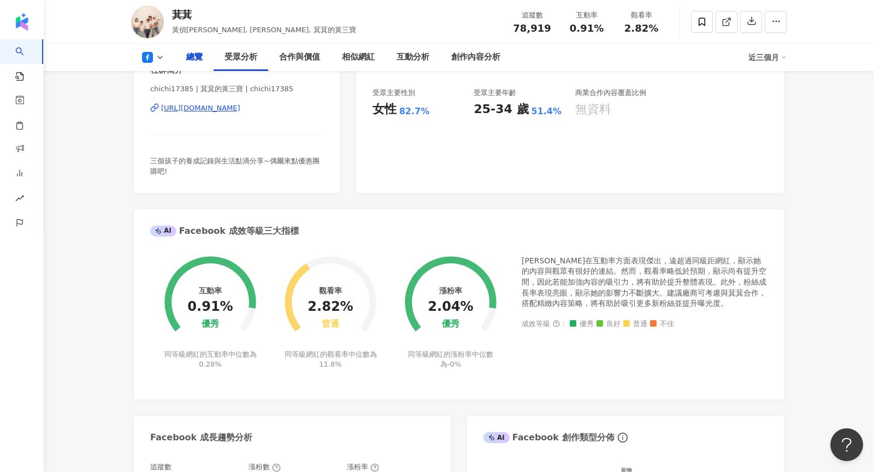
scroll to position [0, 0]
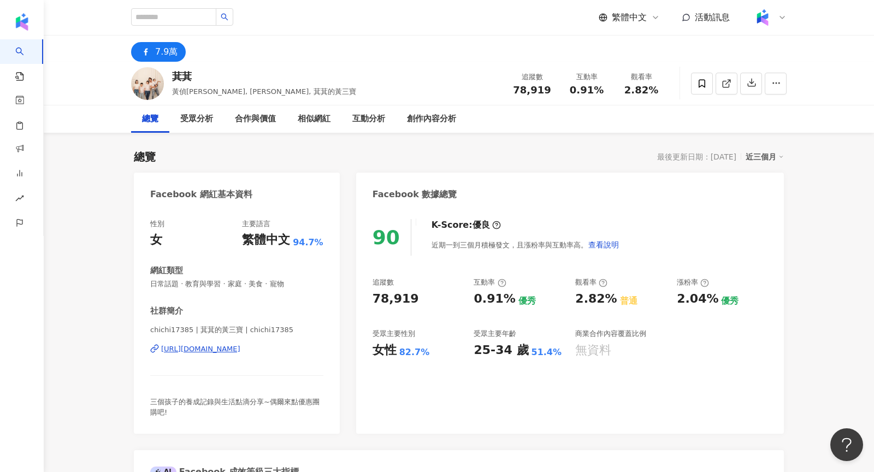
scroll to position [2848, 0]
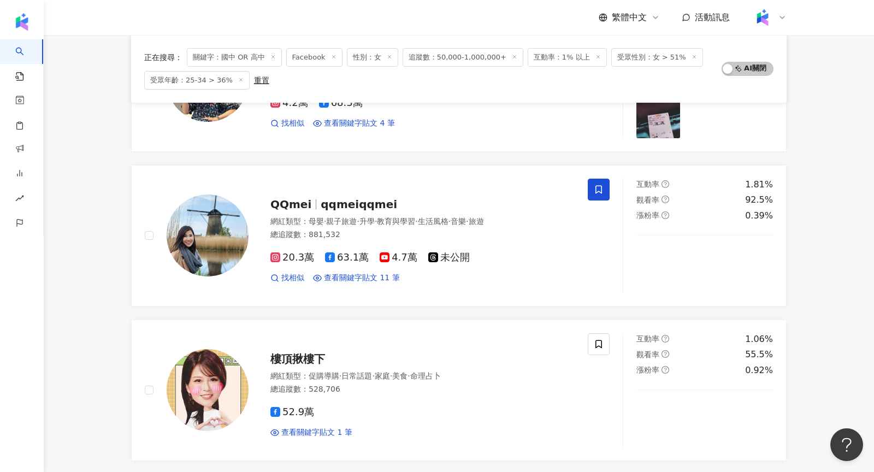
scroll to position [1823, 0]
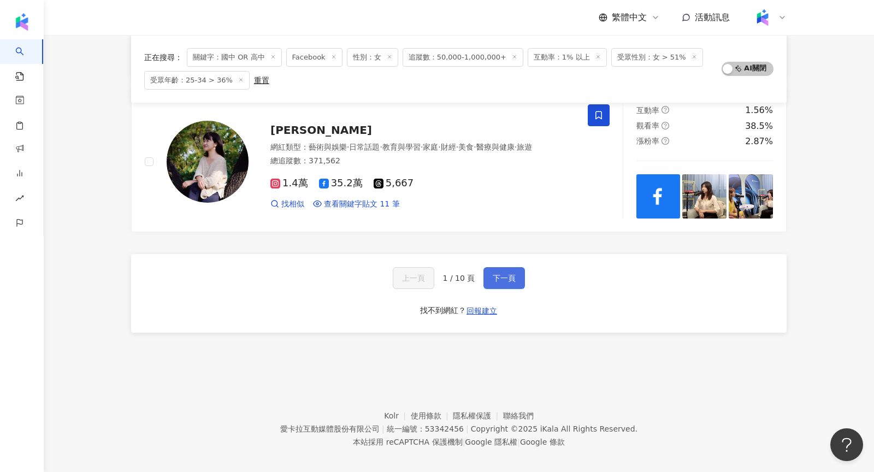
click at [503, 274] on span "下一頁" at bounding box center [504, 278] width 23 height 9
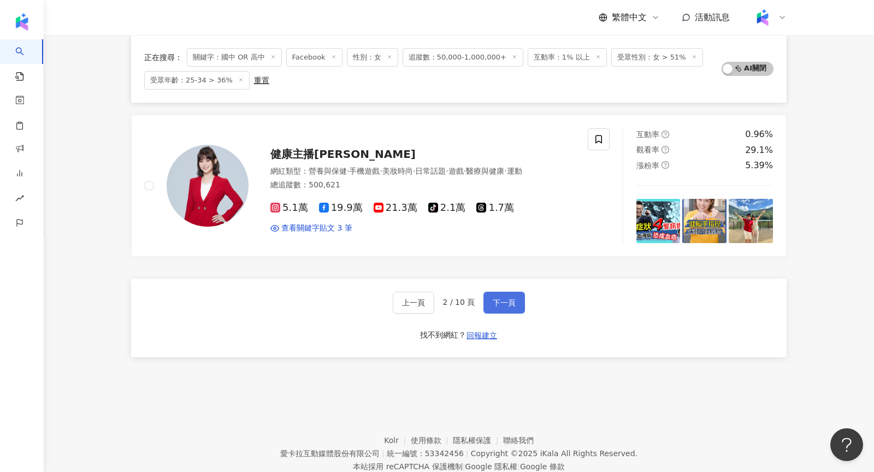
click at [509, 298] on span "下一頁" at bounding box center [504, 302] width 23 height 9
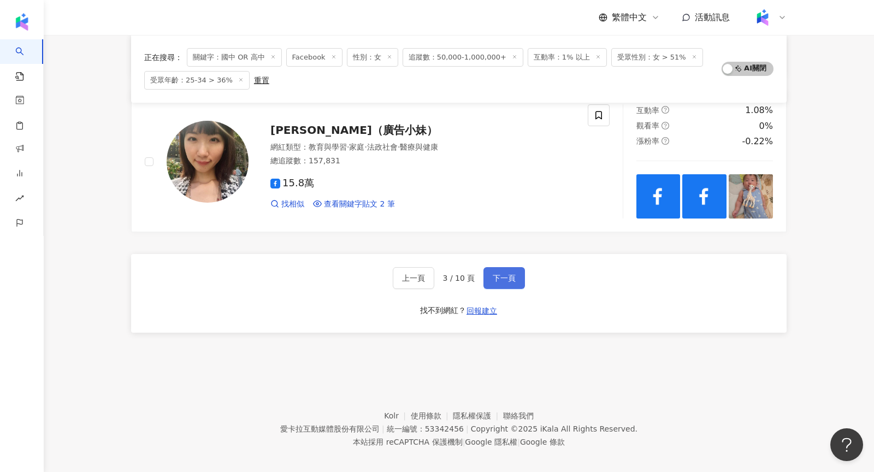
click at [491, 267] on button "下一頁" at bounding box center [504, 278] width 42 height 22
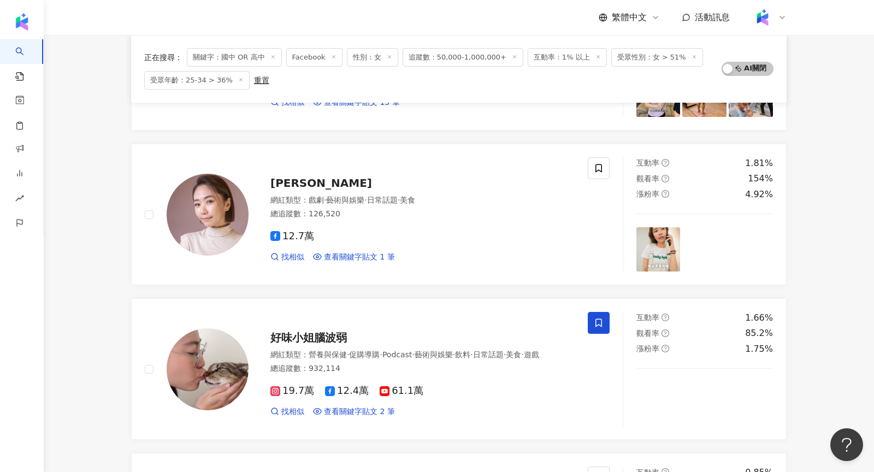
scroll to position [1745, 0]
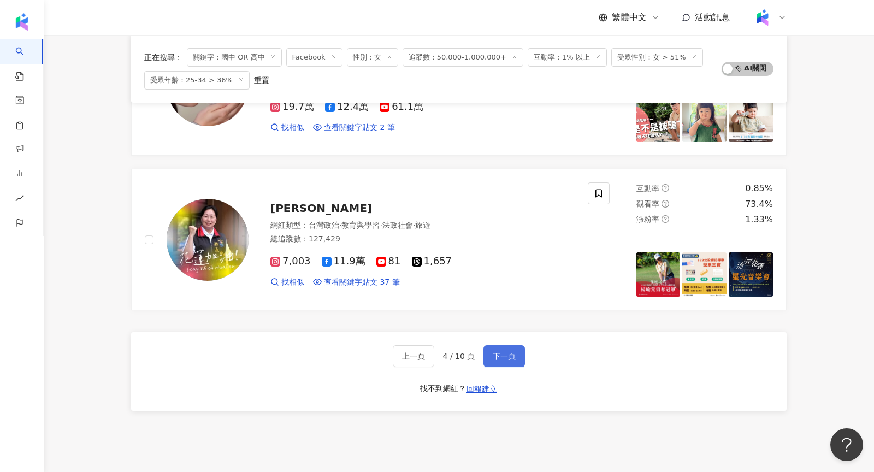
click at [494, 352] on span "下一頁" at bounding box center [504, 356] width 23 height 9
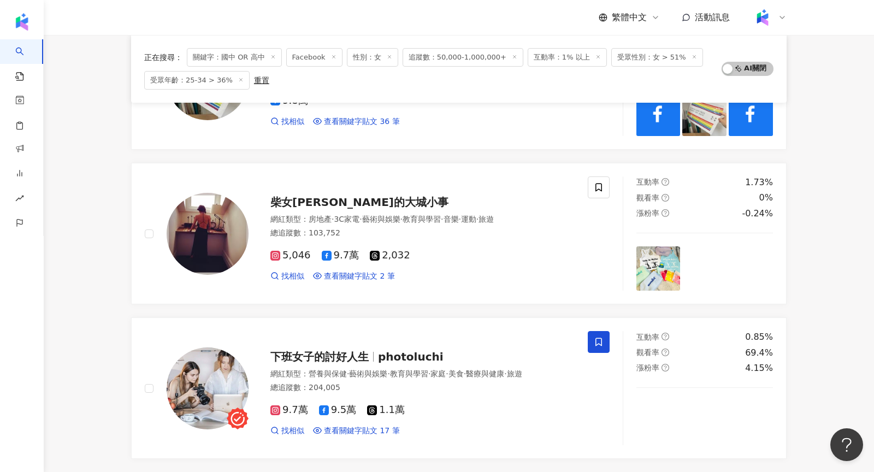
scroll to position [1823, 0]
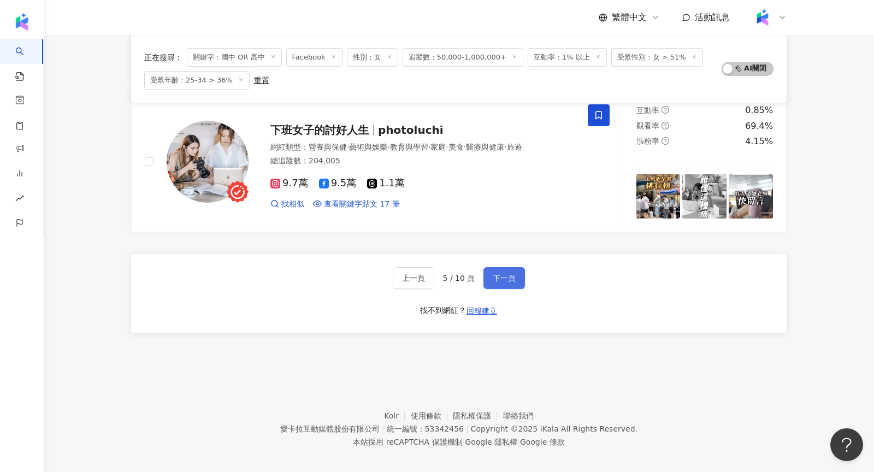
click at [497, 267] on button "下一頁" at bounding box center [504, 278] width 42 height 22
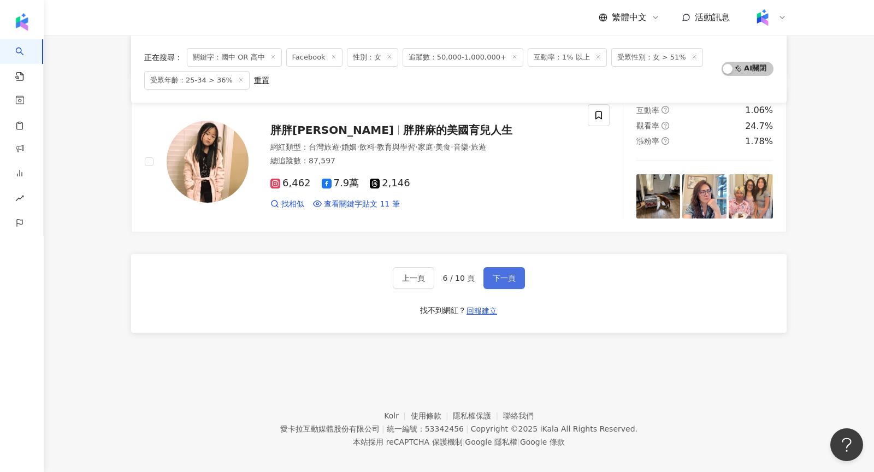
click at [495, 267] on button "下一頁" at bounding box center [504, 278] width 42 height 22
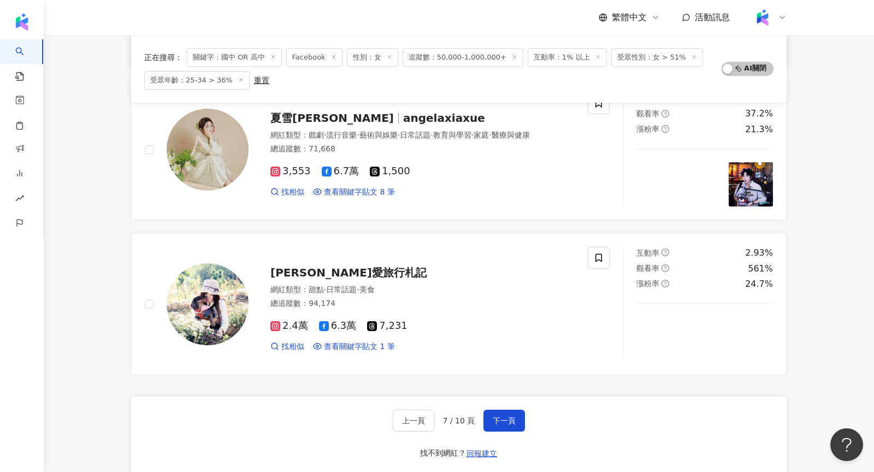
scroll to position [1681, 0]
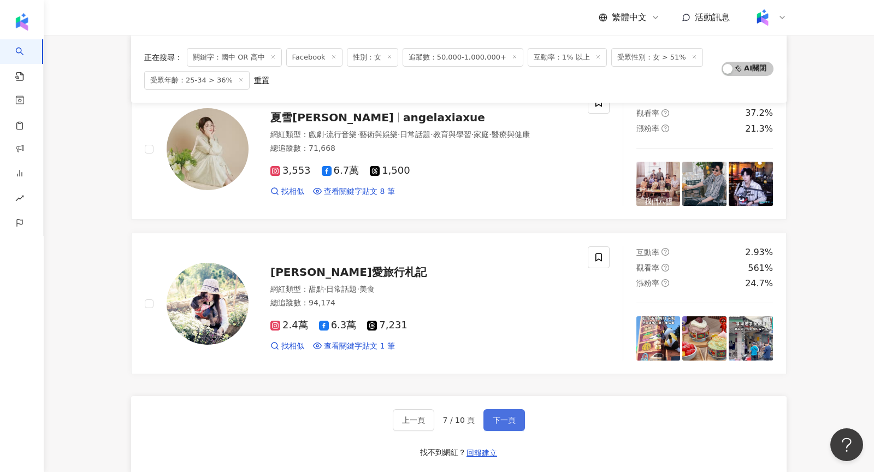
click at [498, 416] on span "下一頁" at bounding box center [504, 420] width 23 height 9
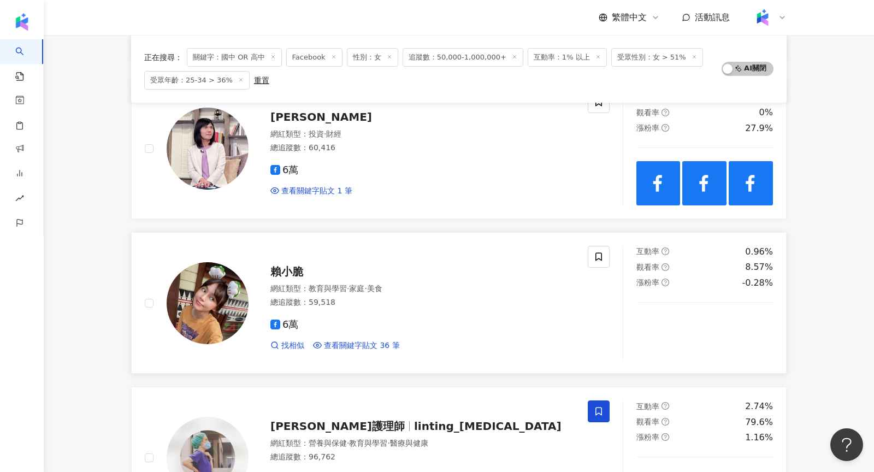
scroll to position [937, 0]
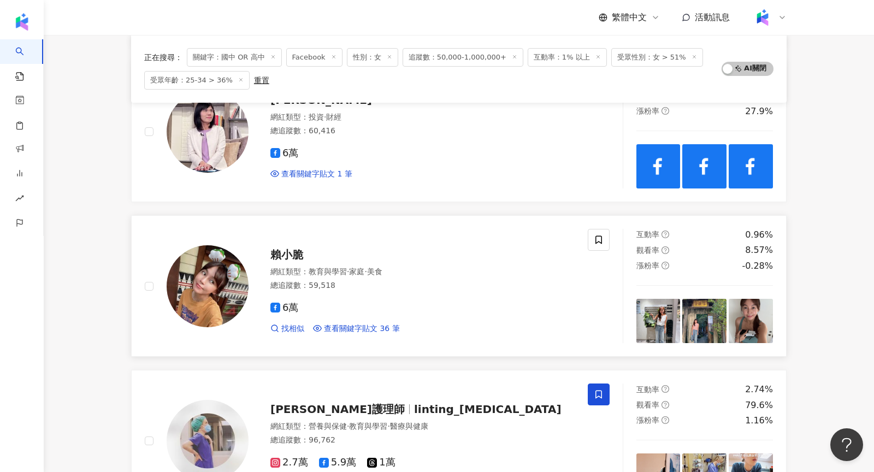
click at [226, 248] on img at bounding box center [208, 286] width 82 height 82
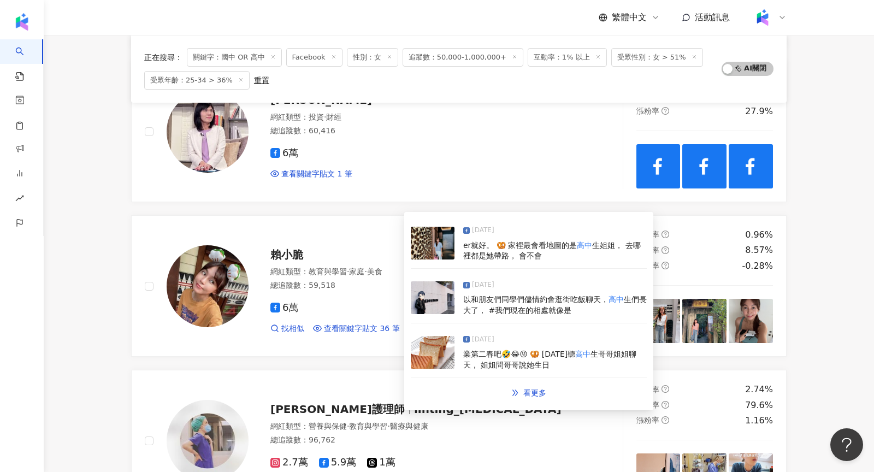
click at [440, 240] on img at bounding box center [433, 243] width 44 height 33
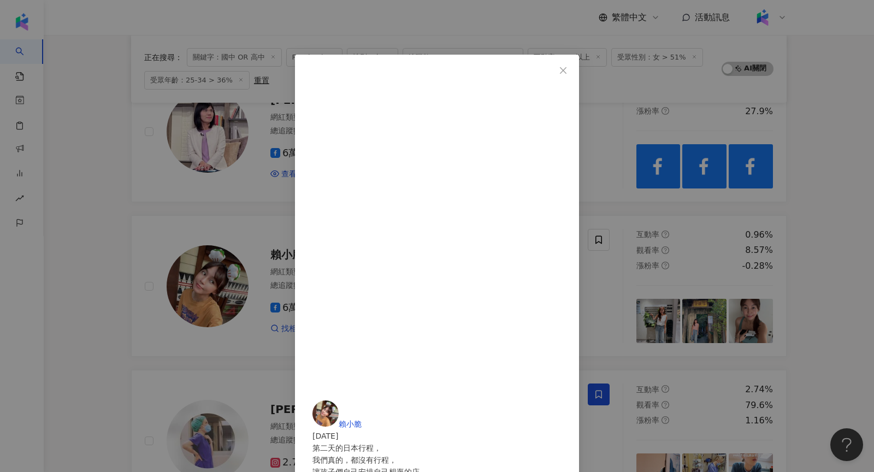
scroll to position [138, 0]
click at [696, 52] on div "賴小脆 2025/6/27 第二天的日本行程， 我們真的，都沒有行程， 讓孩子們自己安排自己想逛的店， 然後自己帶路， 媽媽只需要叫Uber就好。 🥨 家裡最…" at bounding box center [437, 236] width 874 height 472
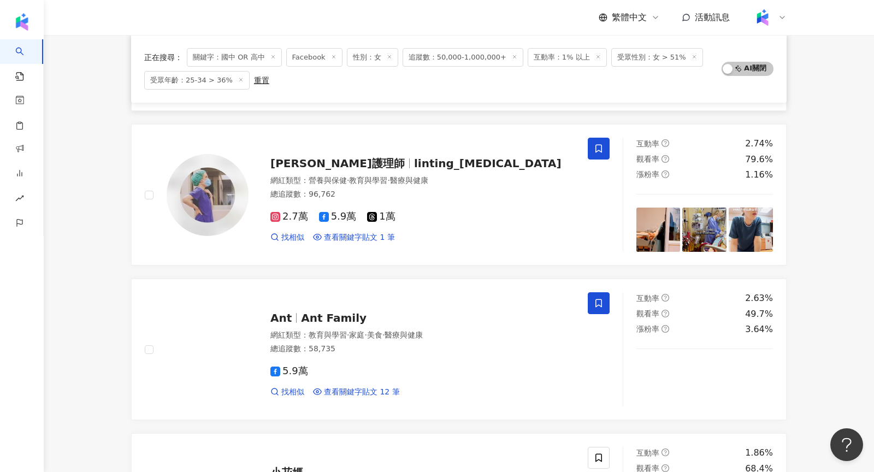
scroll to position [1184, 0]
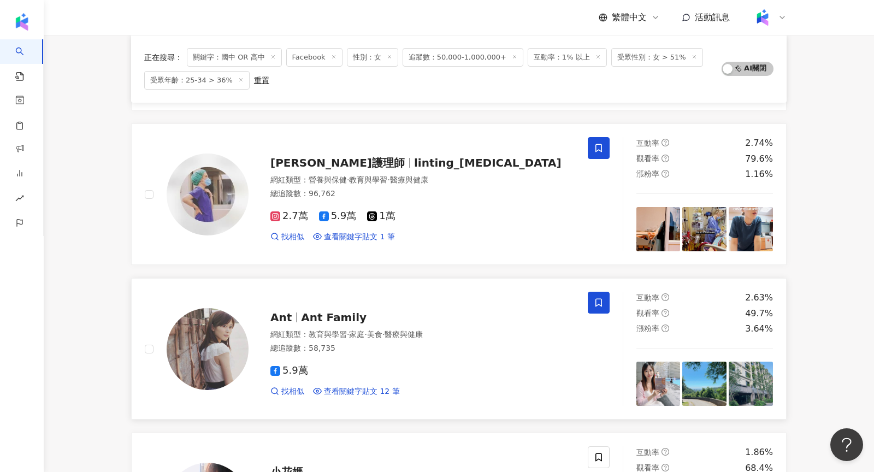
click at [205, 339] on img at bounding box center [208, 349] width 82 height 82
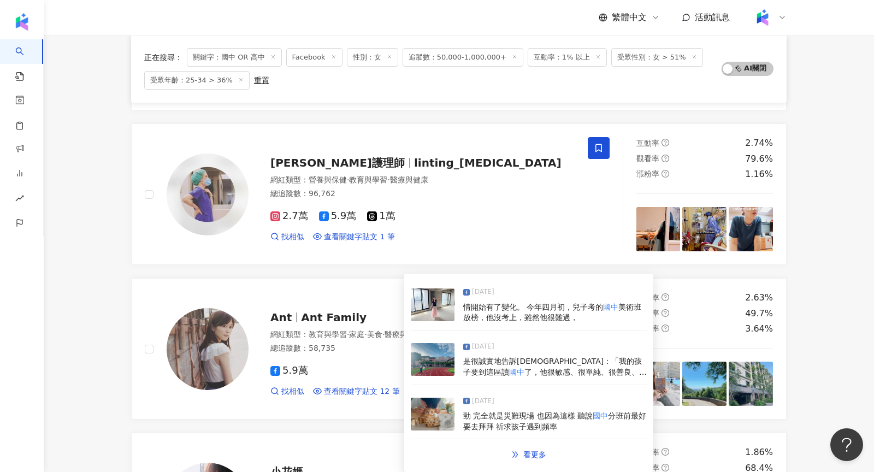
click at [450, 311] on img at bounding box center [433, 304] width 44 height 33
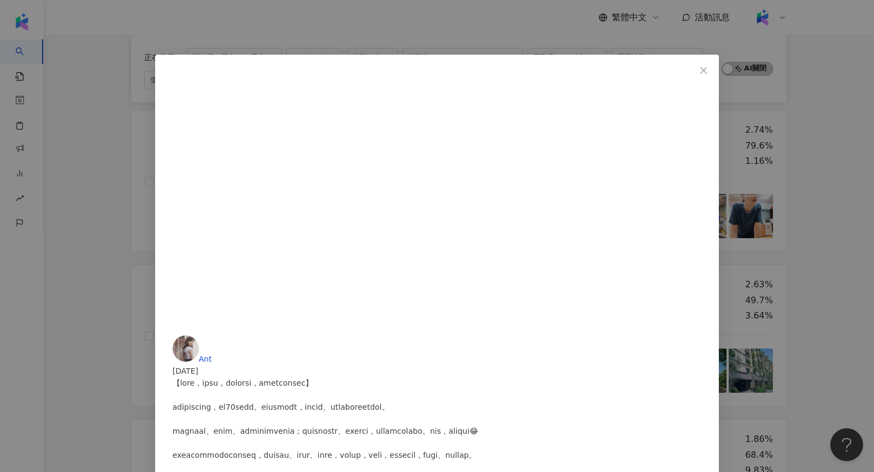
scroll to position [0, 0]
click at [341, 381] on div "Ant 2025/6/23 5,137 340 57 查看原始貼文" at bounding box center [437, 236] width 874 height 472
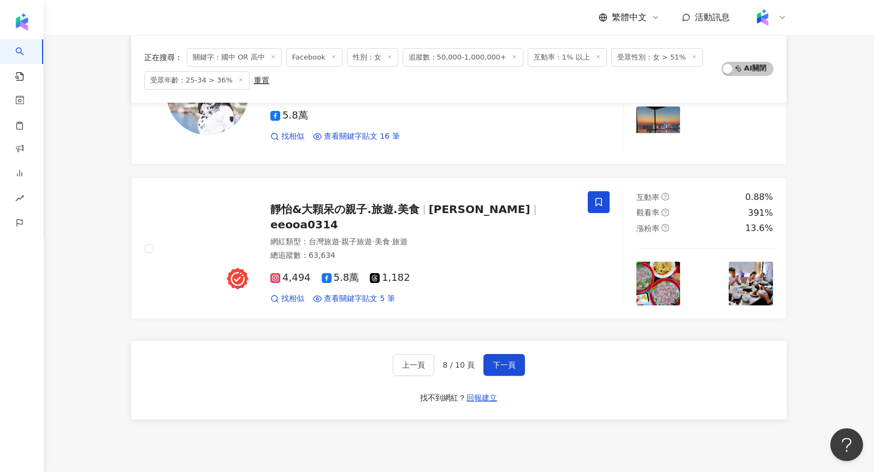
scroll to position [1823, 0]
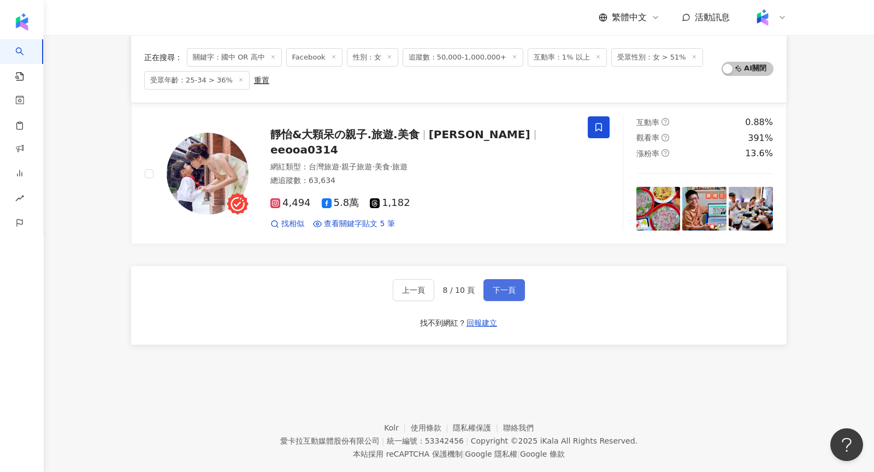
click at [514, 279] on button "下一頁" at bounding box center [504, 290] width 42 height 22
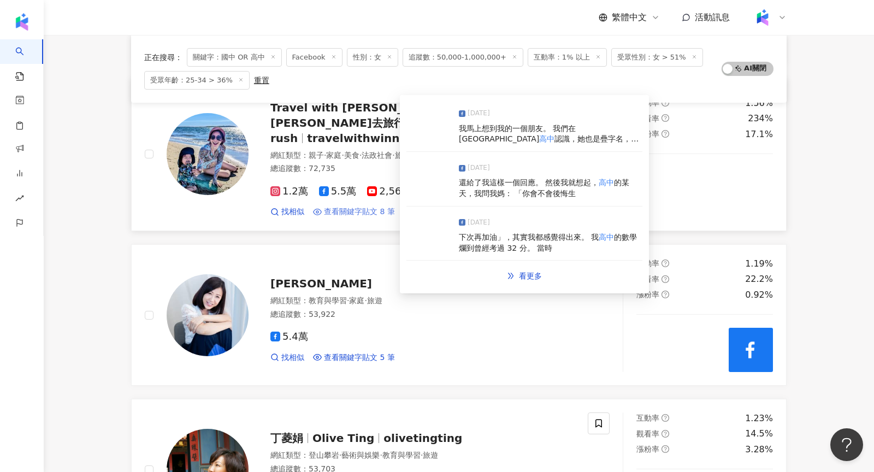
scroll to position [756, 0]
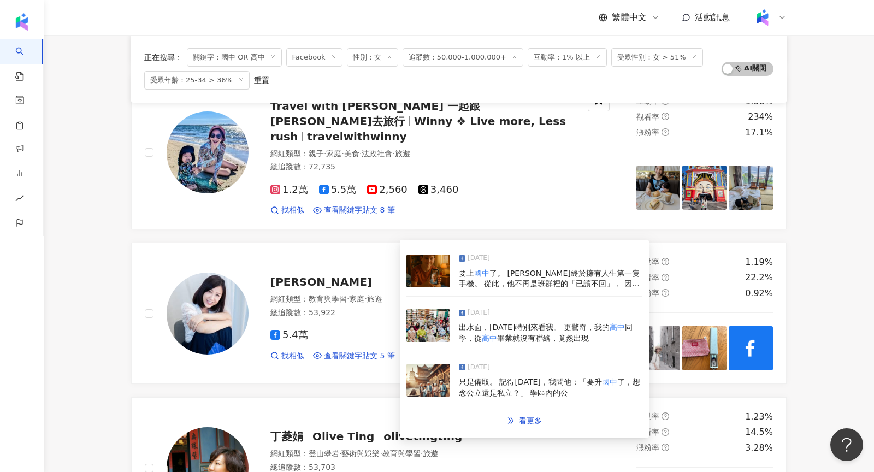
click at [445, 274] on img at bounding box center [428, 271] width 44 height 33
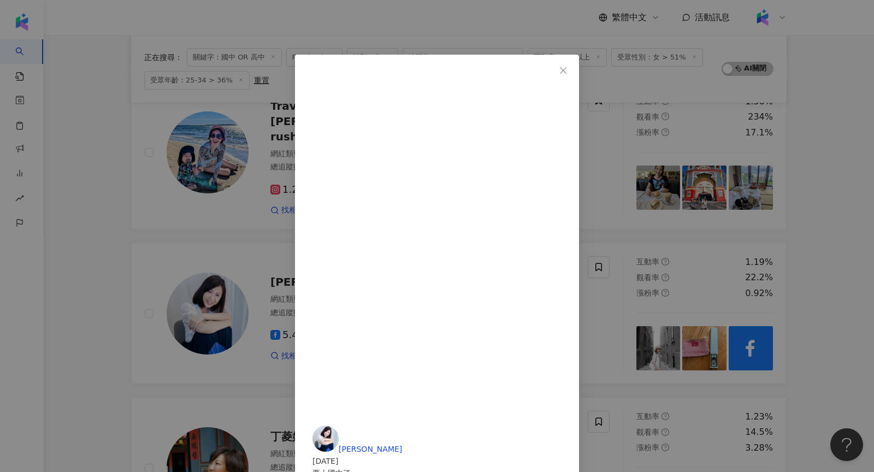
scroll to position [0, 0]
click at [730, 243] on div "劉中薇 2025/6/25 要上國中了。 小子終於擁有人生第一隻手機。 從此，他不再是班群裡的「已讀不回」， 因為他以前根本沒得讀。 剛拿到手機，他興奮地探索…" at bounding box center [437, 236] width 874 height 472
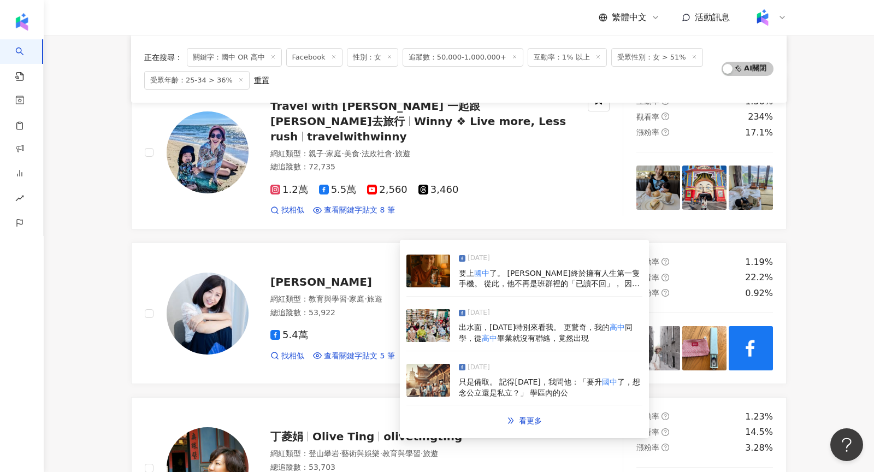
click at [435, 282] on img at bounding box center [428, 271] width 44 height 33
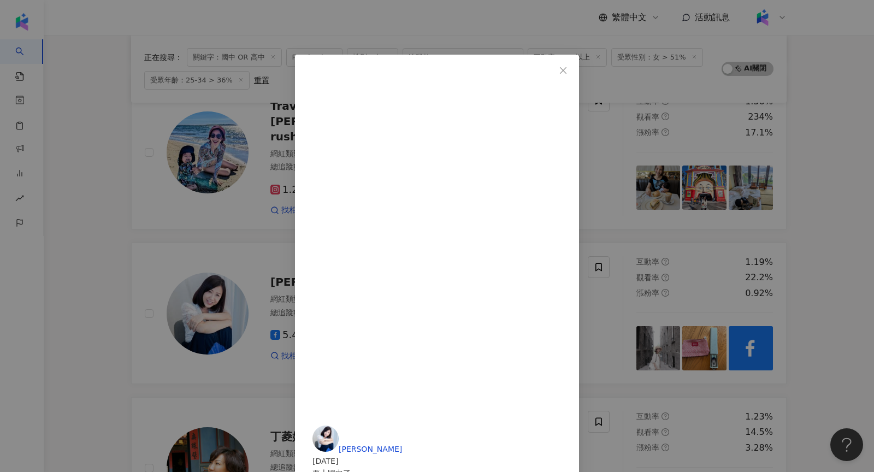
click at [745, 74] on div "劉中薇 2025/6/25 要上國中了。 小子終於擁有人生第一隻手機。 從此，他不再是班群裡的「已讀不回」， 因為他以前根本沒得讀。 剛拿到手機，他興奮地探索…" at bounding box center [437, 236] width 874 height 472
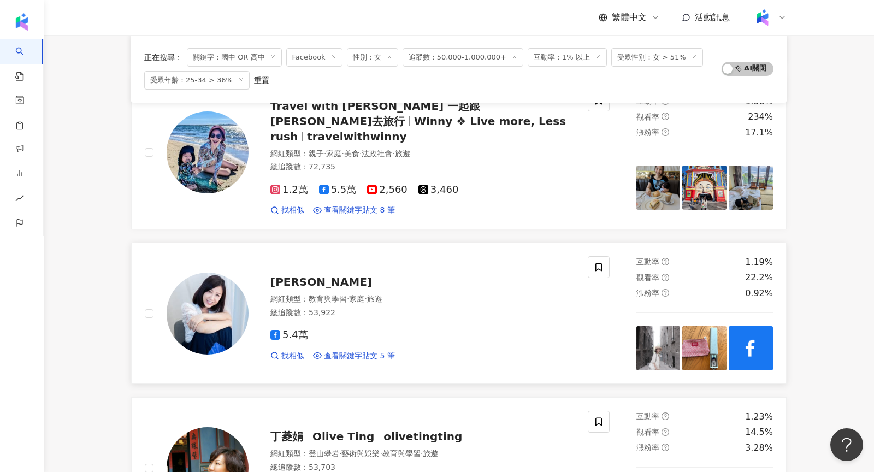
click at [213, 283] on img at bounding box center [208, 314] width 82 height 82
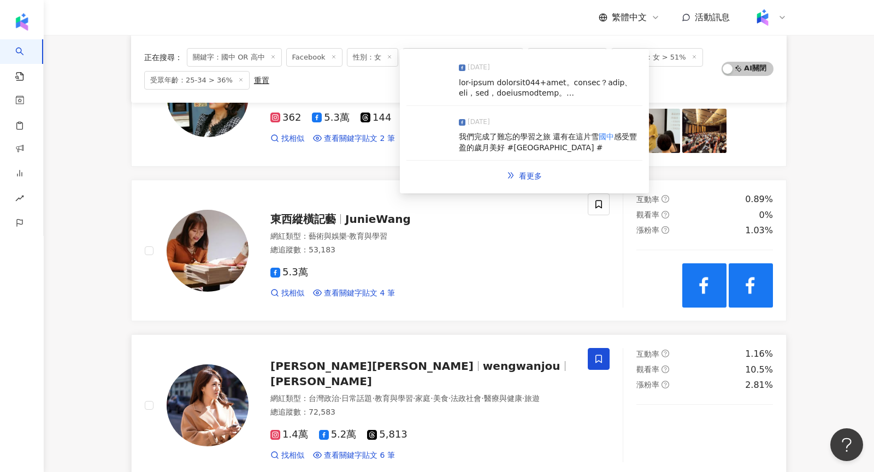
scroll to position [1129, 0]
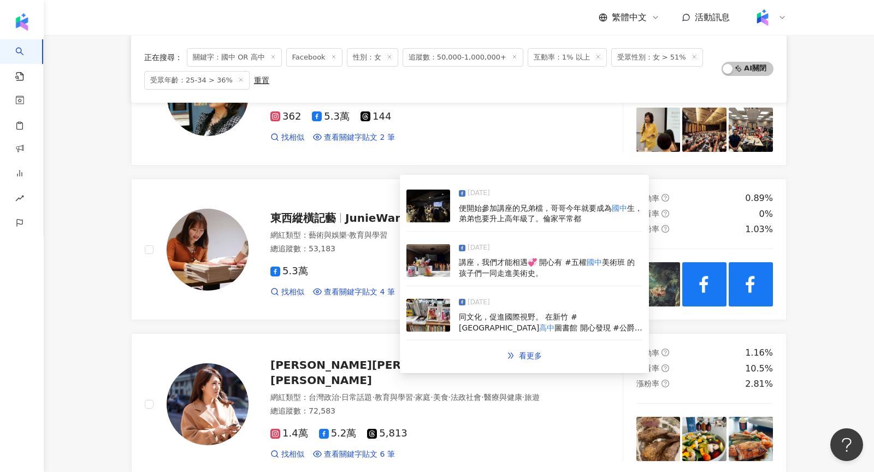
click at [411, 208] on img at bounding box center [428, 206] width 44 height 33
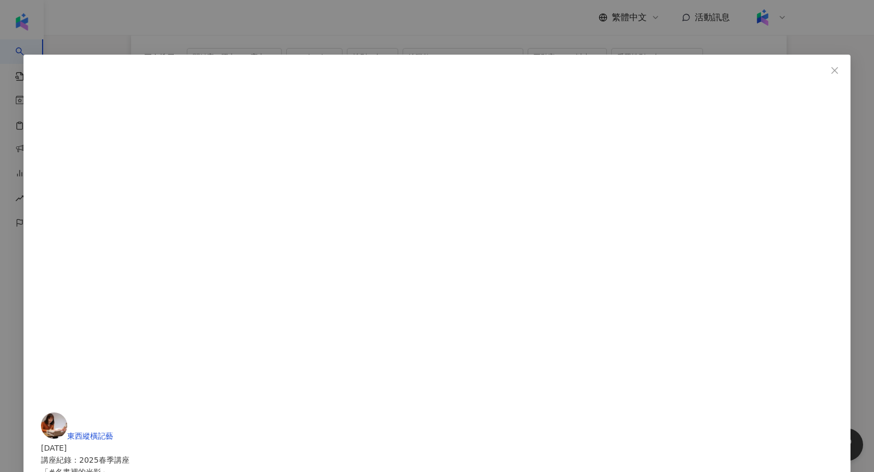
scroll to position [90, 0]
click at [736, 91] on div "東西縱橫記藝 2025/5/4 講座紀錄：2025春季講座 「#名畫裡的光影」 2025/05/04台北第二場 對不起，又超時了😫 誰叫今天來參加講座的朋友們…" at bounding box center [437, 236] width 874 height 472
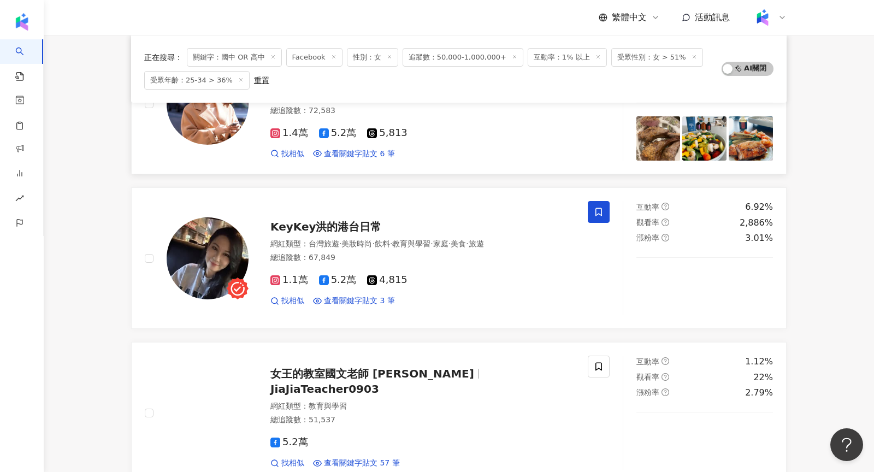
scroll to position [1430, 0]
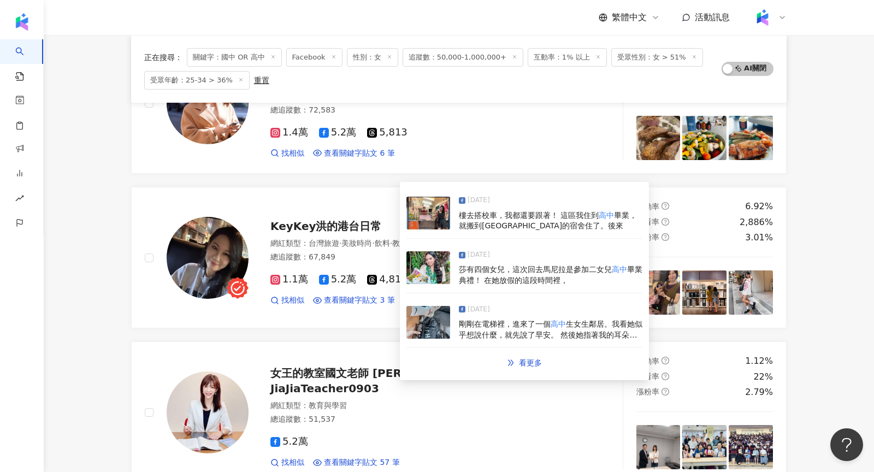
click at [424, 267] on img at bounding box center [428, 267] width 44 height 33
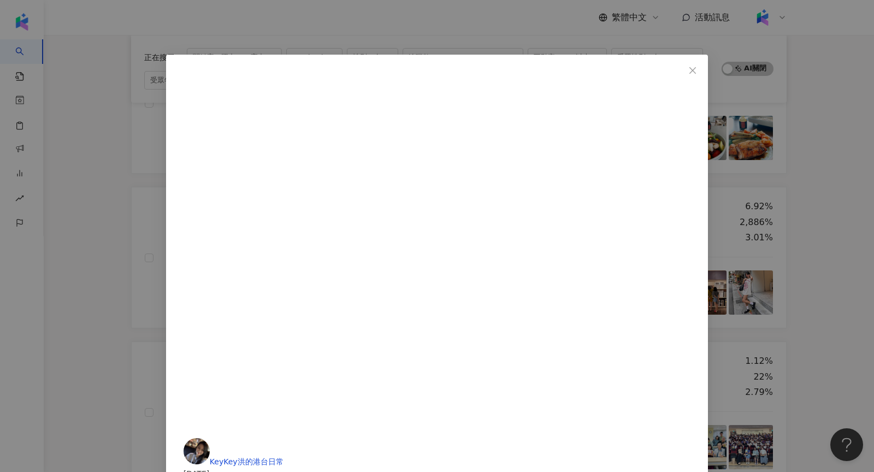
click at [734, 163] on div "KeyKey洪的港台日常 2025/7/2 我實在老淚縱橫！恭喜我家麗莎😘 麗莎有四個女兒，這次回去馬尼拉是參加二女兒高中畢業典禮！ 在她放假的這段時間裡，我…" at bounding box center [437, 236] width 874 height 472
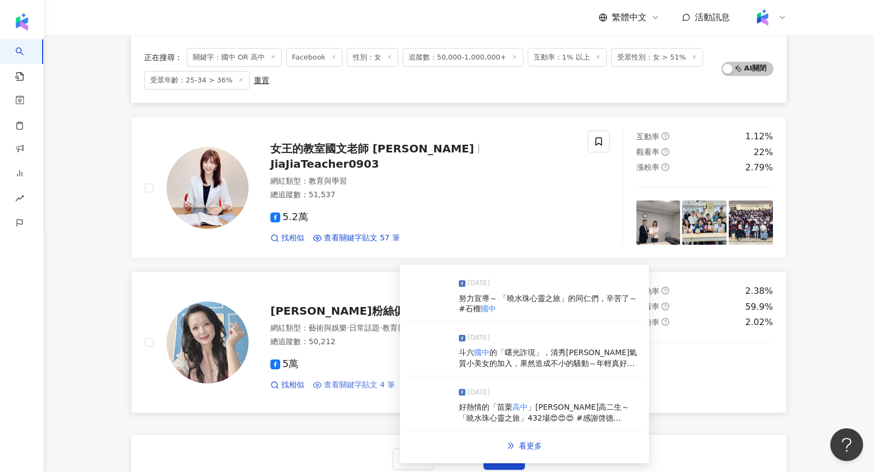
scroll to position [1731, 0]
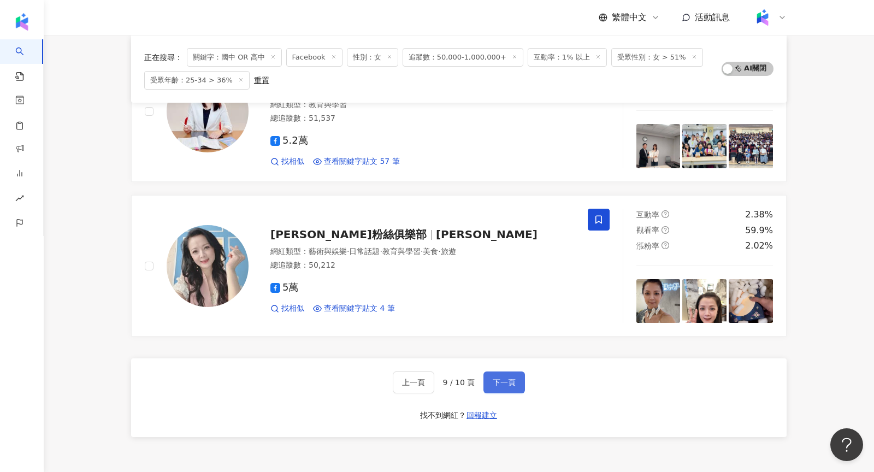
click at [505, 371] on button "下一頁" at bounding box center [504, 382] width 42 height 22
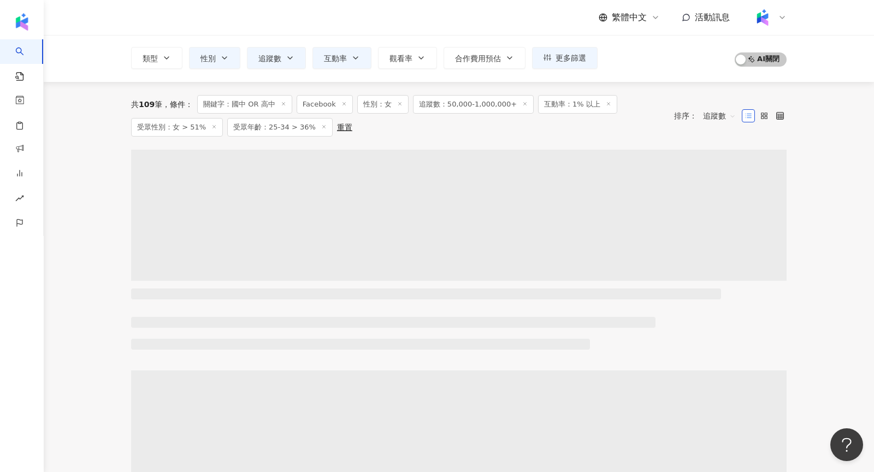
scroll to position [0, 0]
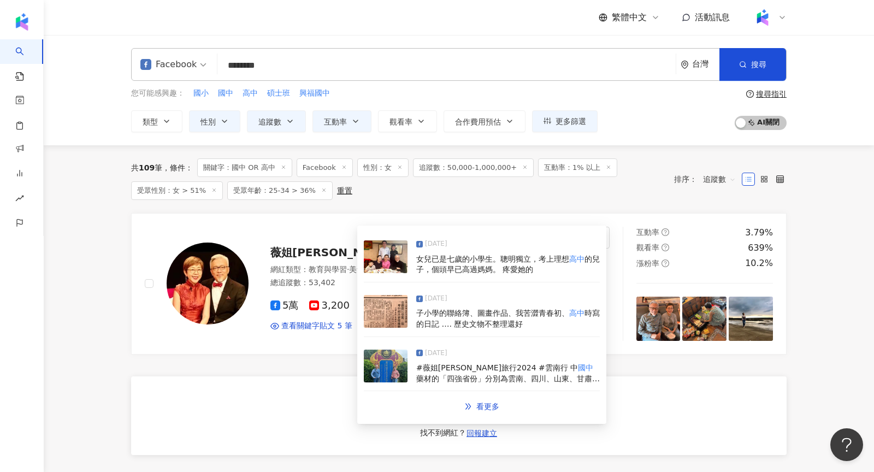
click at [383, 267] on img at bounding box center [386, 256] width 44 height 33
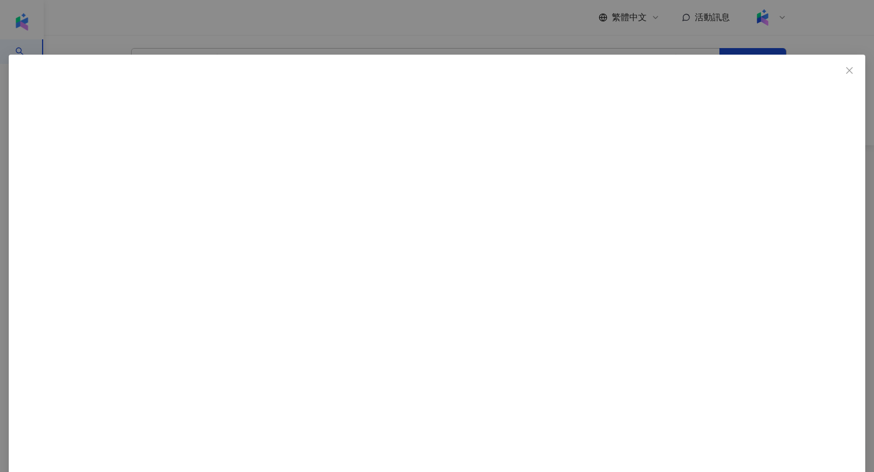
click at [777, 223] on div "薇姐張郎 2025/2/27 2,341 52 5 查看原始貼文" at bounding box center [437, 236] width 874 height 472
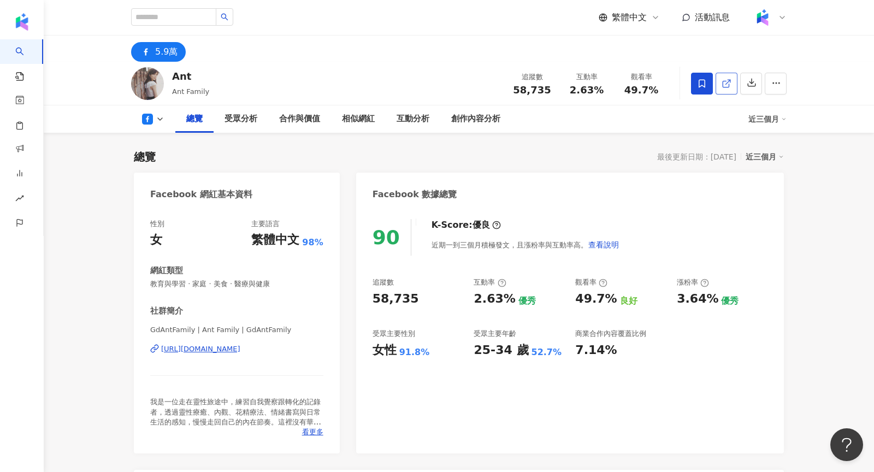
click at [731, 81] on icon at bounding box center [727, 84] width 10 height 10
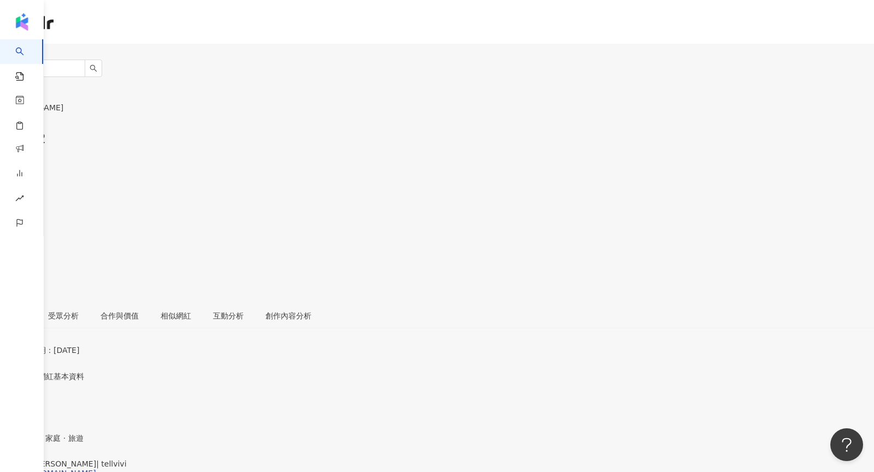
click at [22, 238] on link at bounding box center [11, 249] width 22 height 22
